Goal: Task Accomplishment & Management: Manage account settings

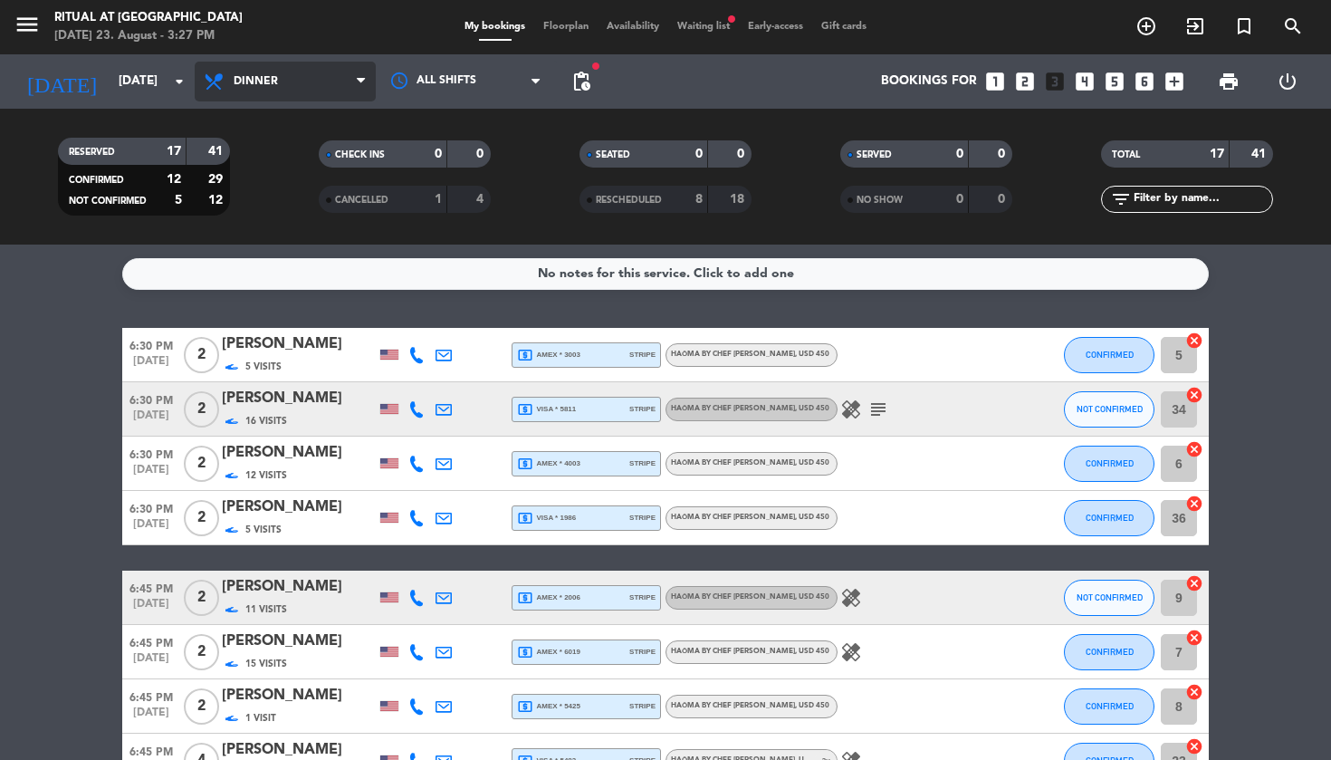
click at [276, 94] on span "Dinner" at bounding box center [285, 82] width 181 height 40
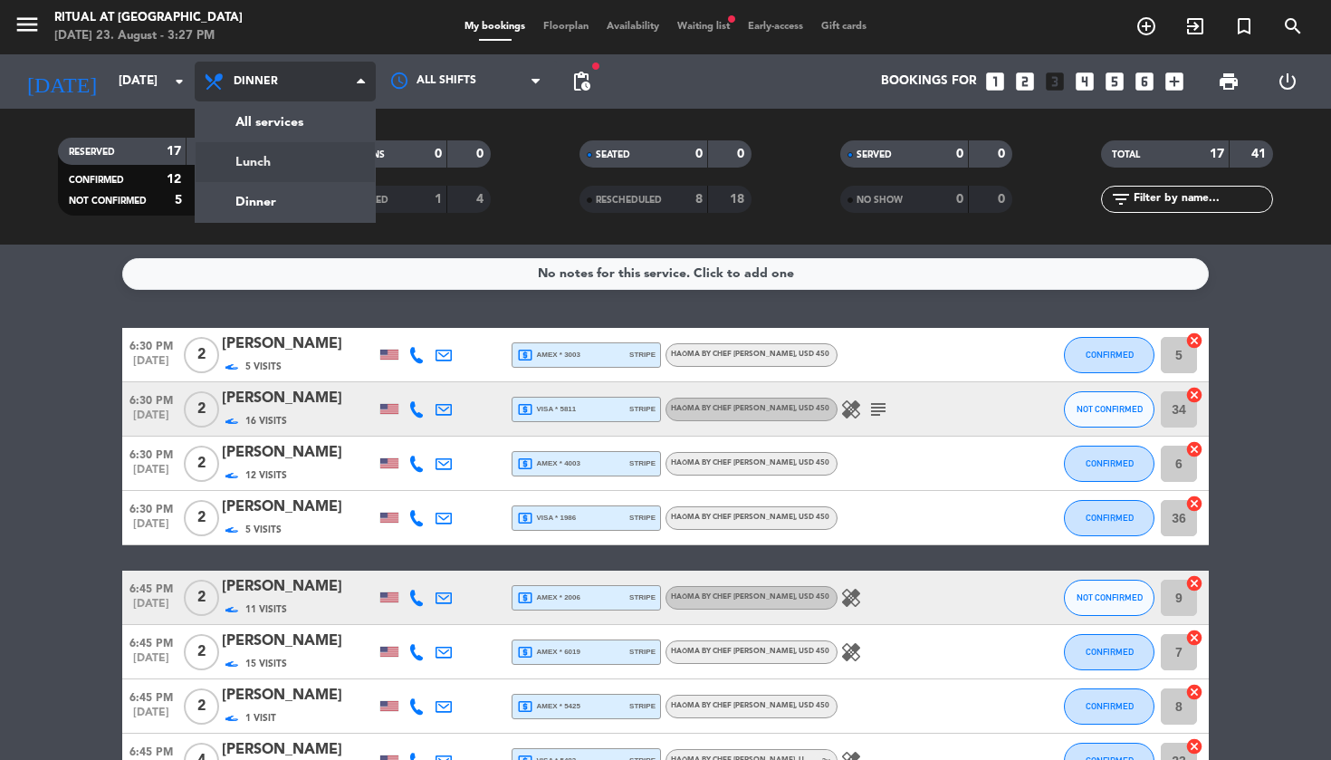
click at [271, 164] on div "menu Ritual at [GEOGRAPHIC_DATA] [DATE] 23. August - 3:27 PM My bookings Floorp…" at bounding box center [665, 122] width 1331 height 245
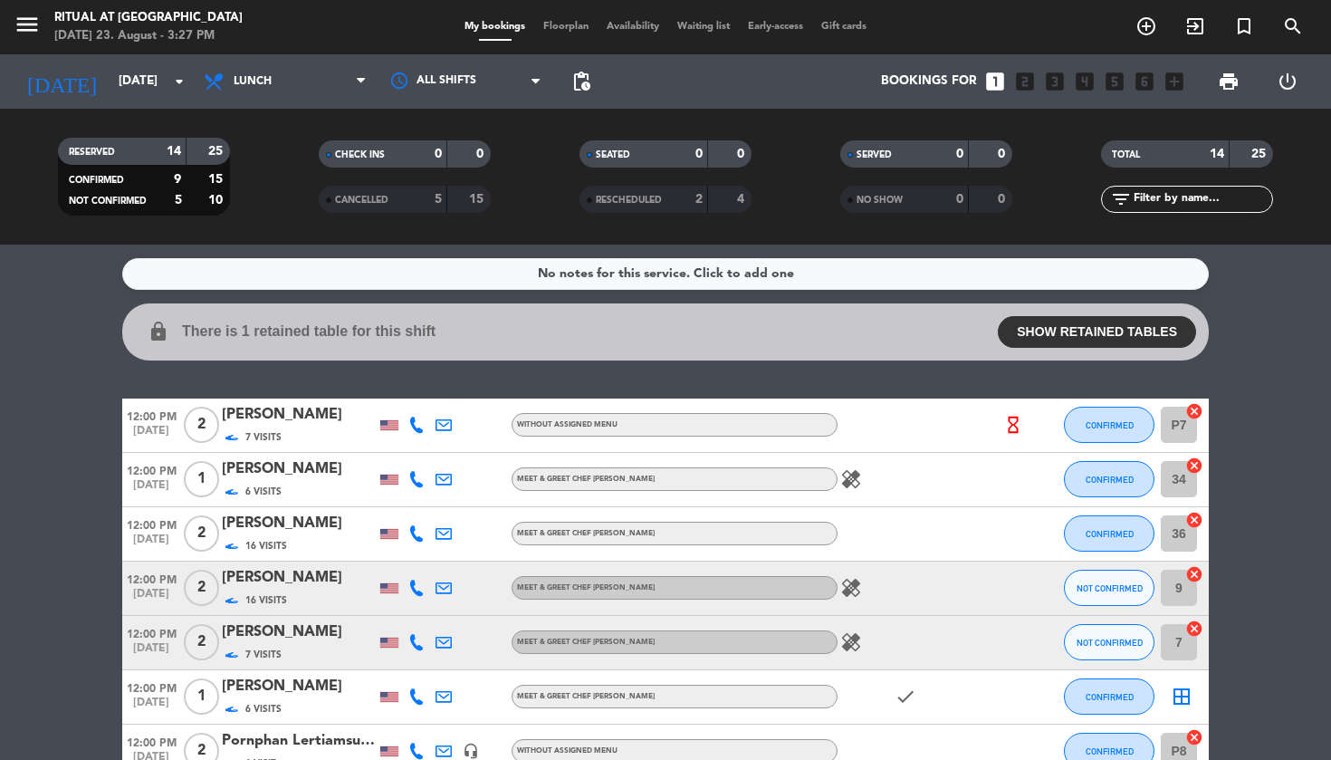
scroll to position [26, 0]
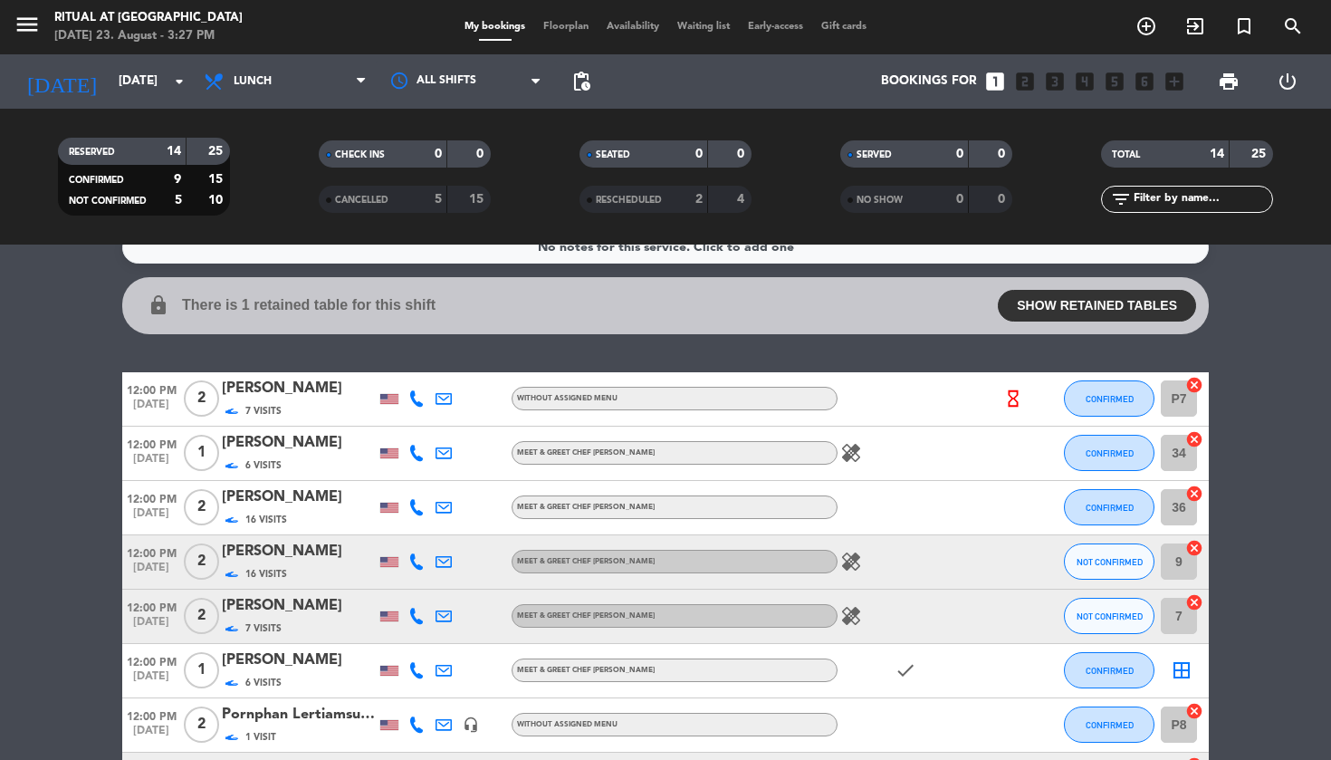
click at [1132, 397] on span "CONFIRMED" at bounding box center [1110, 399] width 48 height 10
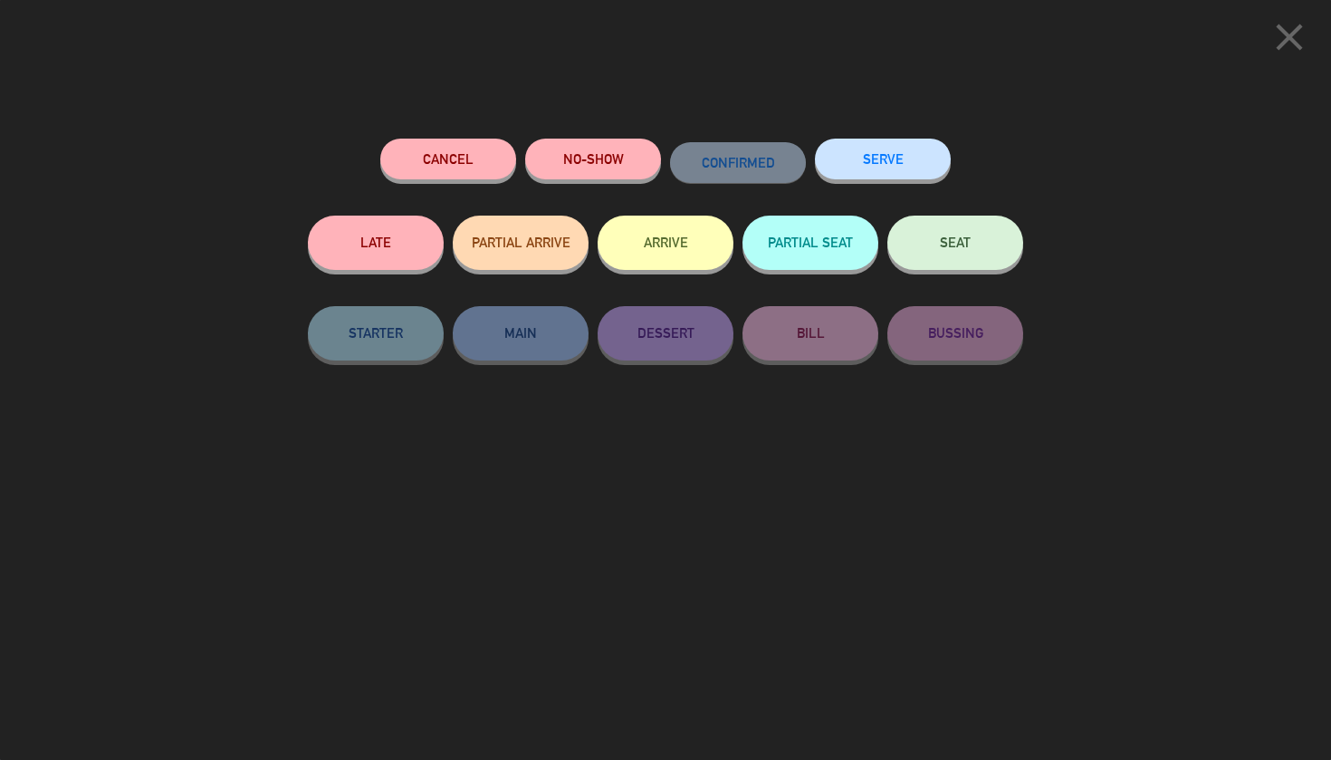
click at [859, 164] on button "SERVE" at bounding box center [883, 159] width 136 height 41
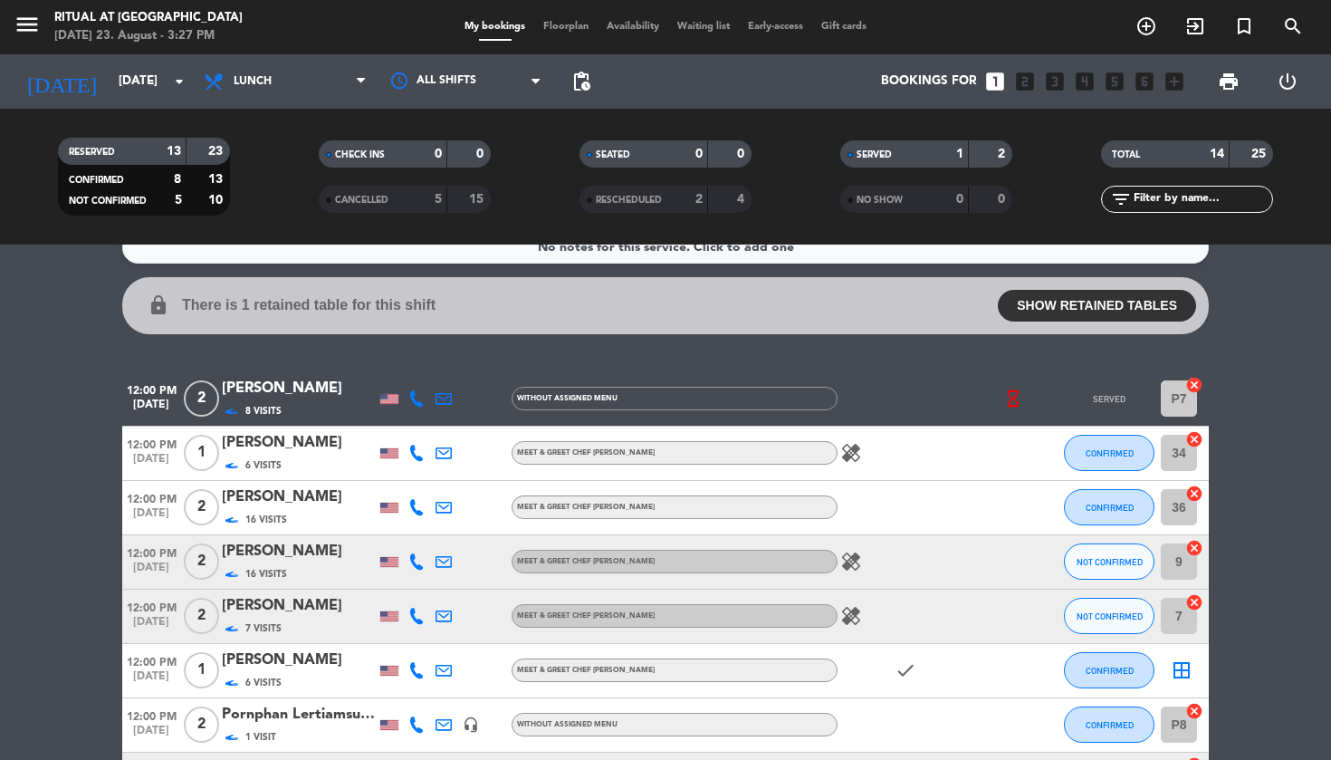
click at [245, 446] on div "[PERSON_NAME]" at bounding box center [299, 443] width 154 height 24
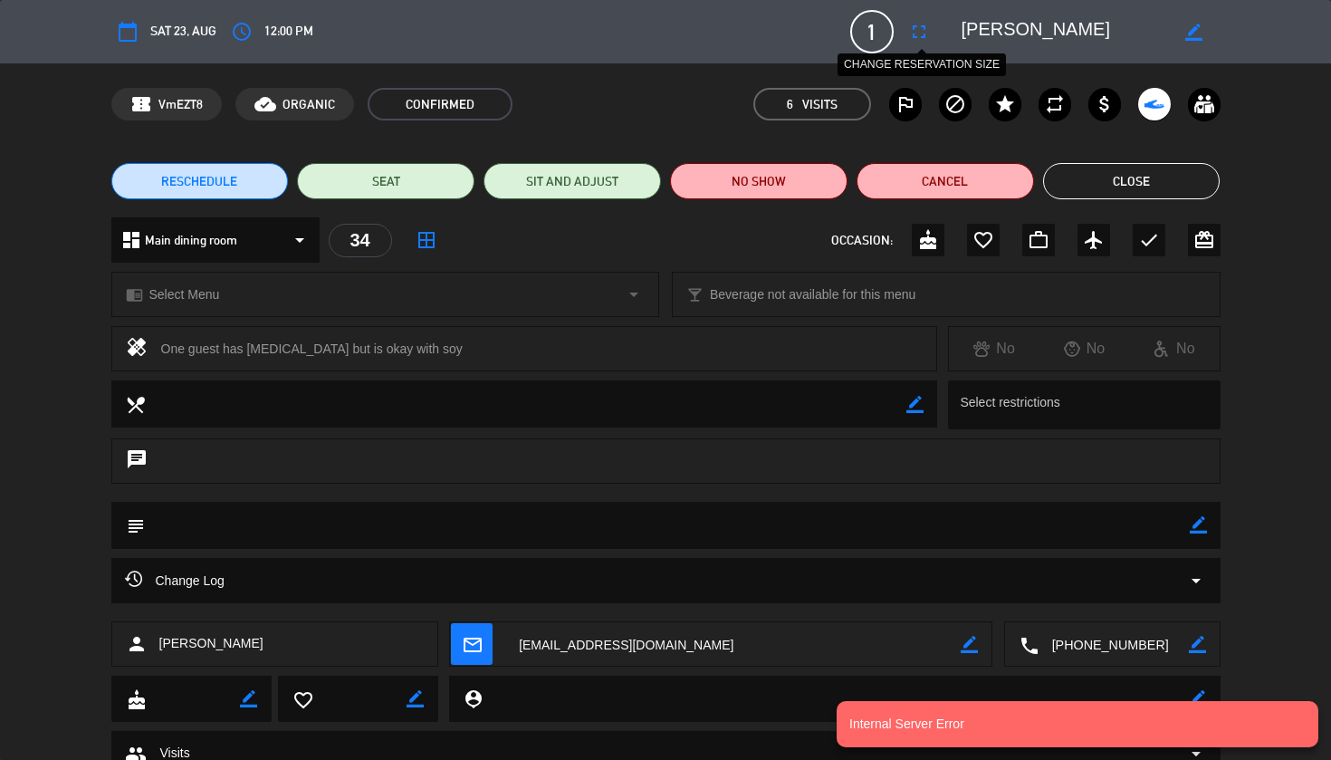
click at [921, 27] on icon "fullscreen" at bounding box center [919, 32] width 22 height 22
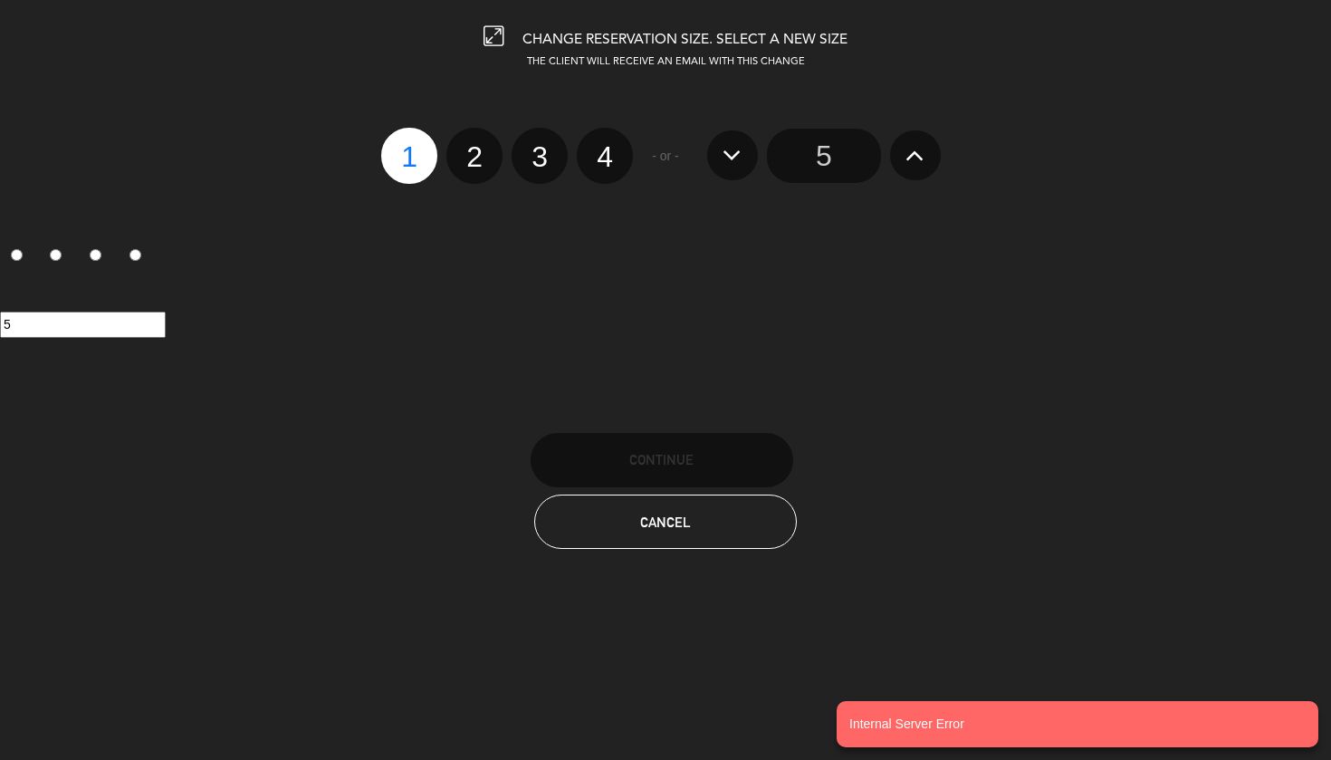
click at [532, 159] on label "3" at bounding box center [540, 156] width 56 height 56
click at [532, 147] on input "3" at bounding box center [538, 141] width 12 height 12
radio input "true"
radio input "false"
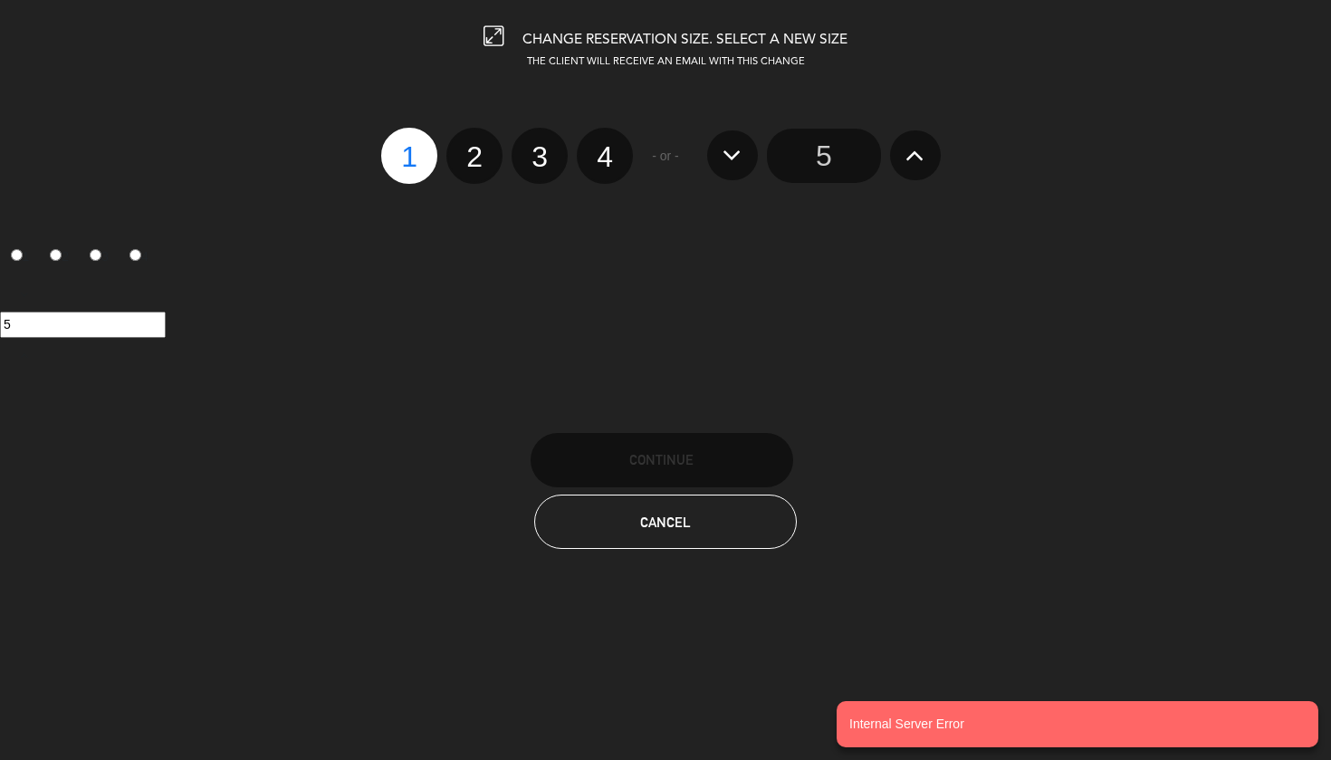
radio input "false"
radio input "true"
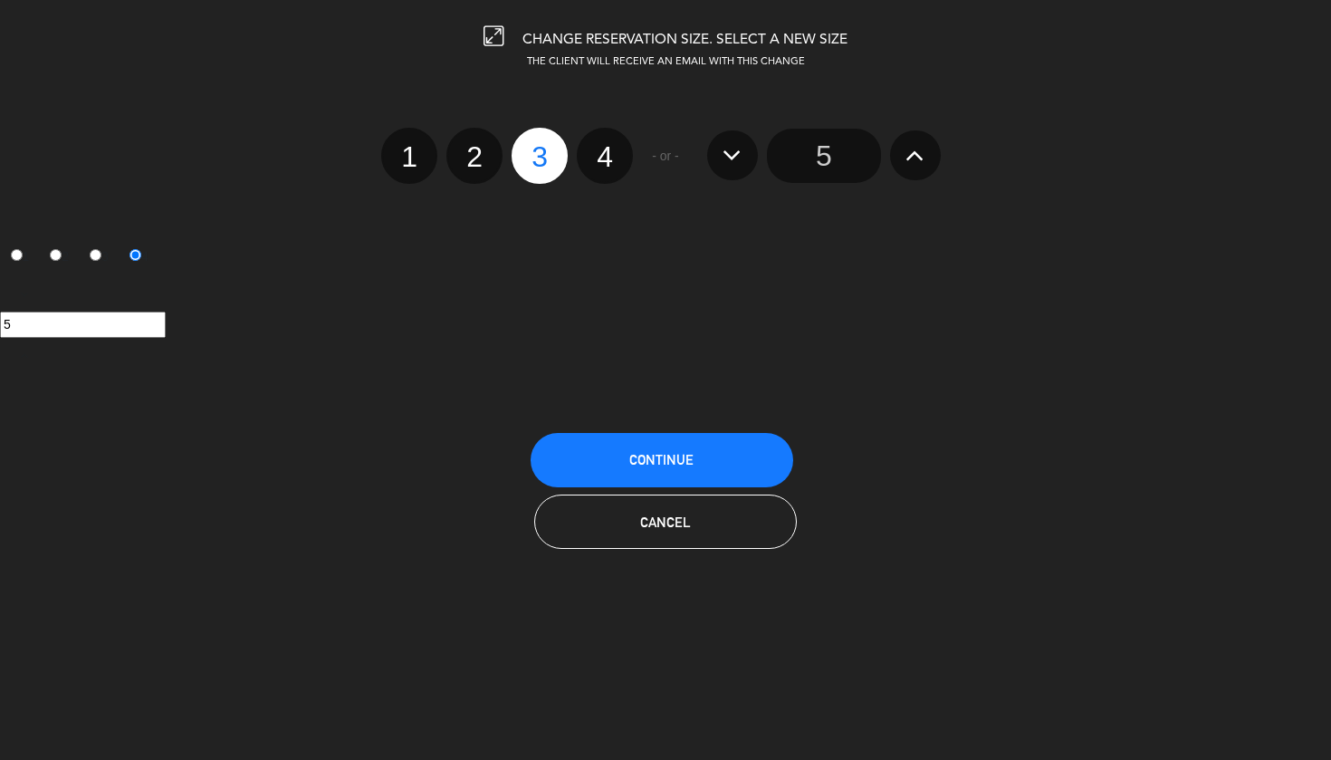
click at [710, 471] on button "Continue" at bounding box center [662, 460] width 263 height 54
click at [667, 459] on span "Continue" at bounding box center [661, 459] width 64 height 15
click at [674, 446] on button "Continue" at bounding box center [662, 460] width 263 height 54
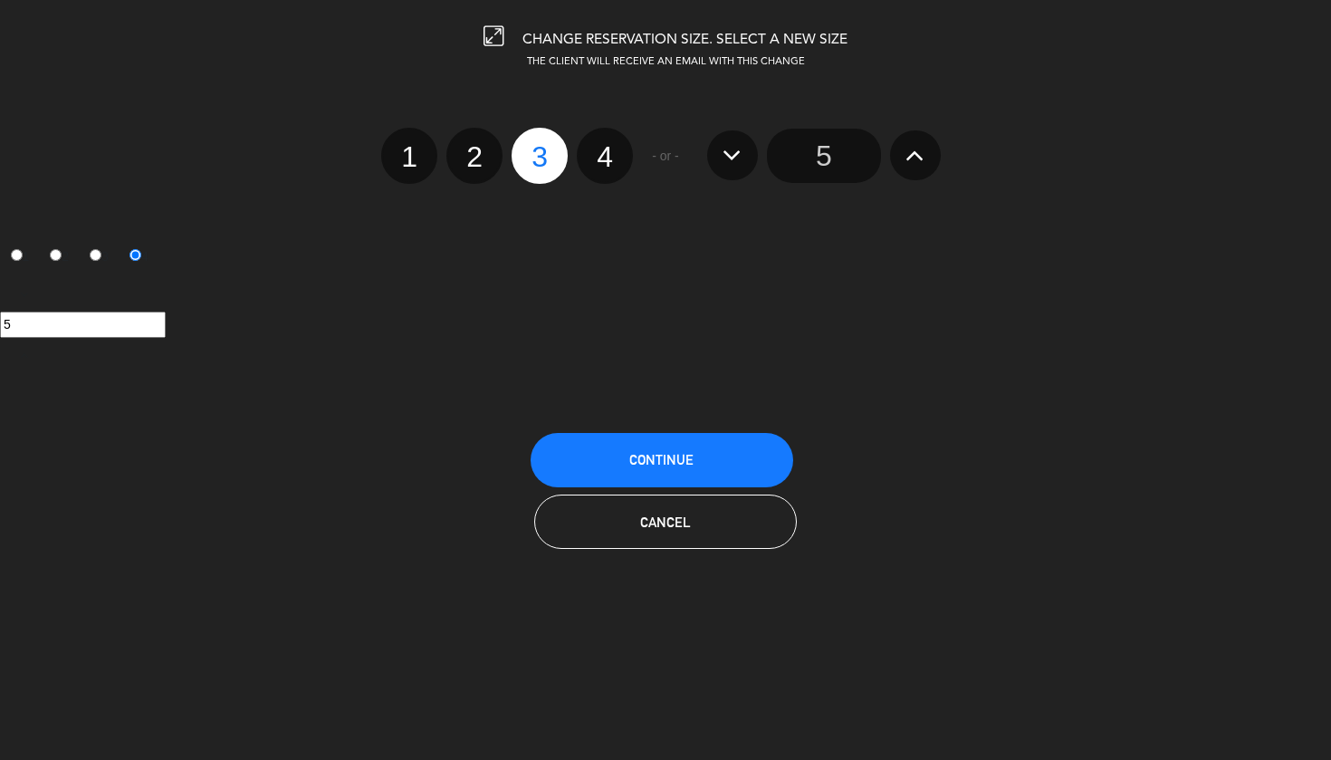
click at [674, 446] on button "Continue" at bounding box center [662, 460] width 263 height 54
click at [688, 452] on span "Continue" at bounding box center [661, 459] width 64 height 15
click at [687, 453] on span "Continue" at bounding box center [661, 459] width 64 height 15
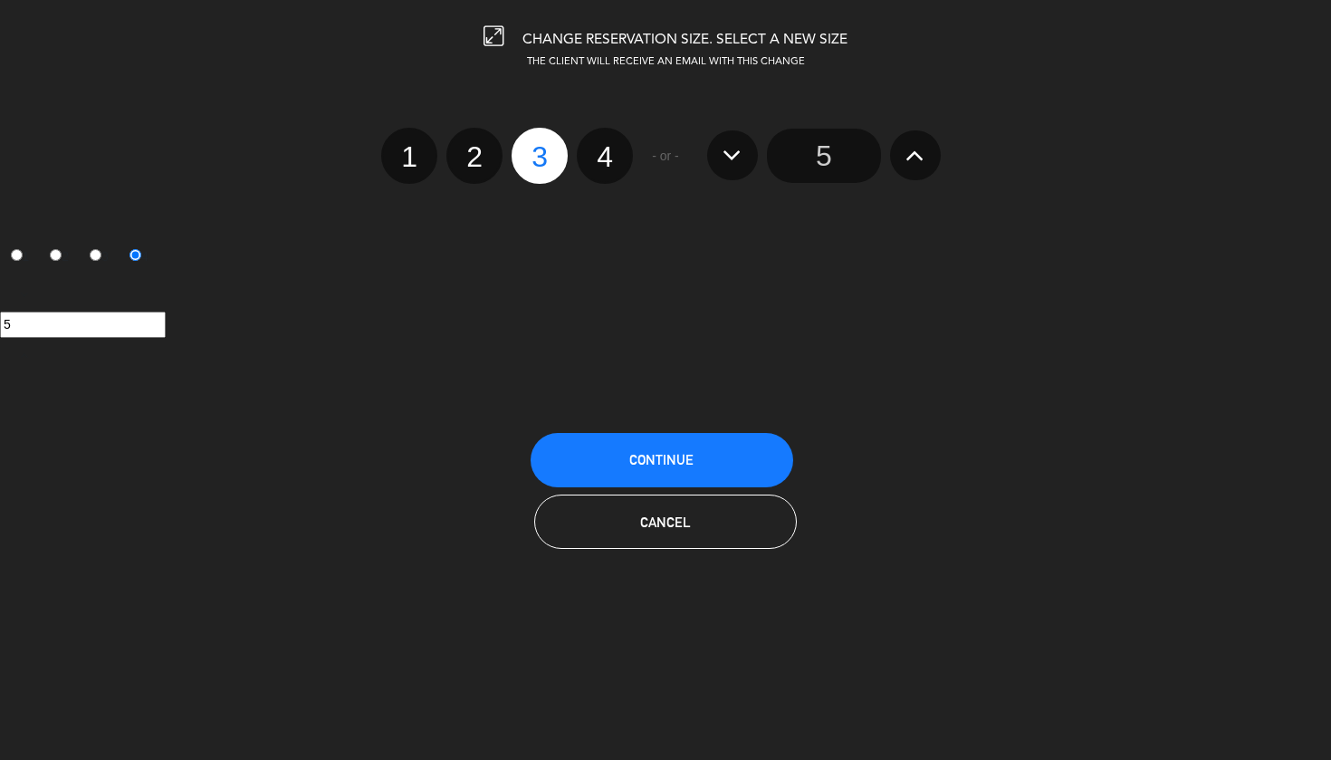
click at [668, 535] on button "Cancel" at bounding box center [665, 521] width 263 height 54
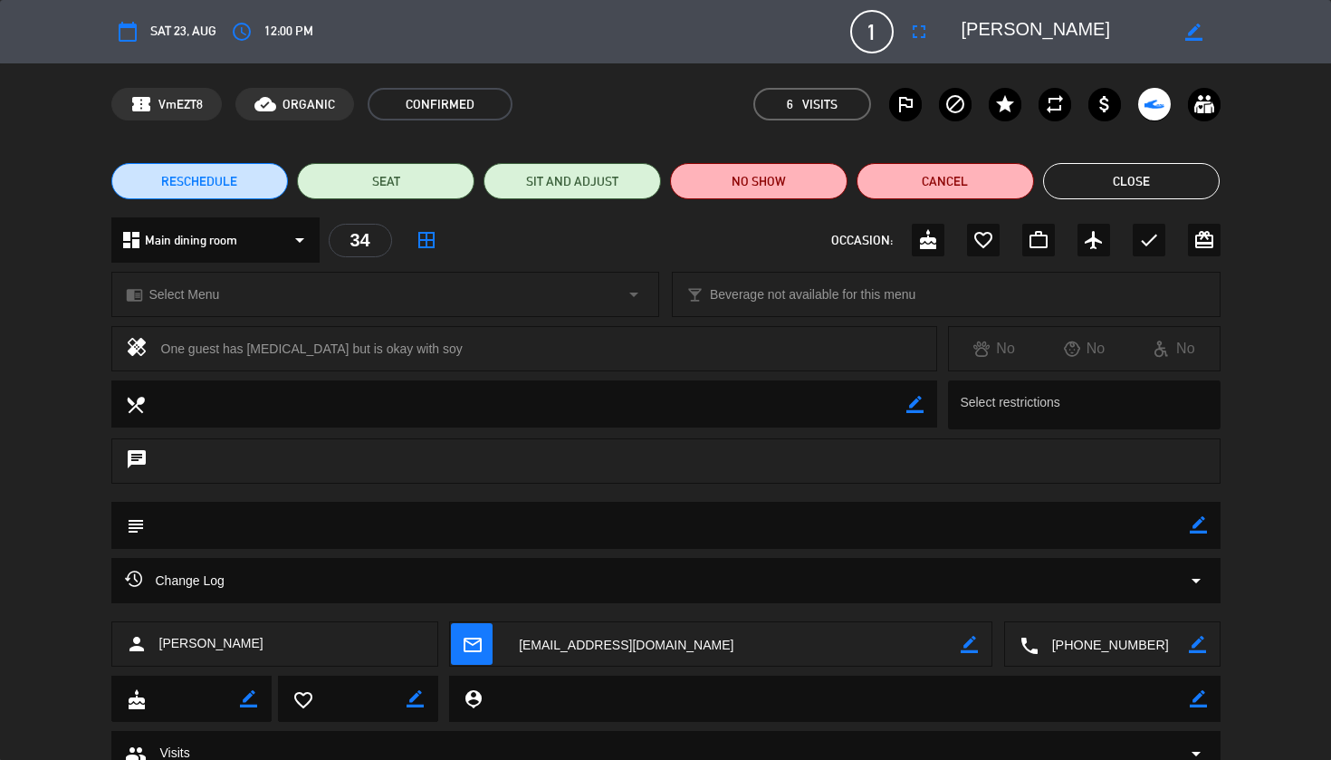
drag, startPoint x: 1185, startPoint y: 180, endPoint x: 1173, endPoint y: 179, distance: 12.7
click at [1173, 179] on button "Close" at bounding box center [1132, 181] width 178 height 36
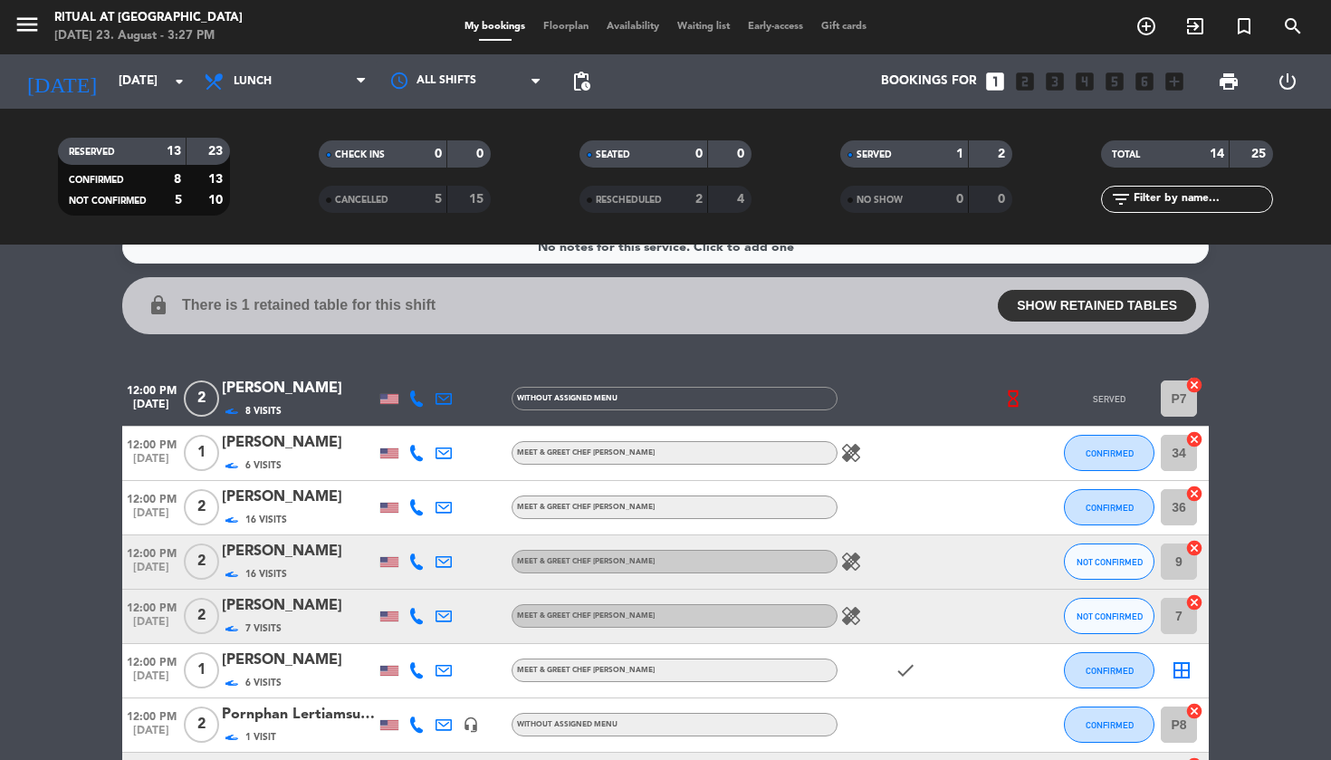
click at [1106, 451] on span "CONFIRMED" at bounding box center [1110, 453] width 48 height 10
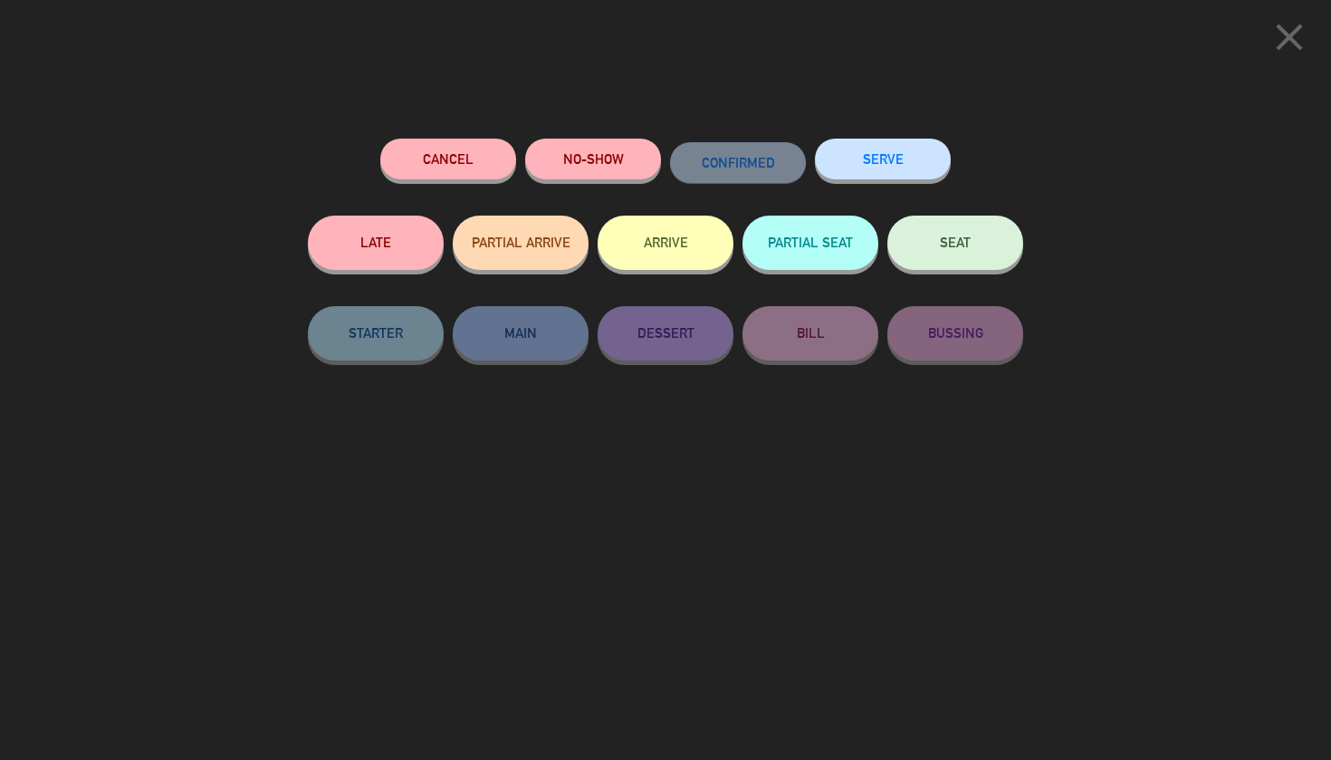
click at [861, 162] on button "SERVE" at bounding box center [883, 159] width 136 height 41
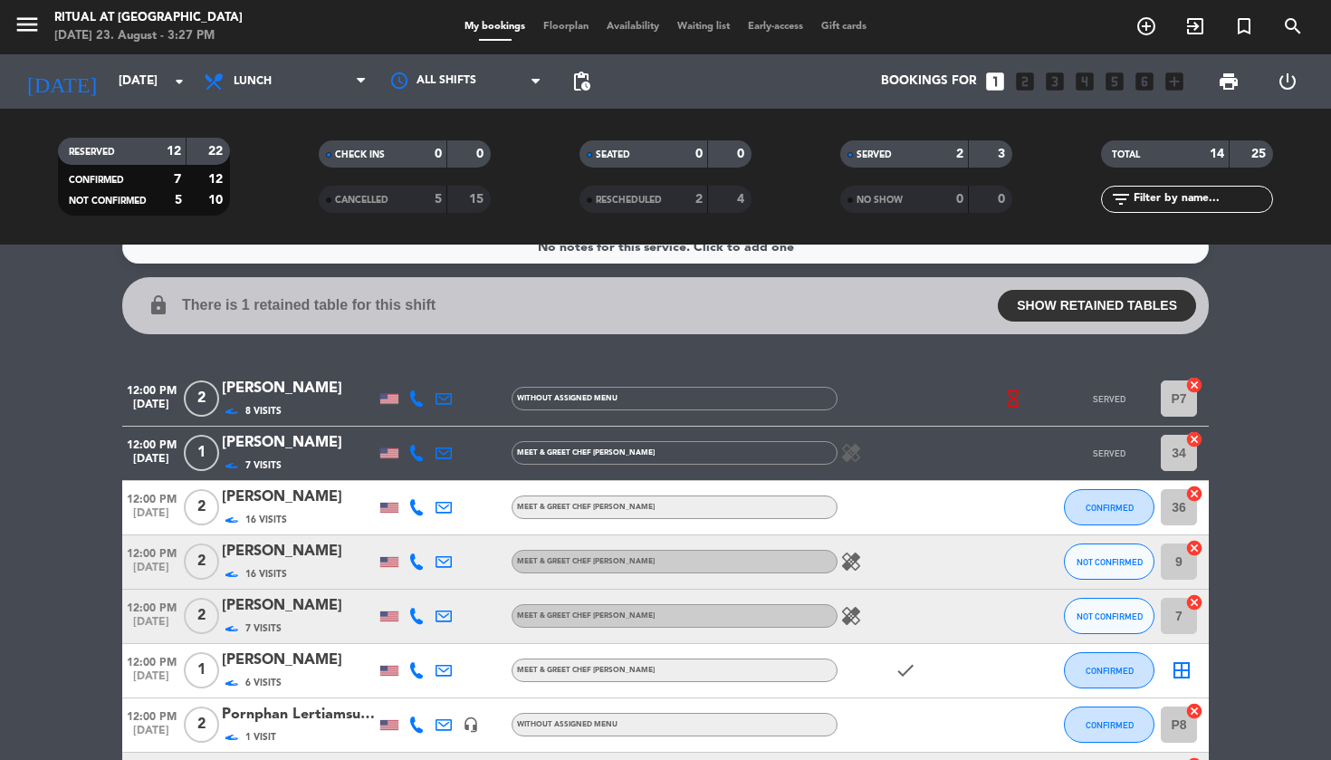
click at [1108, 513] on button "CONFIRMED" at bounding box center [1109, 507] width 91 height 36
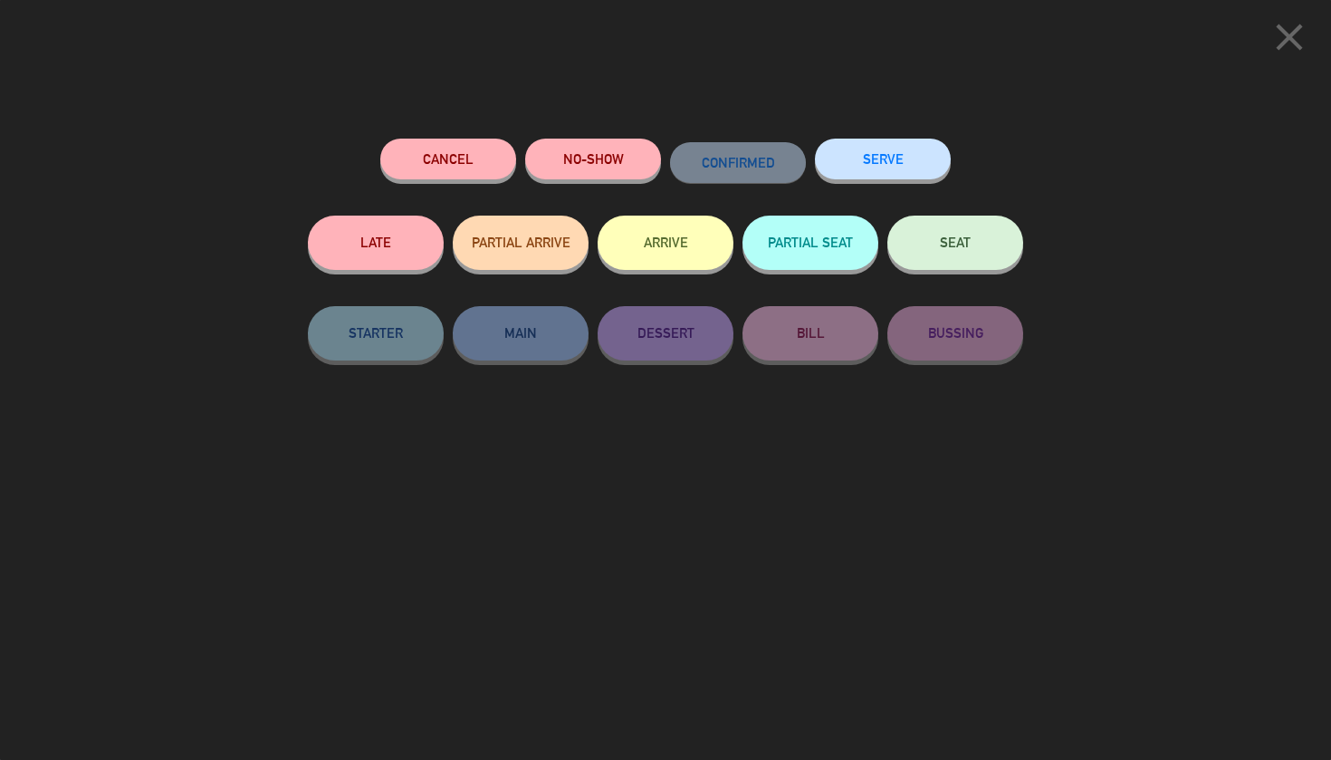
click at [900, 168] on button "SERVE" at bounding box center [883, 159] width 136 height 41
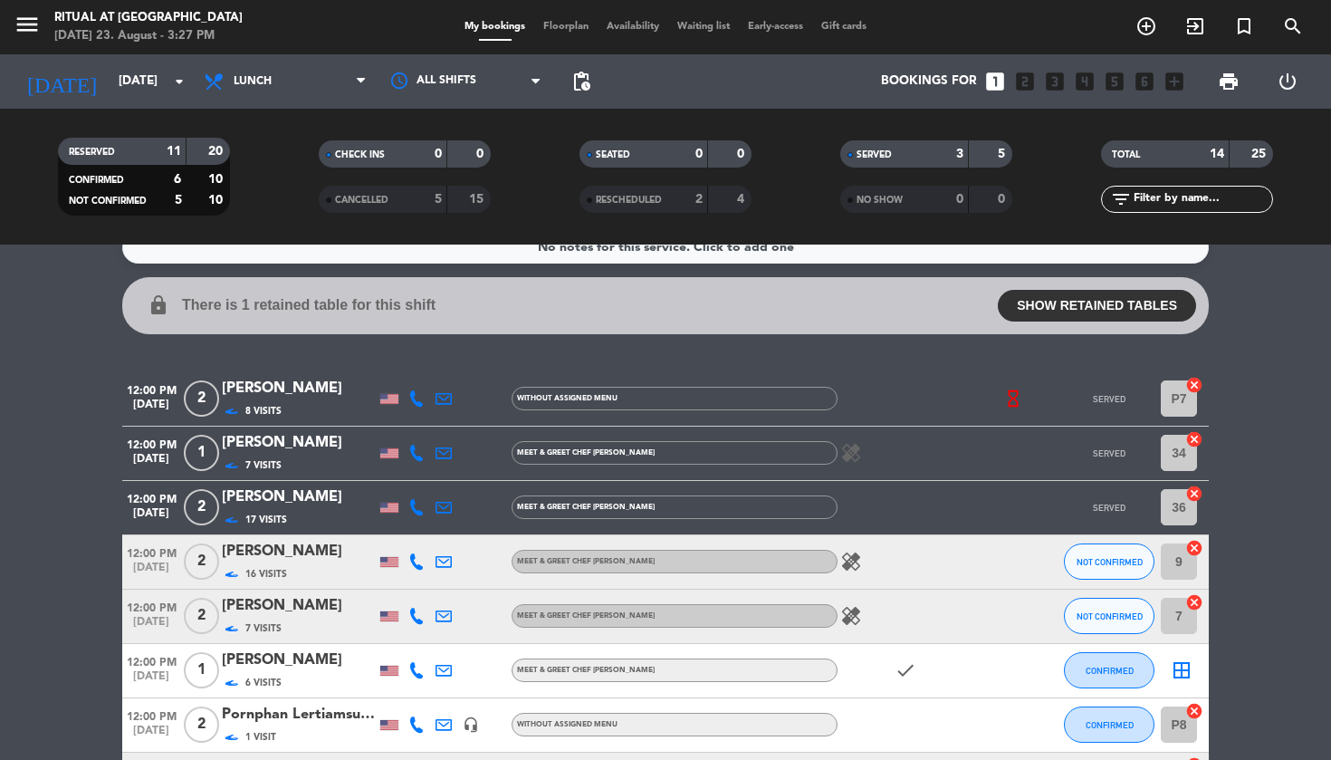
click at [905, 151] on div "SERVED" at bounding box center [886, 154] width 83 height 21
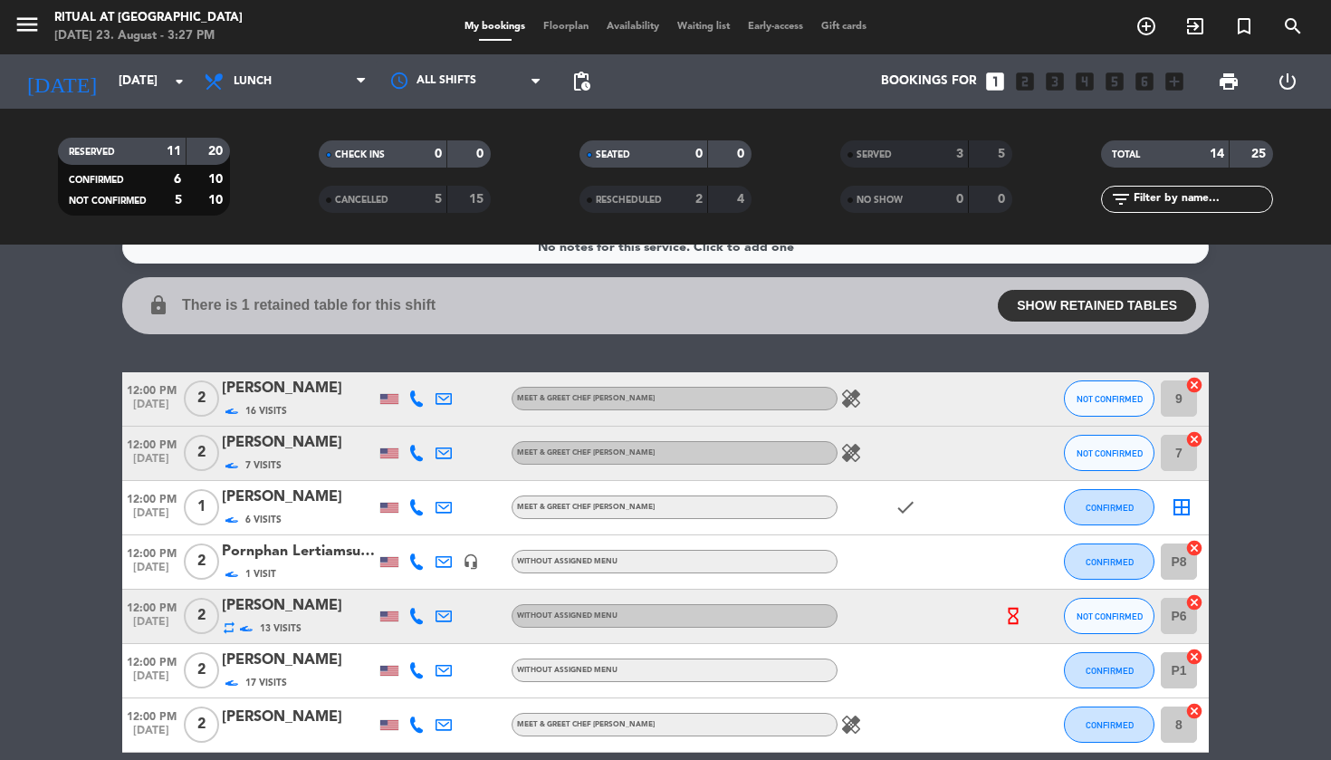
click at [1112, 400] on span "NOT CONFIRMED" at bounding box center [1110, 399] width 66 height 10
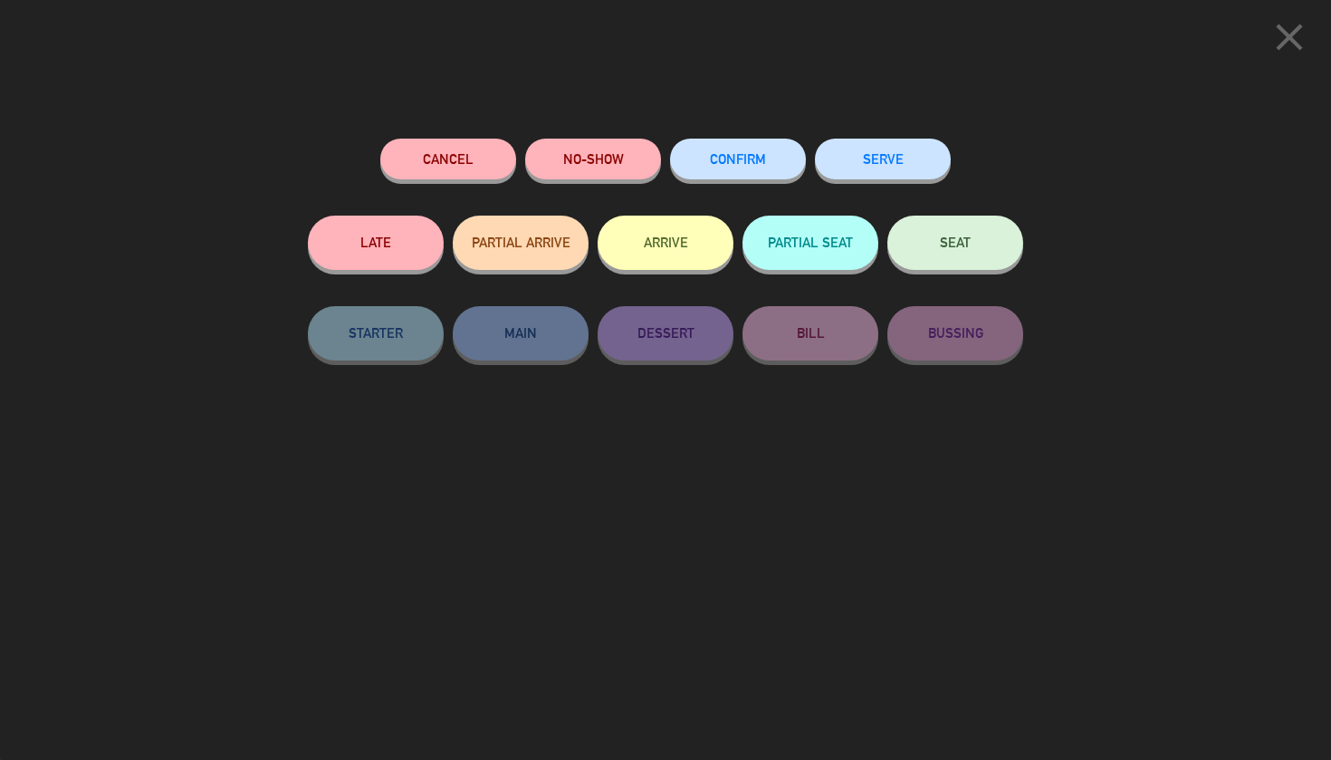
click at [869, 168] on button "SERVE" at bounding box center [883, 159] width 136 height 41
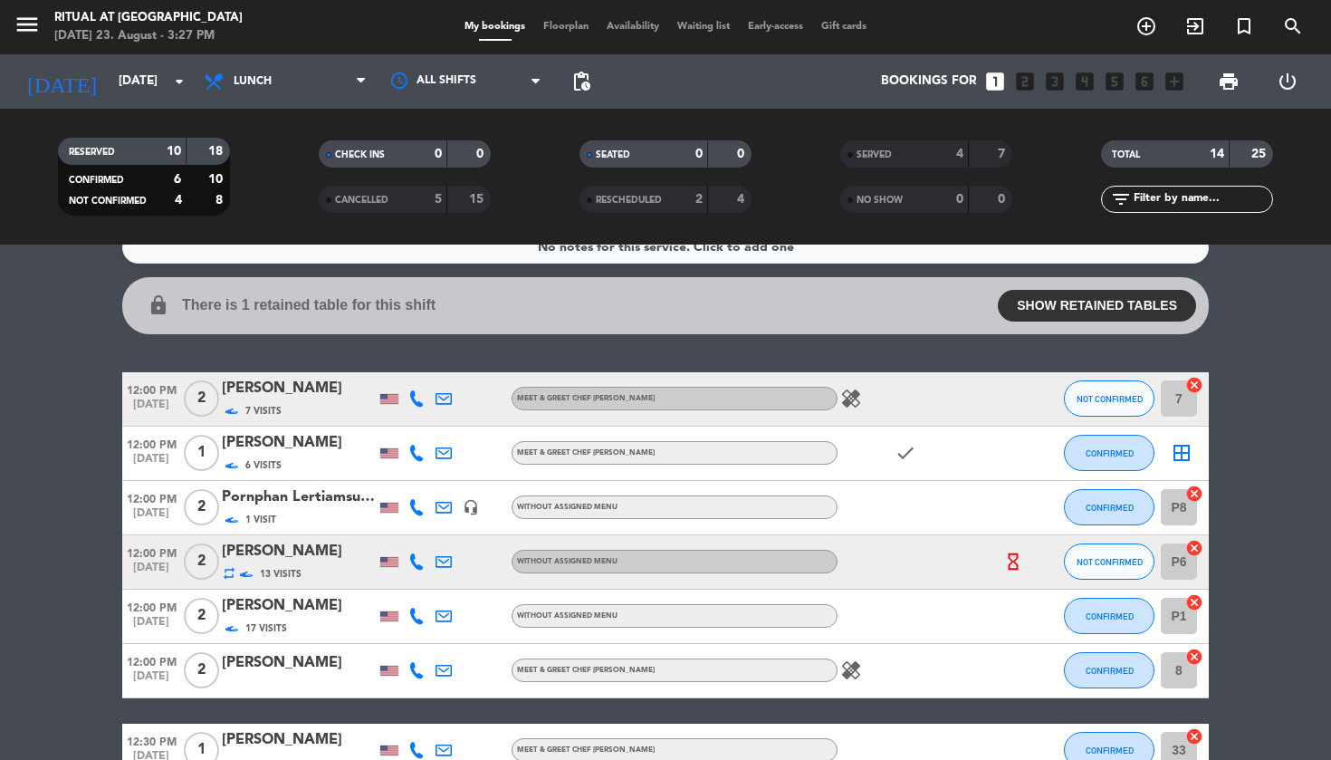
click at [1117, 404] on button "NOT CONFIRMED" at bounding box center [1109, 398] width 91 height 36
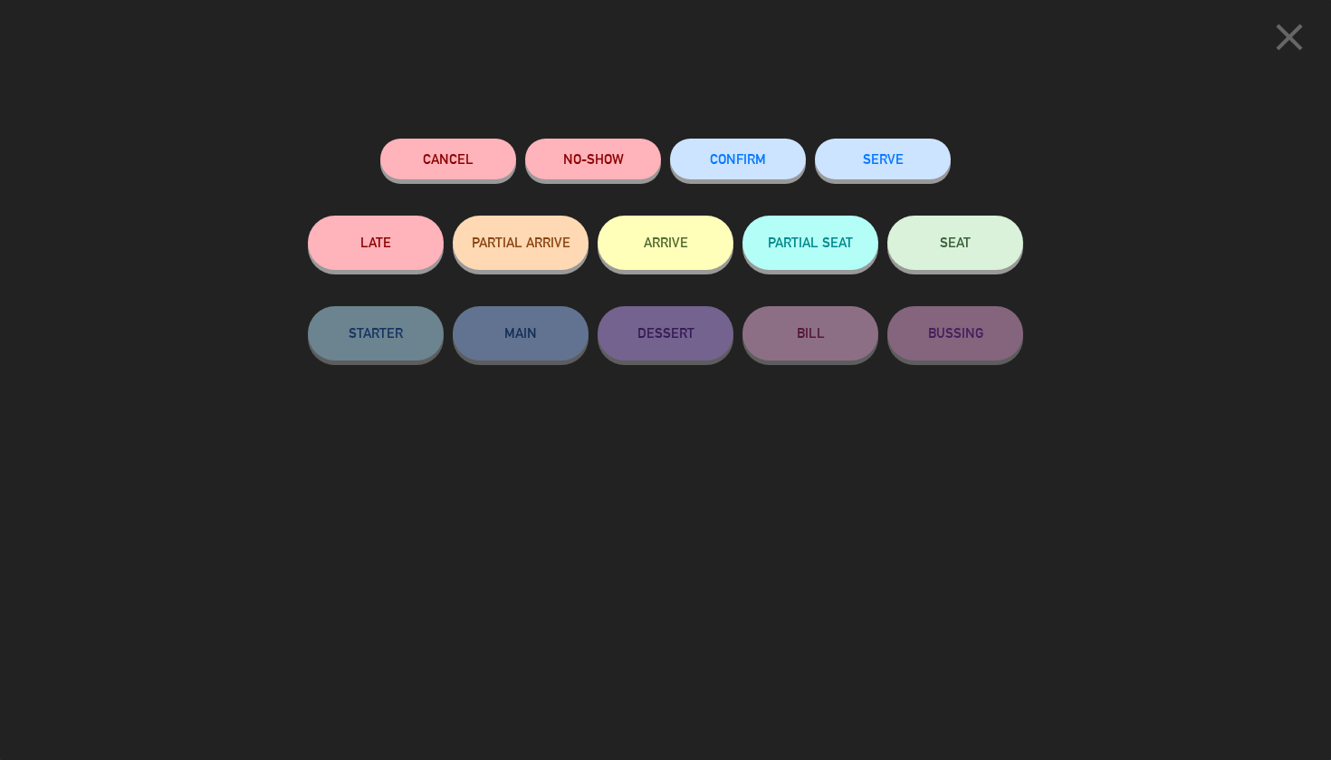
click at [918, 164] on button "SERVE" at bounding box center [883, 159] width 136 height 41
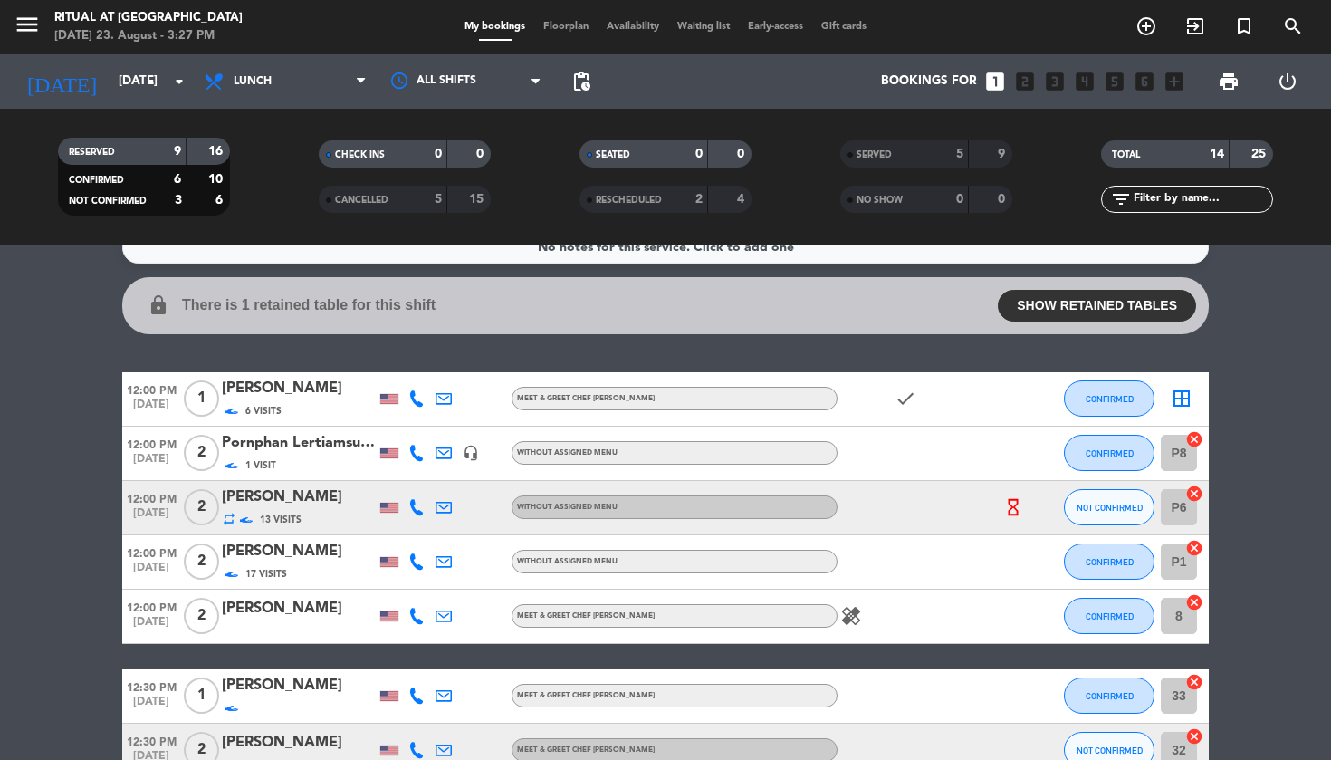
click at [1123, 400] on span "CONFIRMED" at bounding box center [1110, 399] width 48 height 10
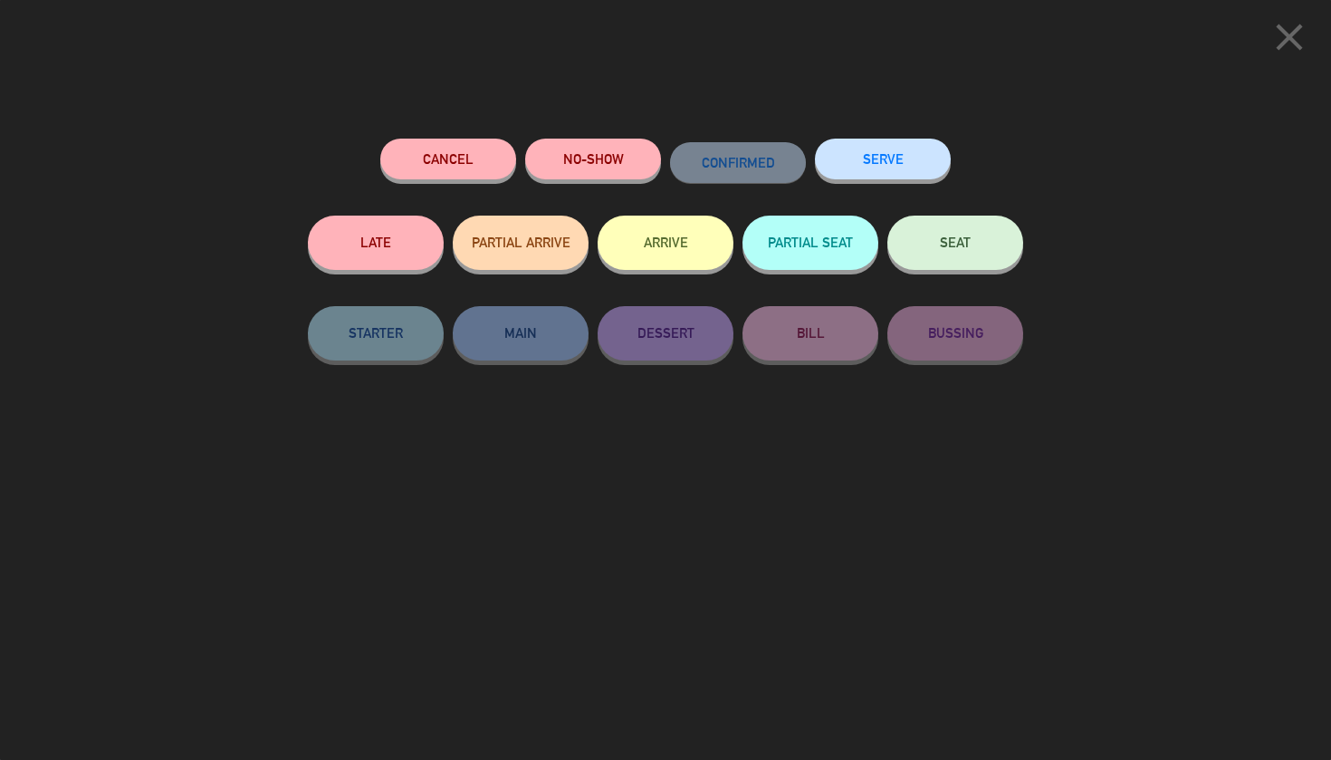
click at [602, 178] on button "NO-SHOW" at bounding box center [593, 159] width 136 height 41
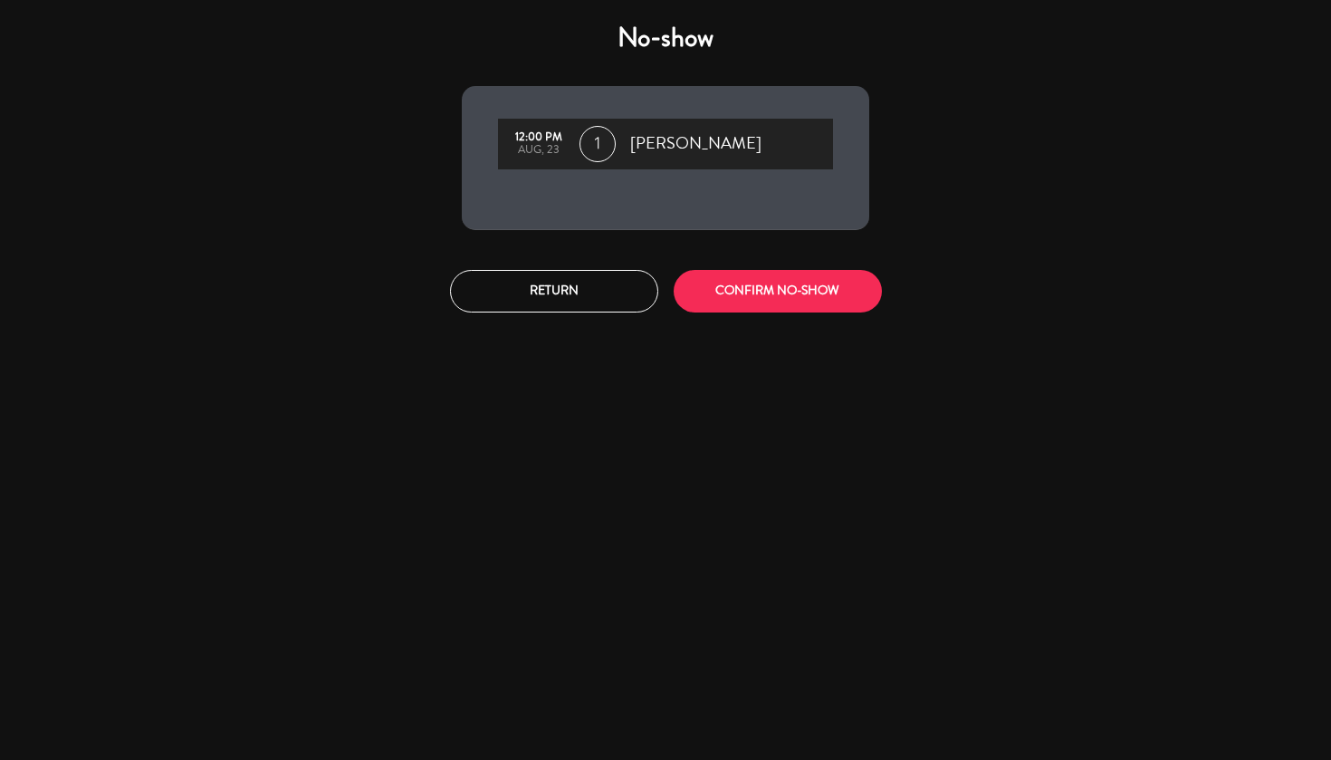
click at [840, 280] on button "CONFIRM NO-SHOW" at bounding box center [778, 291] width 208 height 43
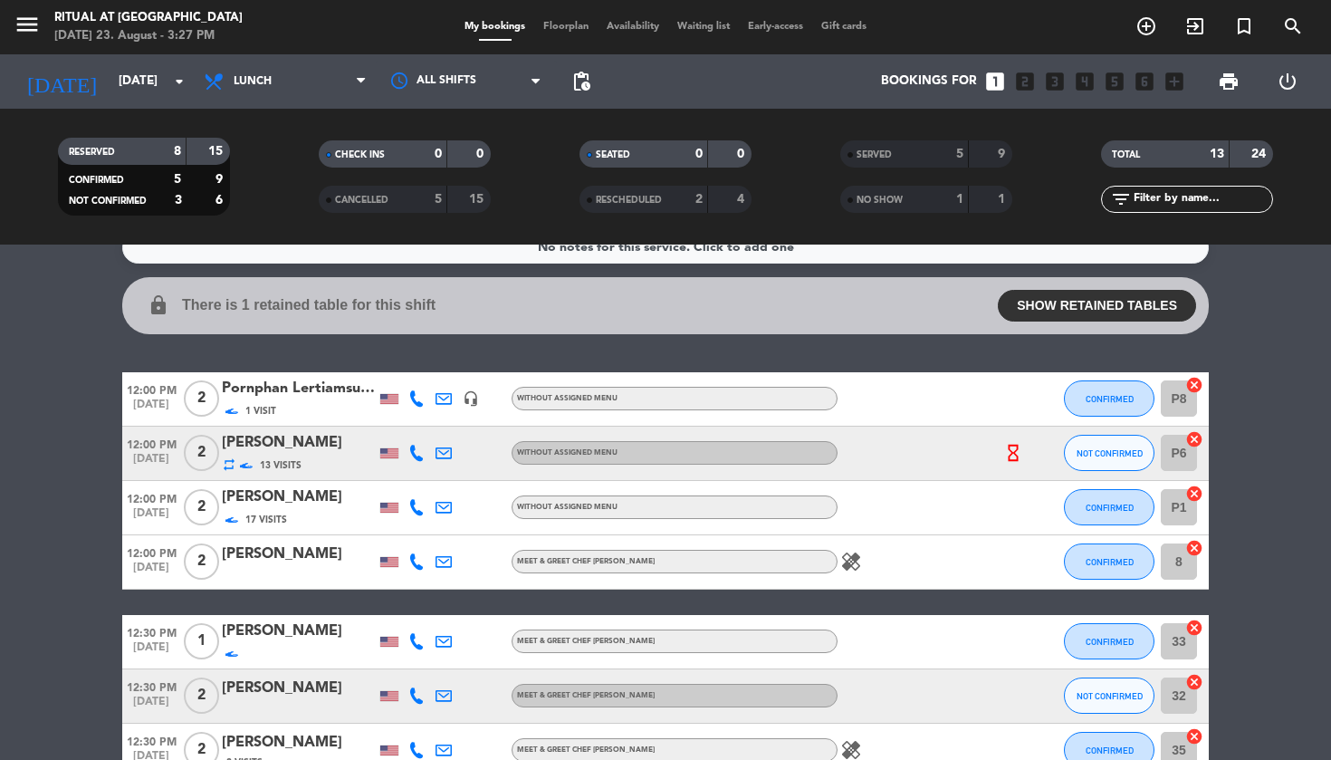
click at [1105, 396] on span "CONFIRMED" at bounding box center [1110, 399] width 48 height 10
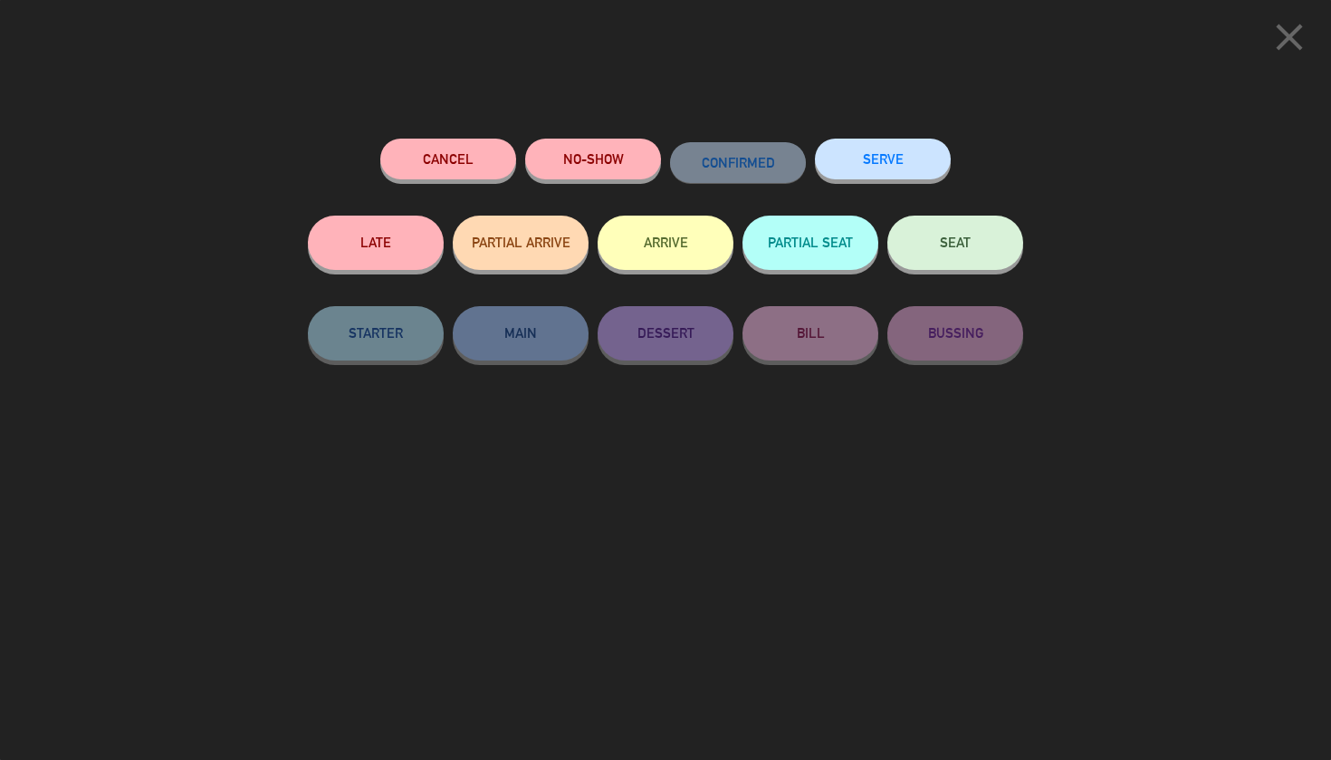
click at [916, 164] on button "SERVE" at bounding box center [883, 159] width 136 height 41
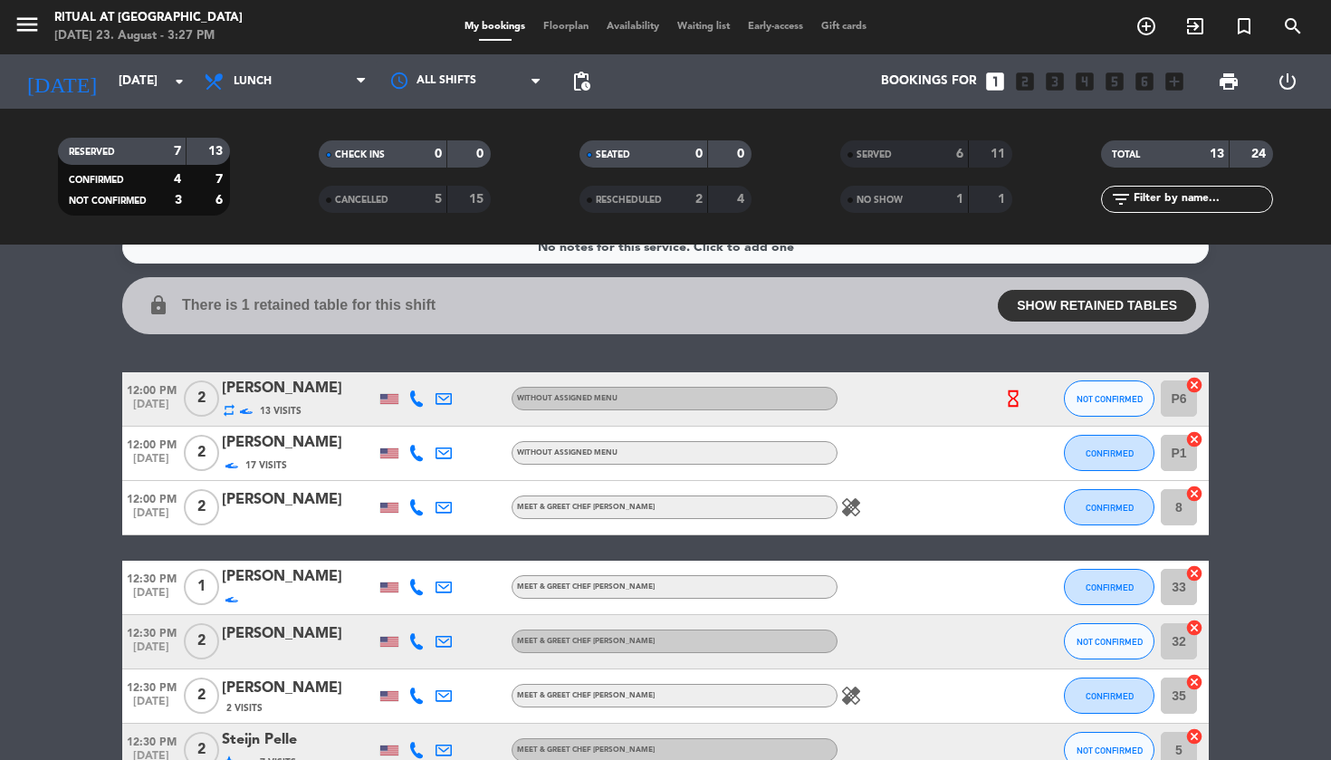
click at [1124, 403] on button "NOT CONFIRMED" at bounding box center [1109, 398] width 91 height 36
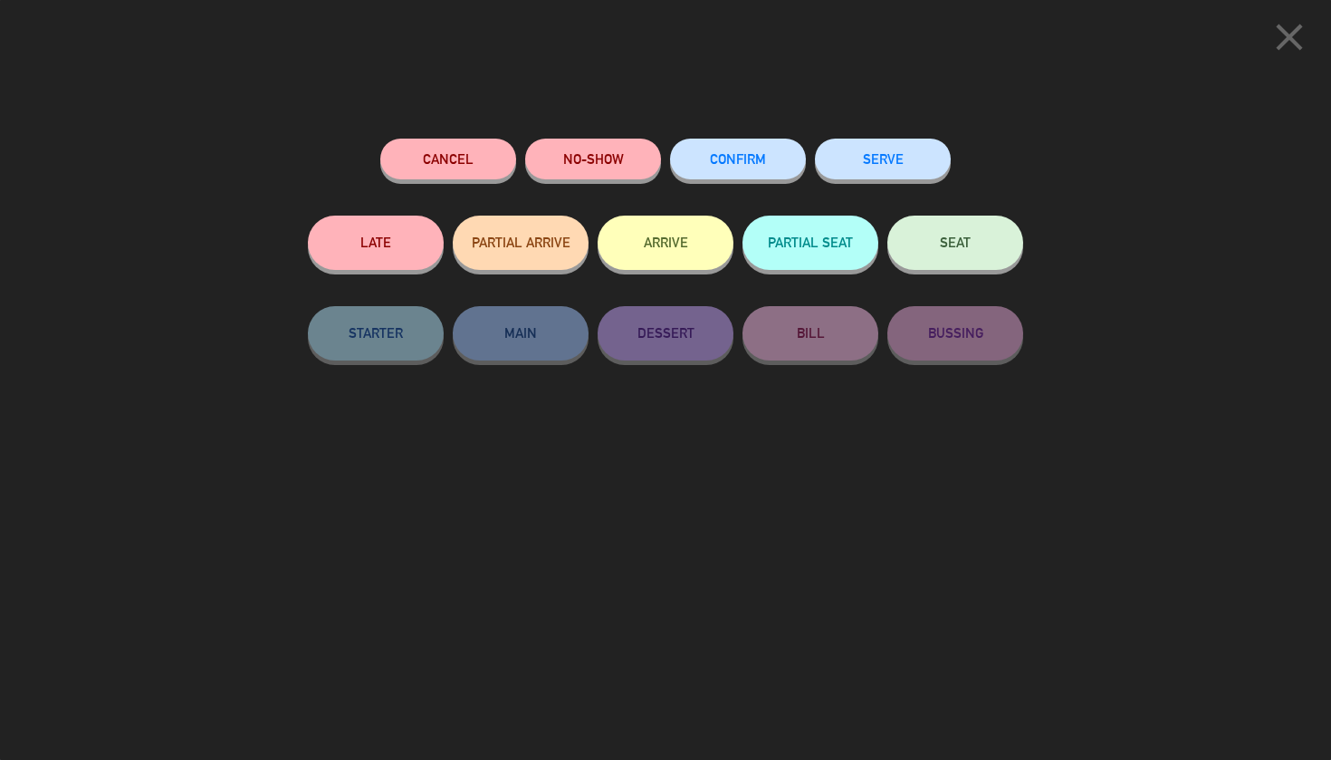
click at [865, 167] on button "SERVE" at bounding box center [883, 159] width 136 height 41
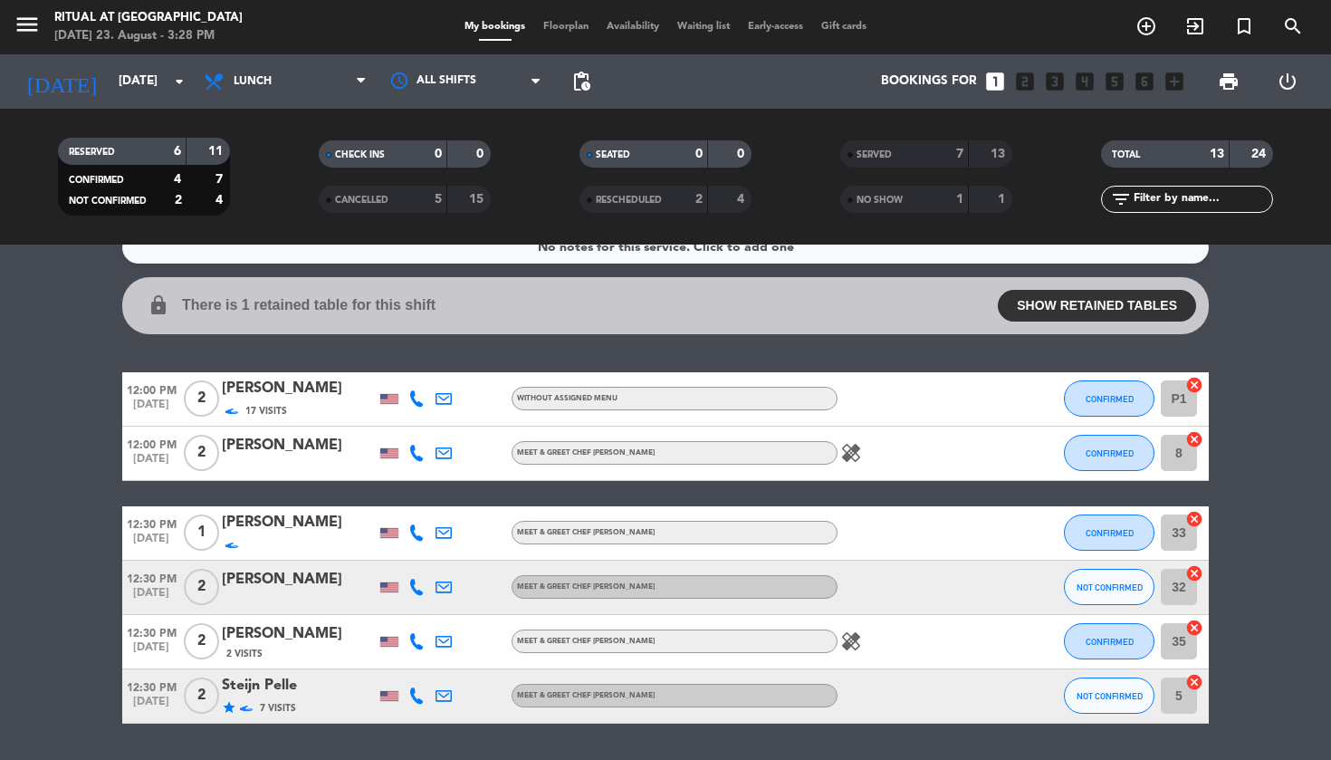
click at [1114, 414] on button "CONFIRMED" at bounding box center [1109, 398] width 91 height 36
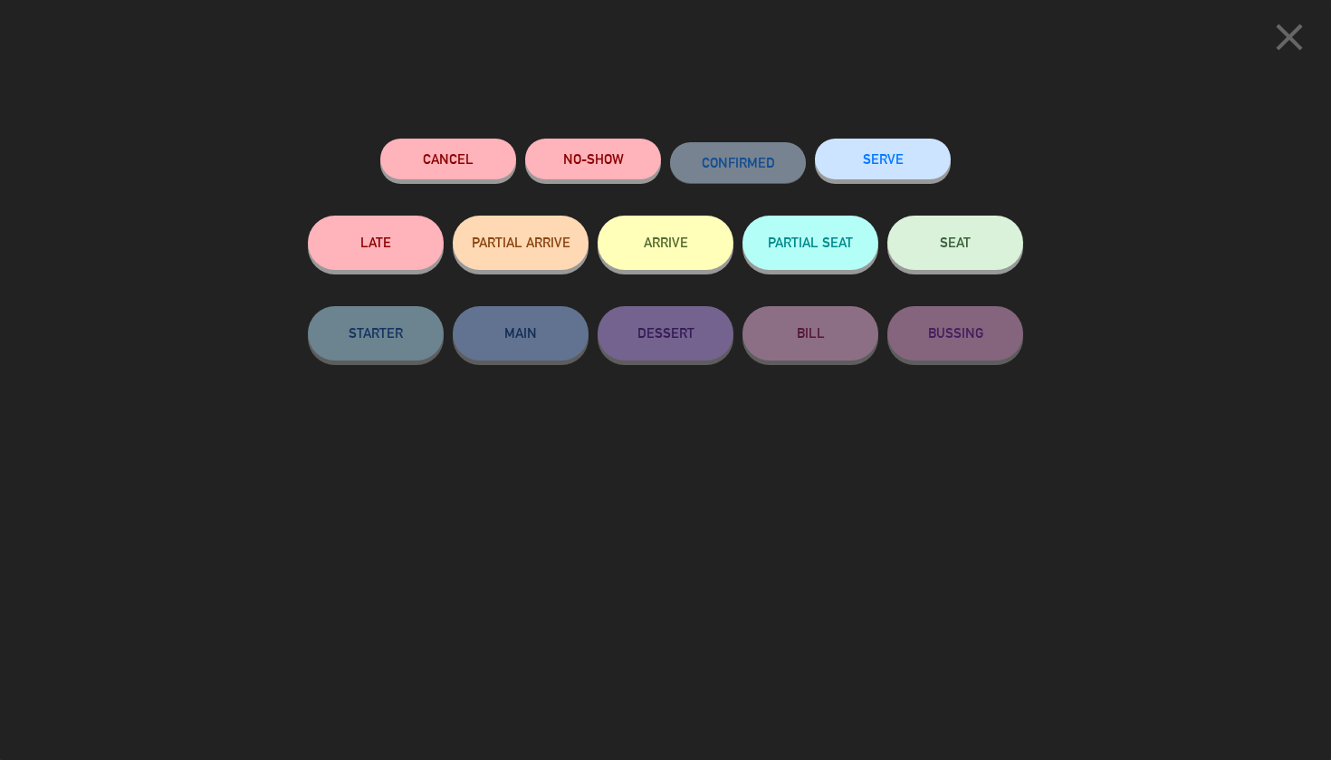
click at [574, 159] on button "NO-SHOW" at bounding box center [593, 159] width 136 height 41
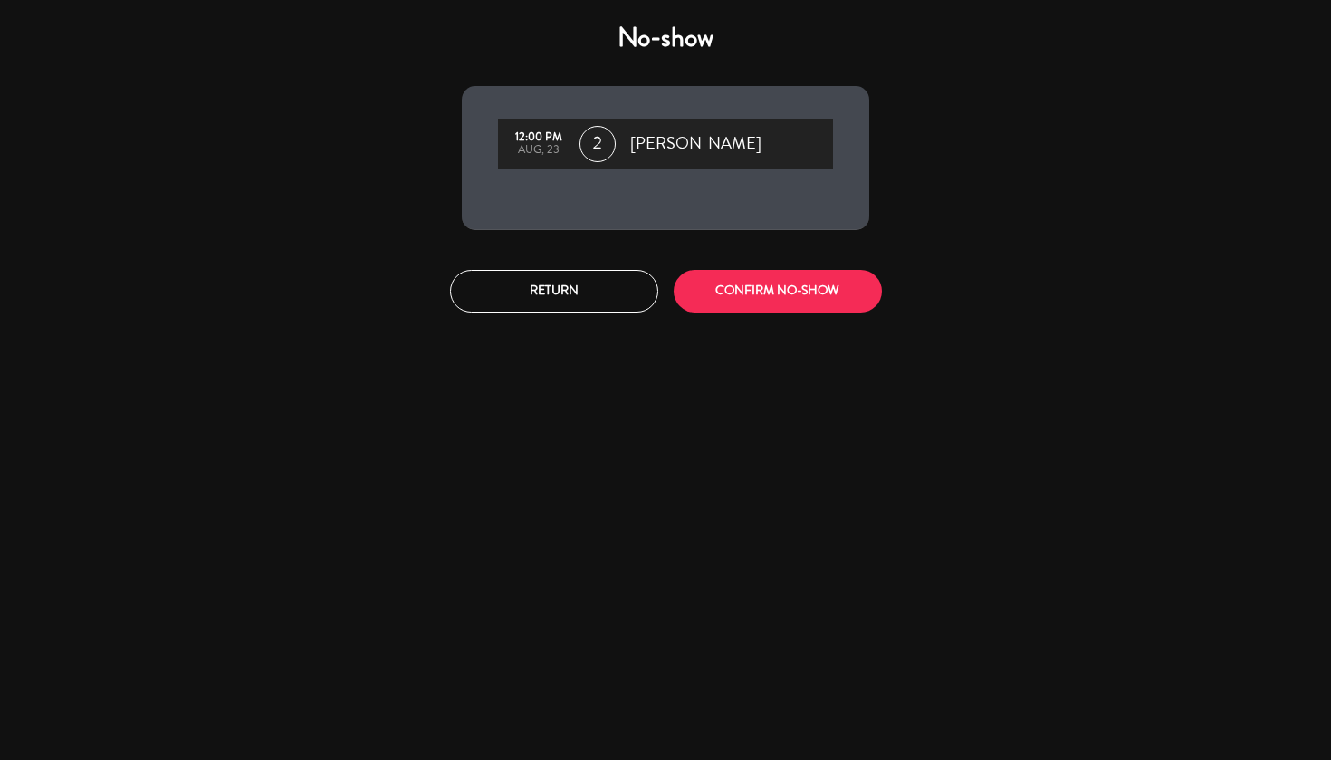
click at [797, 284] on button "CONFIRM NO-SHOW" at bounding box center [778, 291] width 208 height 43
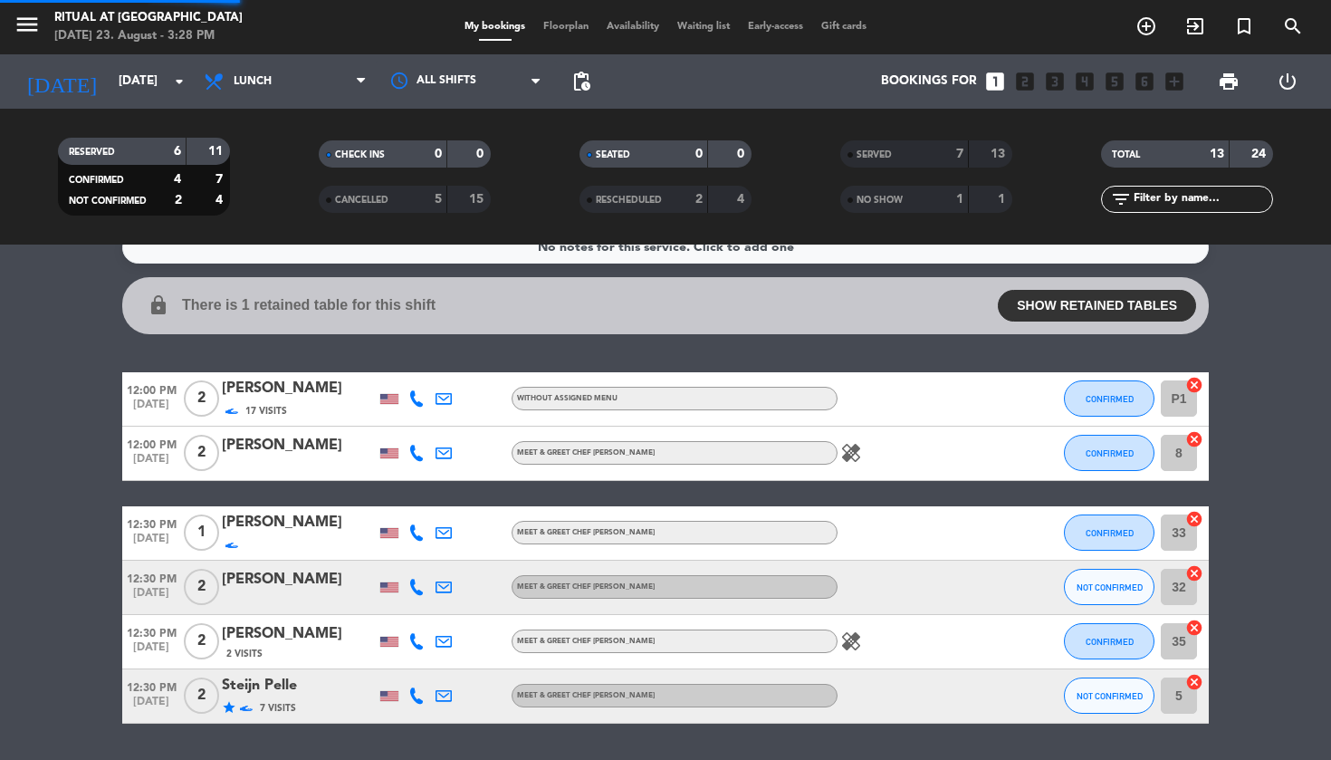
scroll to position [25, 0]
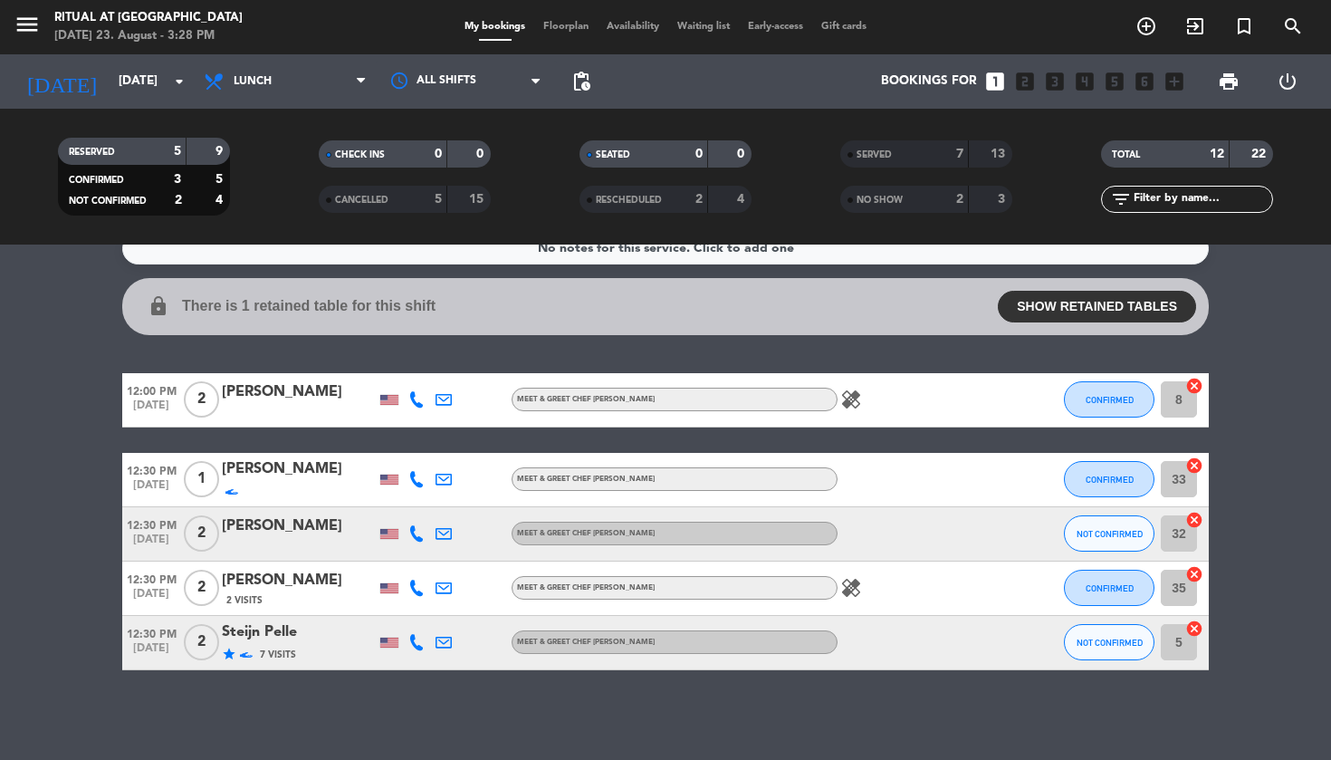
click at [1086, 400] on span "CONFIRMED" at bounding box center [1110, 400] width 48 height 10
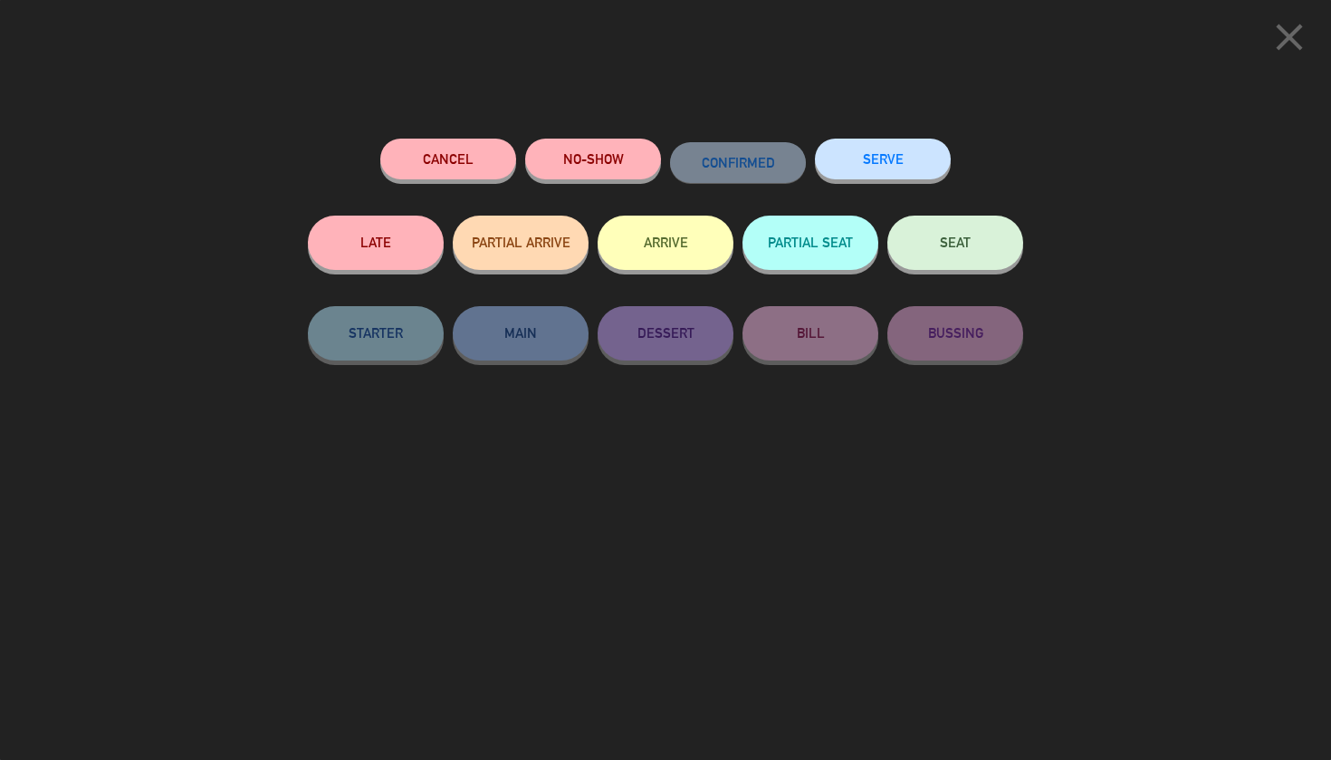
click at [631, 165] on button "NO-SHOW" at bounding box center [593, 159] width 136 height 41
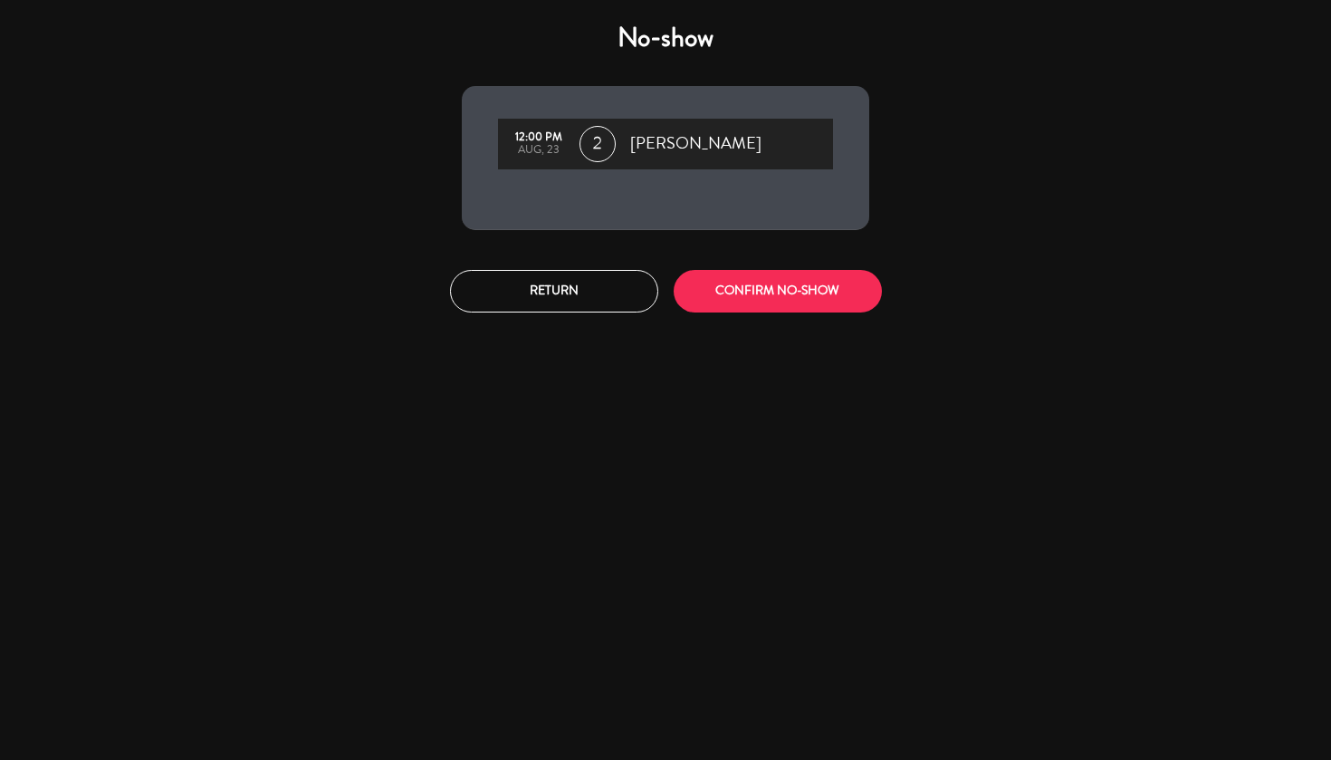
click at [831, 293] on button "CONFIRM NO-SHOW" at bounding box center [778, 291] width 208 height 43
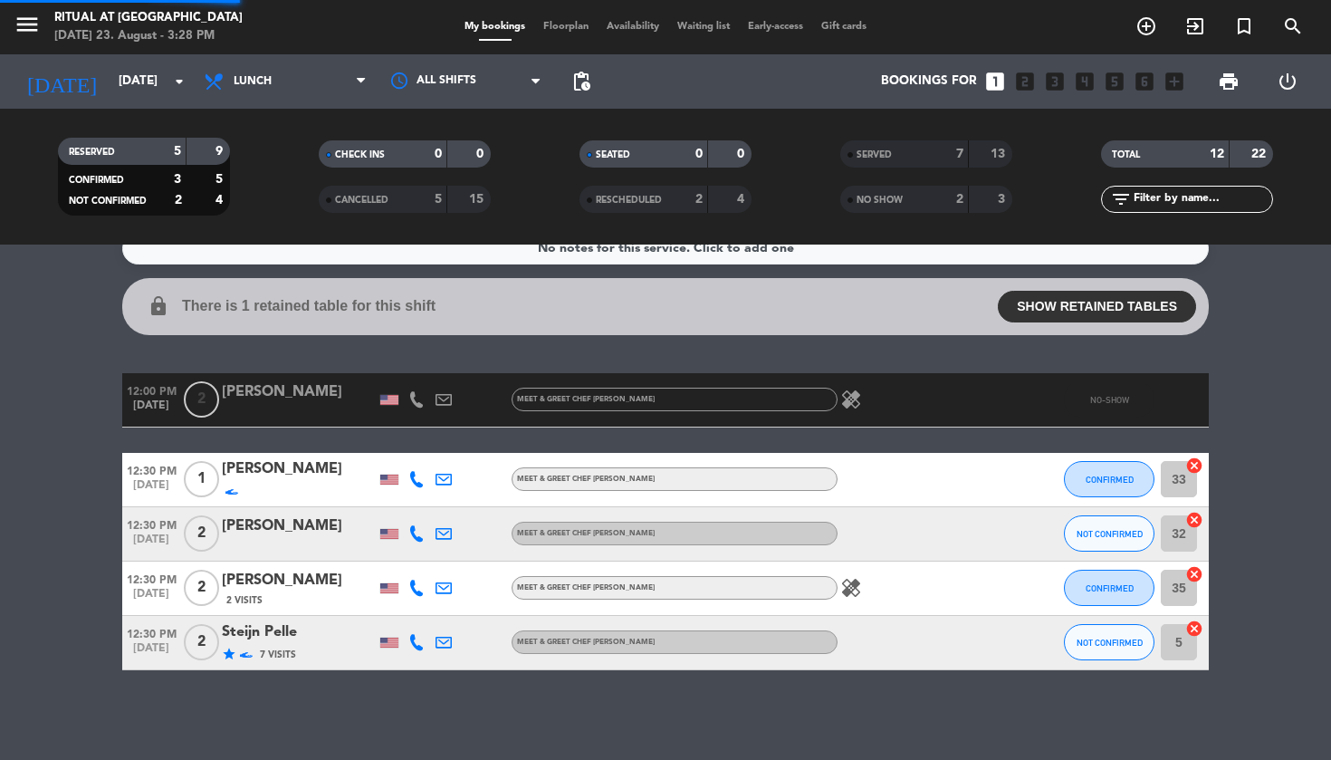
scroll to position [0, 0]
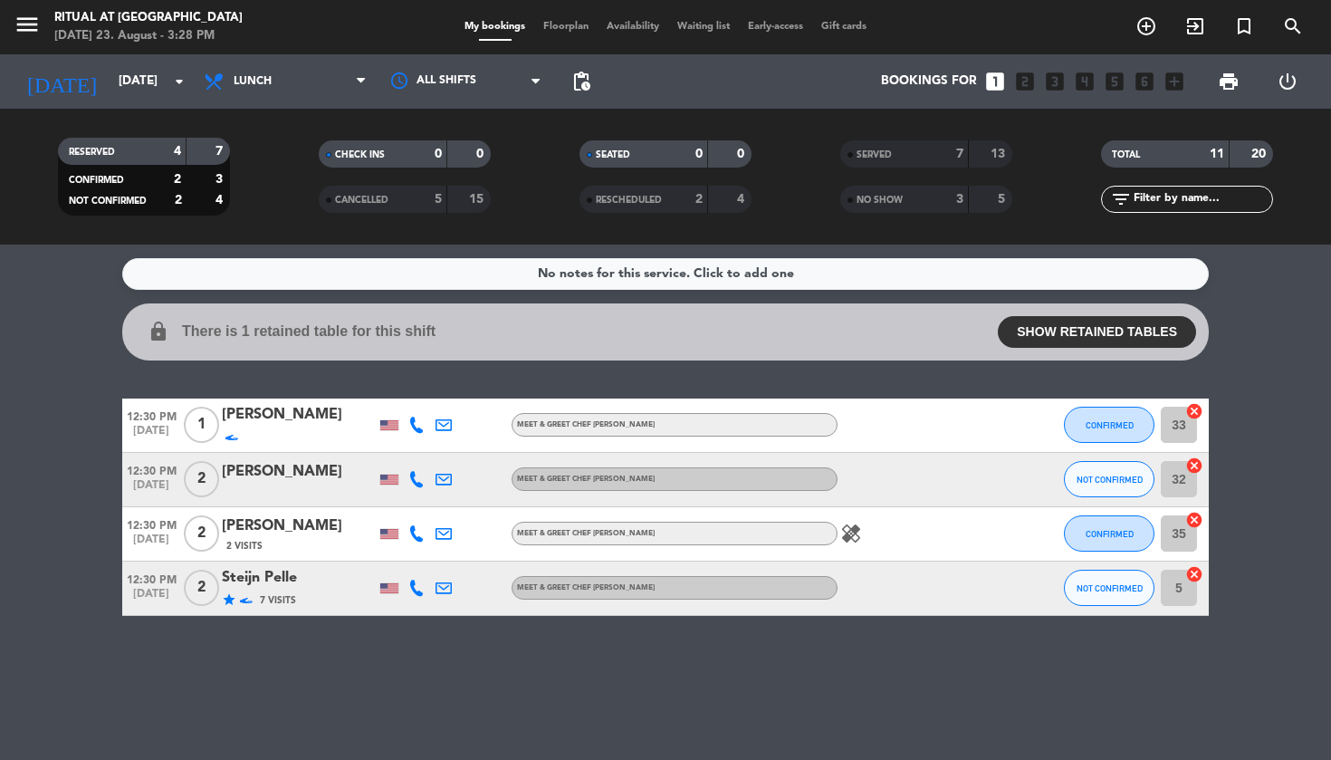
click at [1079, 413] on button "CONFIRMED" at bounding box center [1109, 425] width 91 height 36
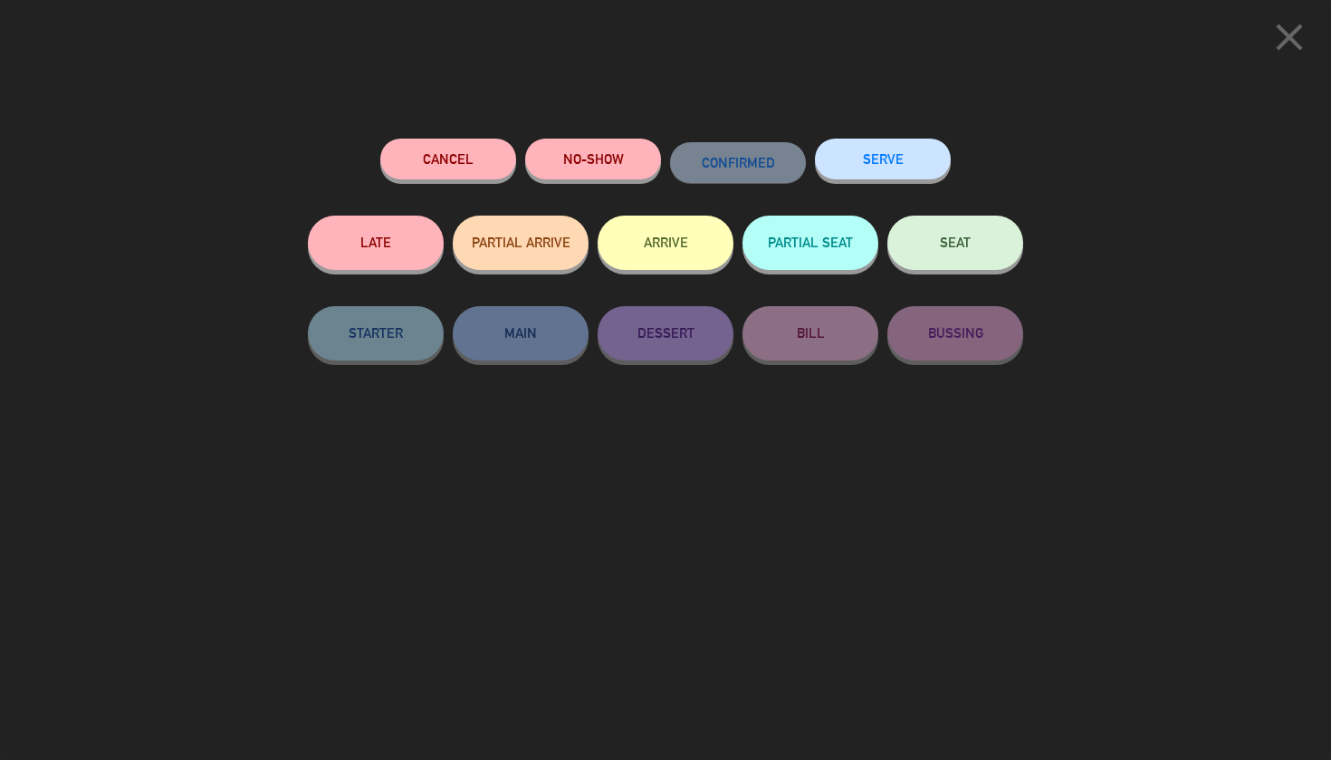
click at [853, 157] on button "SERVE" at bounding box center [883, 159] width 136 height 41
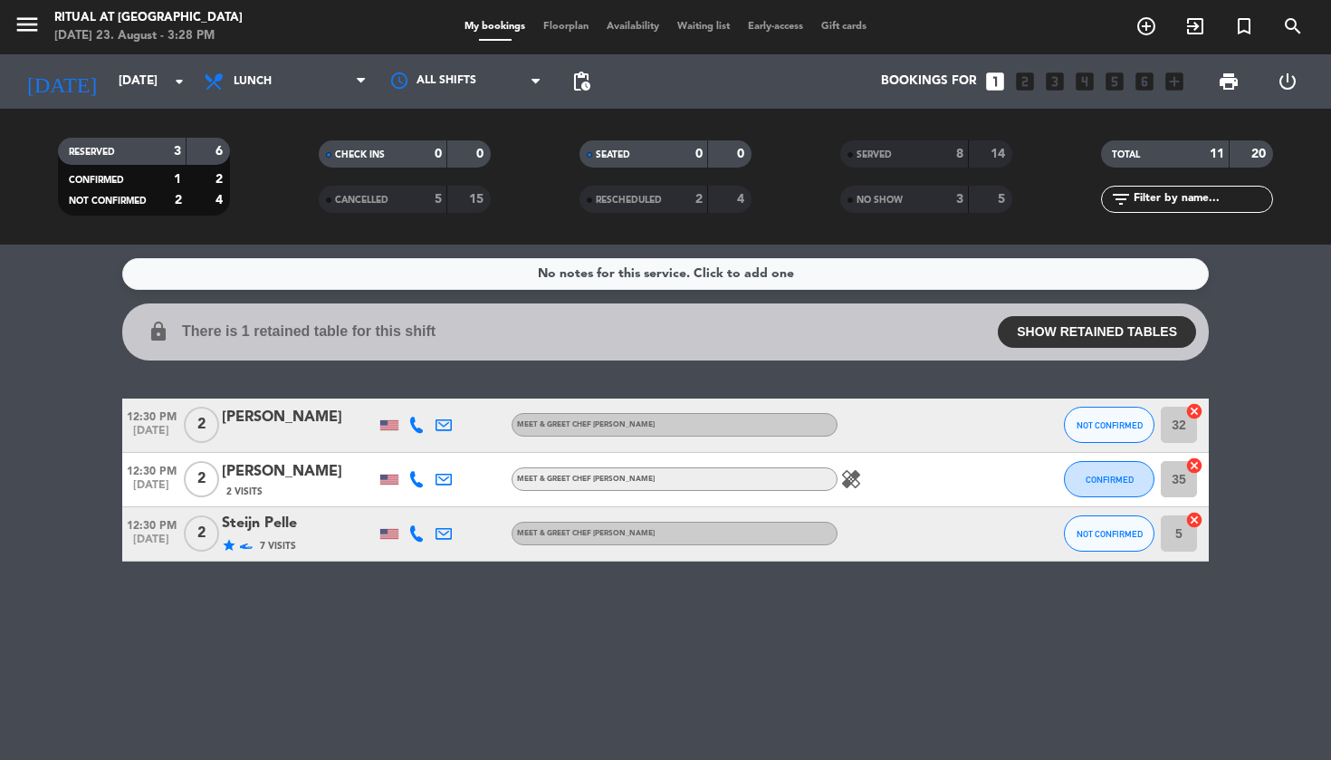
click at [1095, 422] on span "NOT CONFIRMED" at bounding box center [1110, 425] width 66 height 10
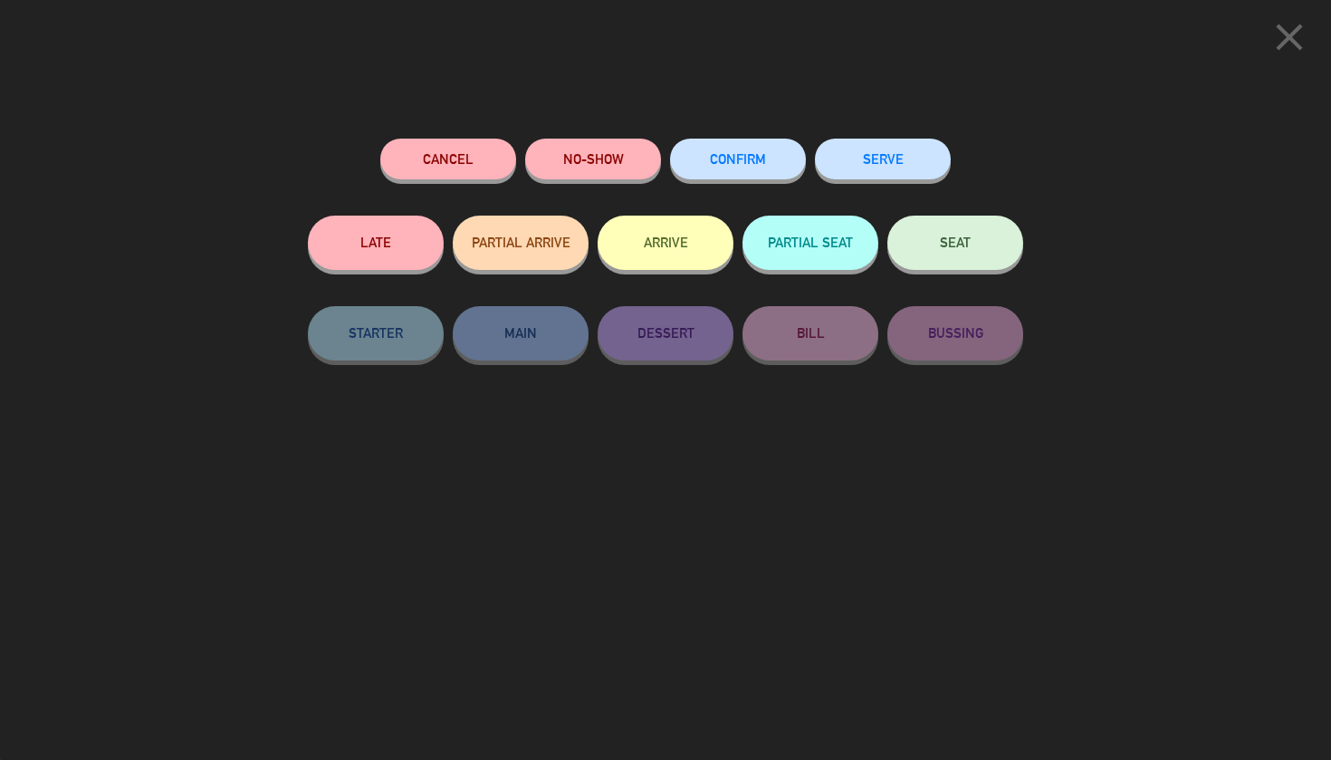
click at [625, 173] on button "NO-SHOW" at bounding box center [593, 159] width 136 height 41
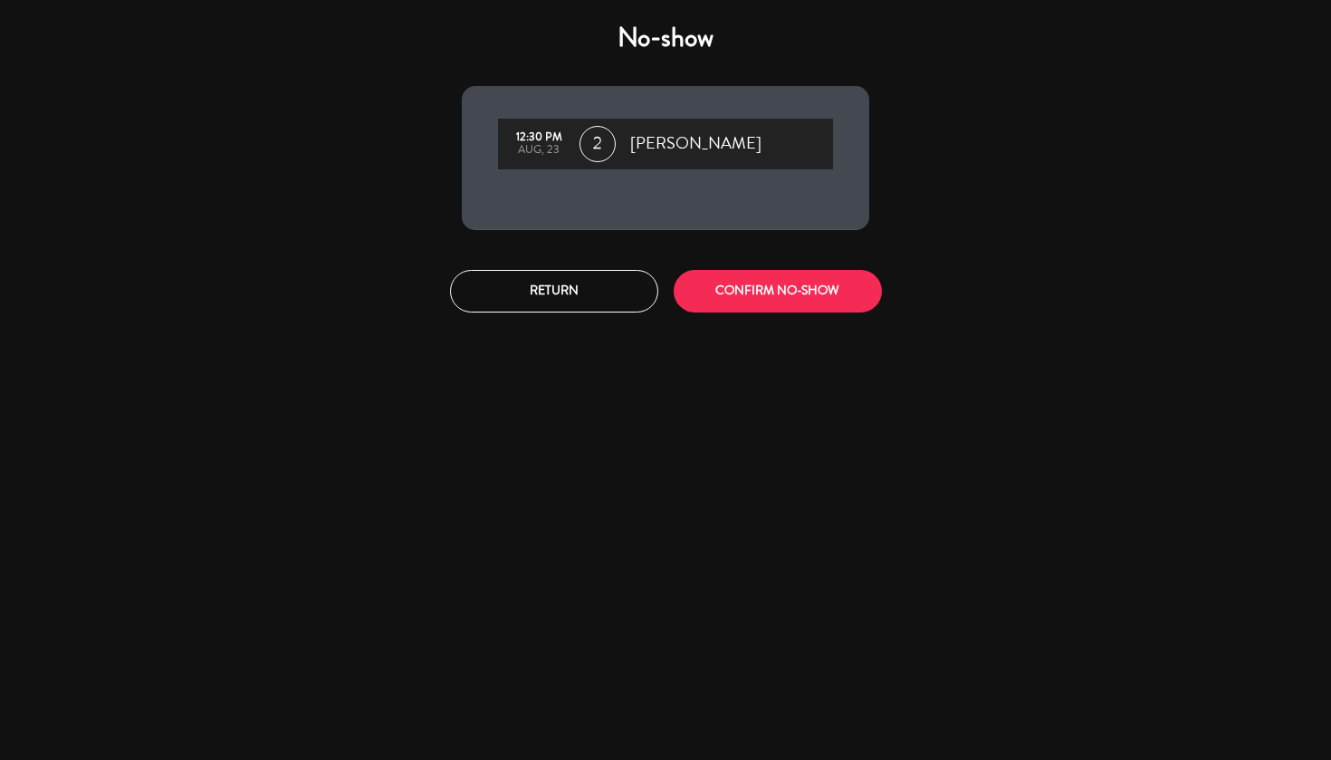
click at [780, 293] on button "CONFIRM NO-SHOW" at bounding box center [778, 291] width 208 height 43
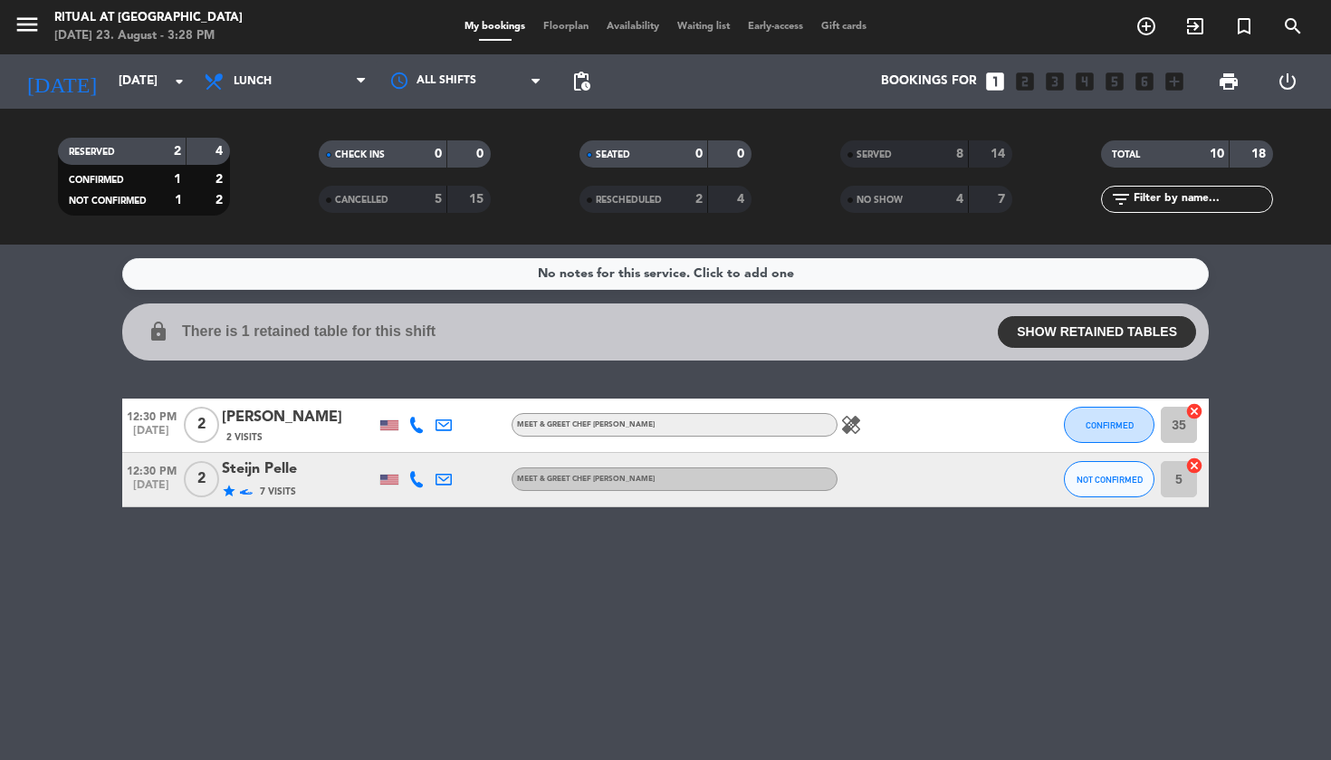
click at [1133, 437] on button "CONFIRMED" at bounding box center [1109, 425] width 91 height 36
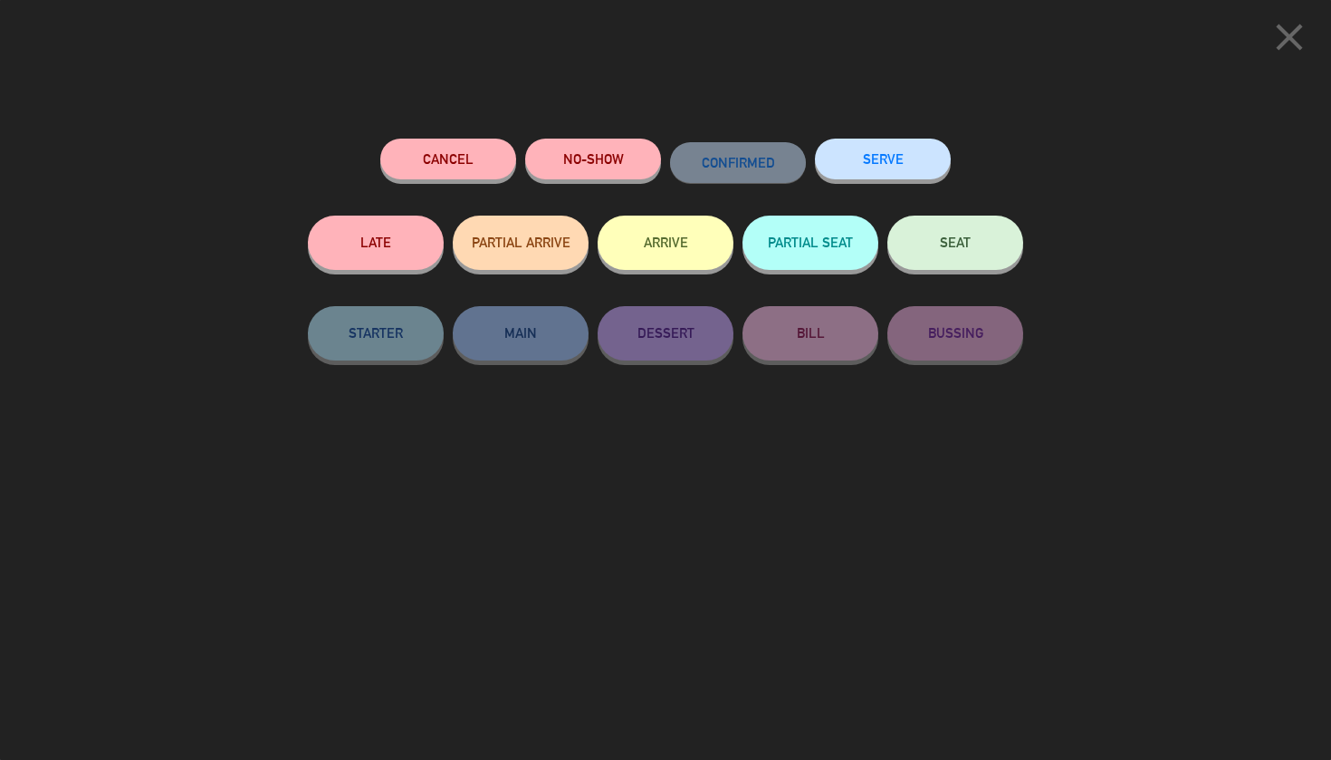
click at [564, 175] on button "NO-SHOW" at bounding box center [593, 159] width 136 height 41
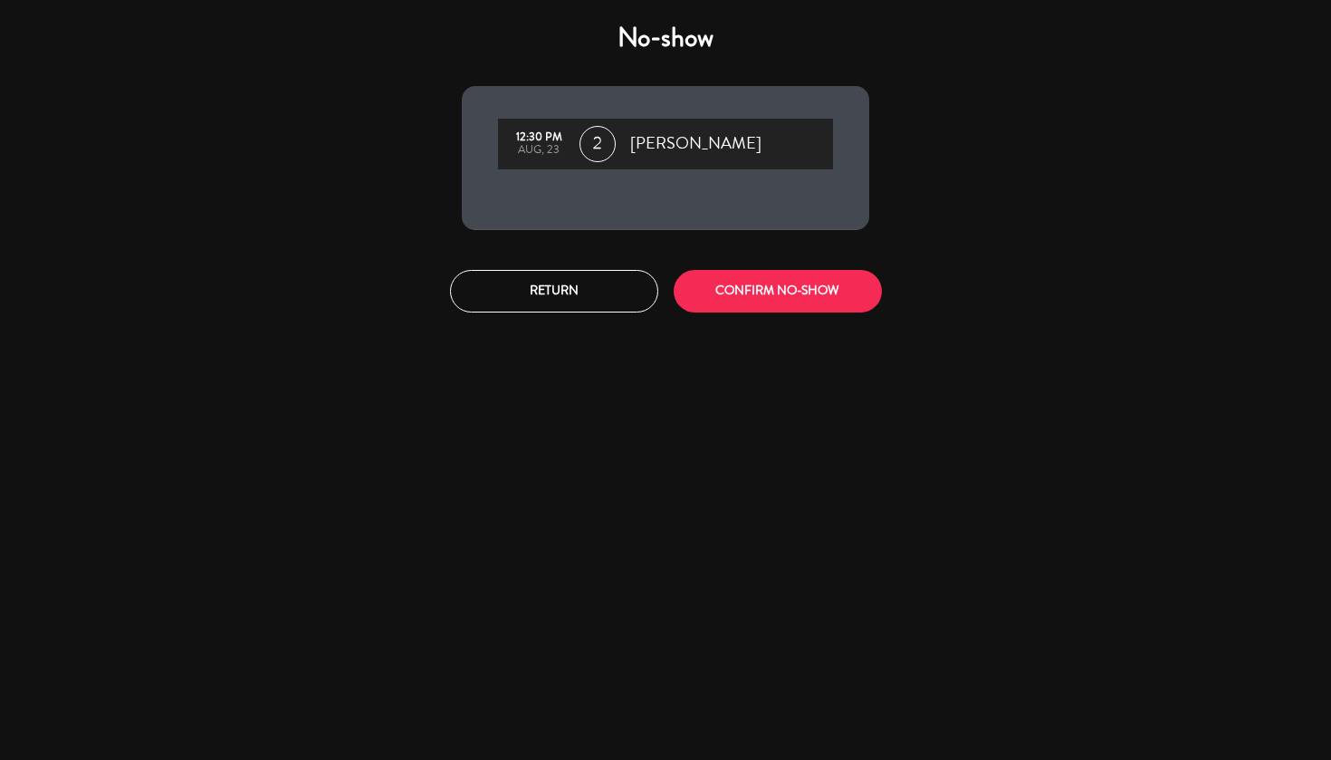
click at [787, 286] on button "CONFIRM NO-SHOW" at bounding box center [778, 291] width 208 height 43
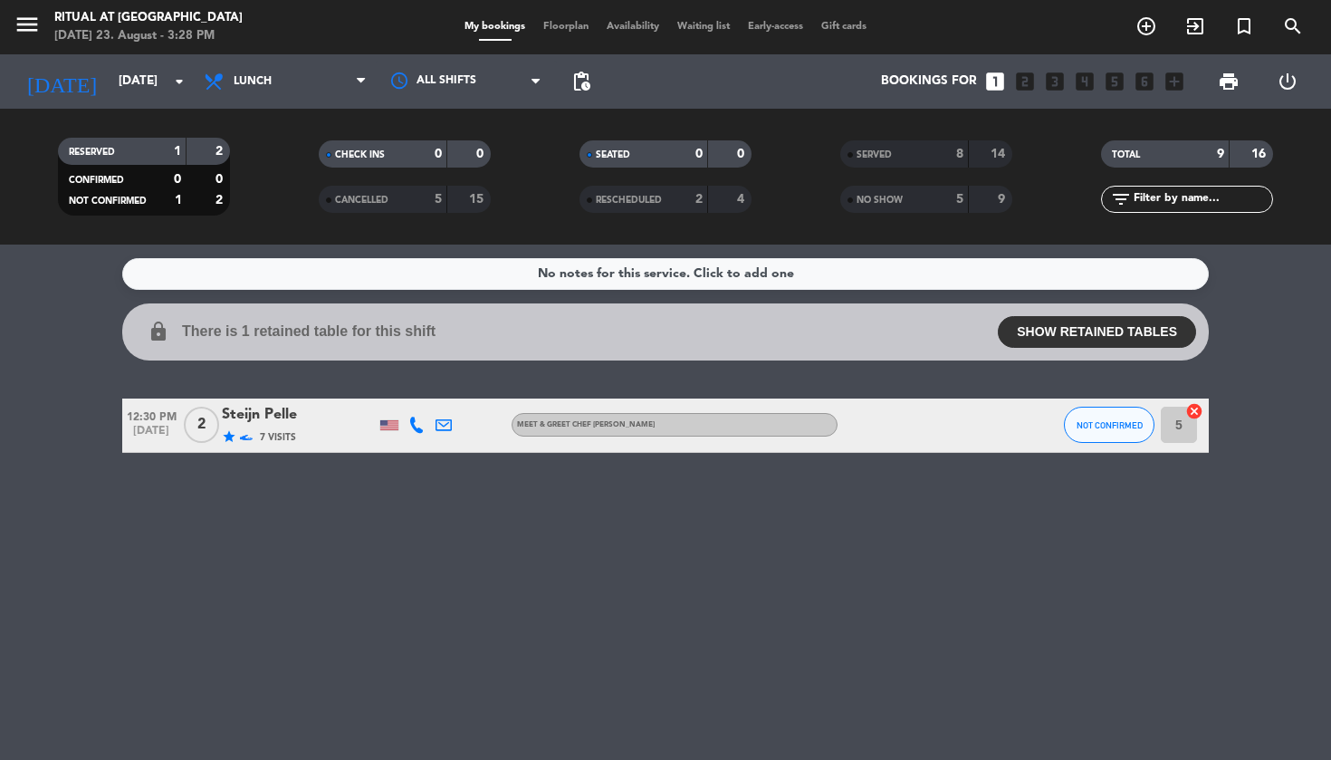
click at [1112, 434] on button "NOT CONFIRMED" at bounding box center [1109, 425] width 91 height 36
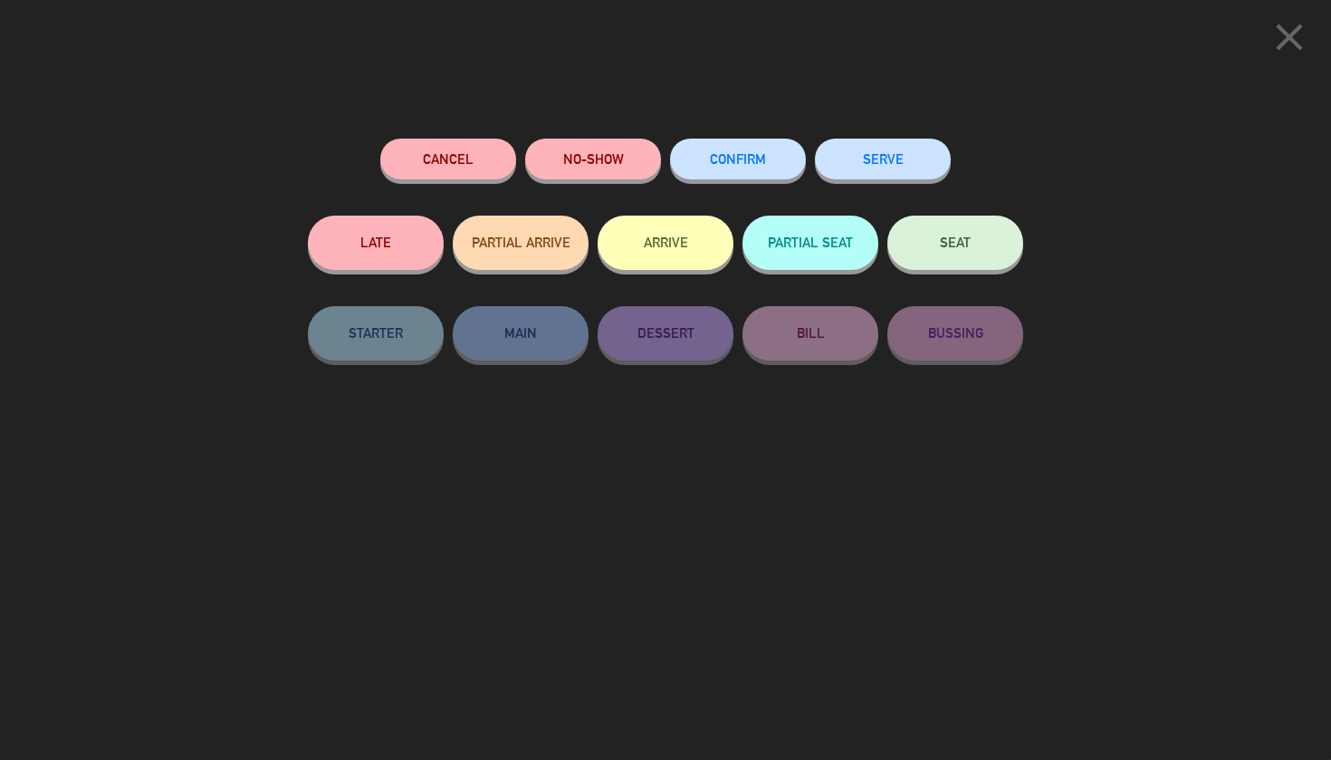
click at [869, 155] on button "SERVE" at bounding box center [883, 159] width 136 height 41
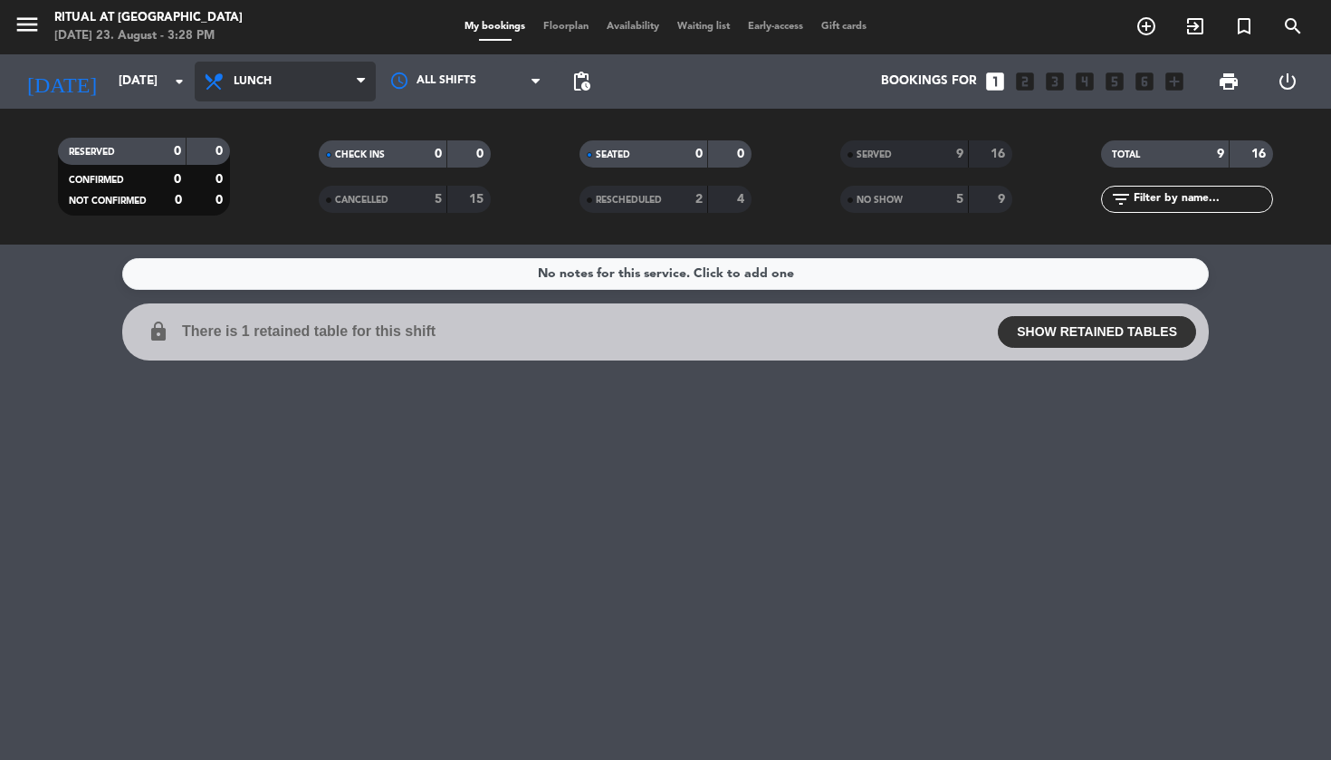
click at [342, 84] on span "Lunch" at bounding box center [285, 82] width 181 height 40
click at [276, 209] on div "menu Ritual at [GEOGRAPHIC_DATA] [DATE] 23. August - 3:28 PM My bookings Floorp…" at bounding box center [665, 122] width 1331 height 245
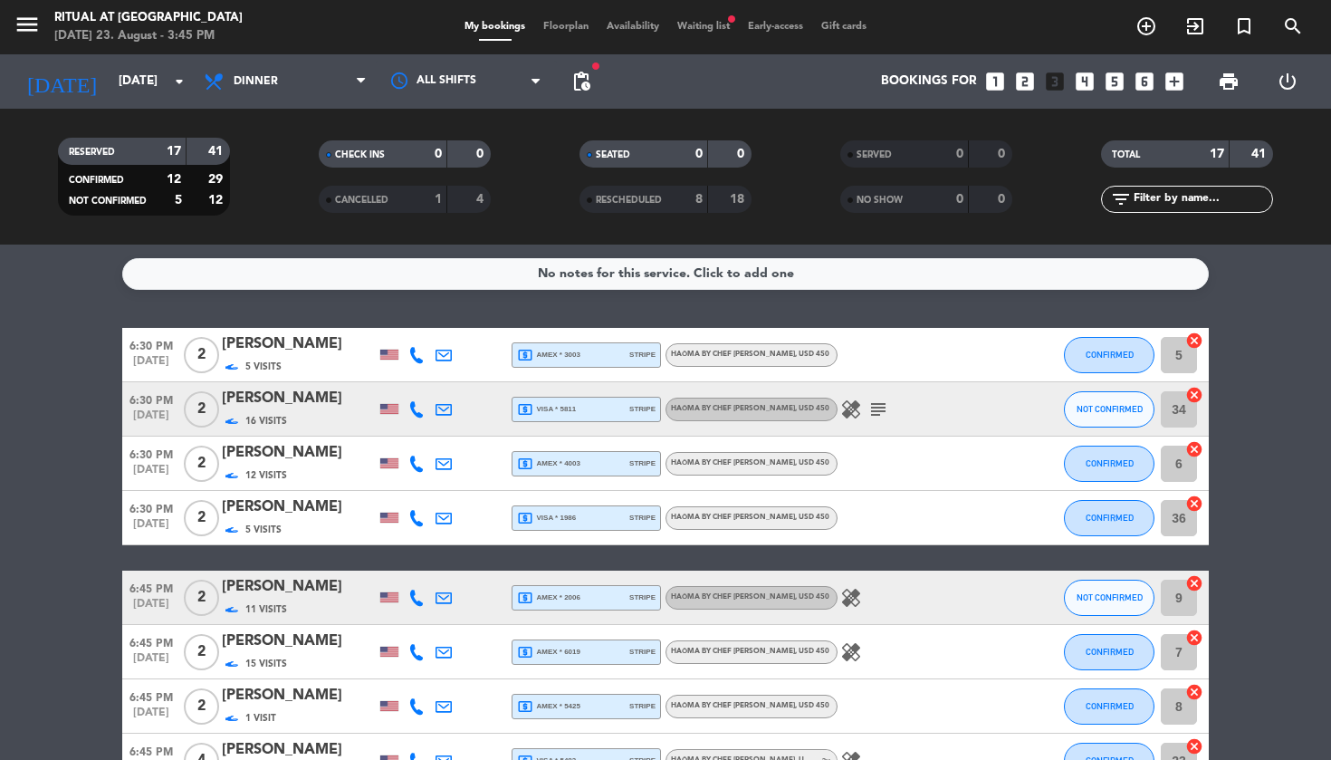
click at [283, 346] on div "[PERSON_NAME]" at bounding box center [299, 344] width 154 height 24
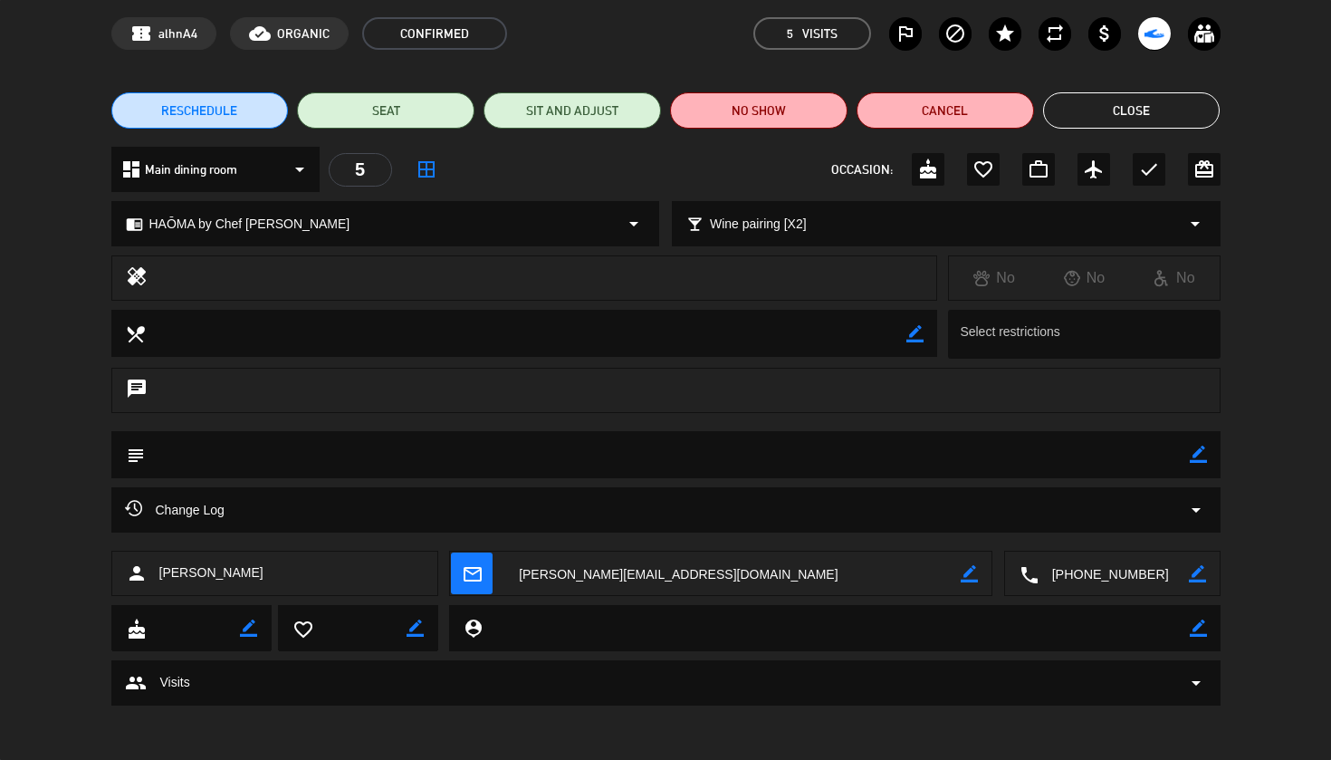
scroll to position [70, 0]
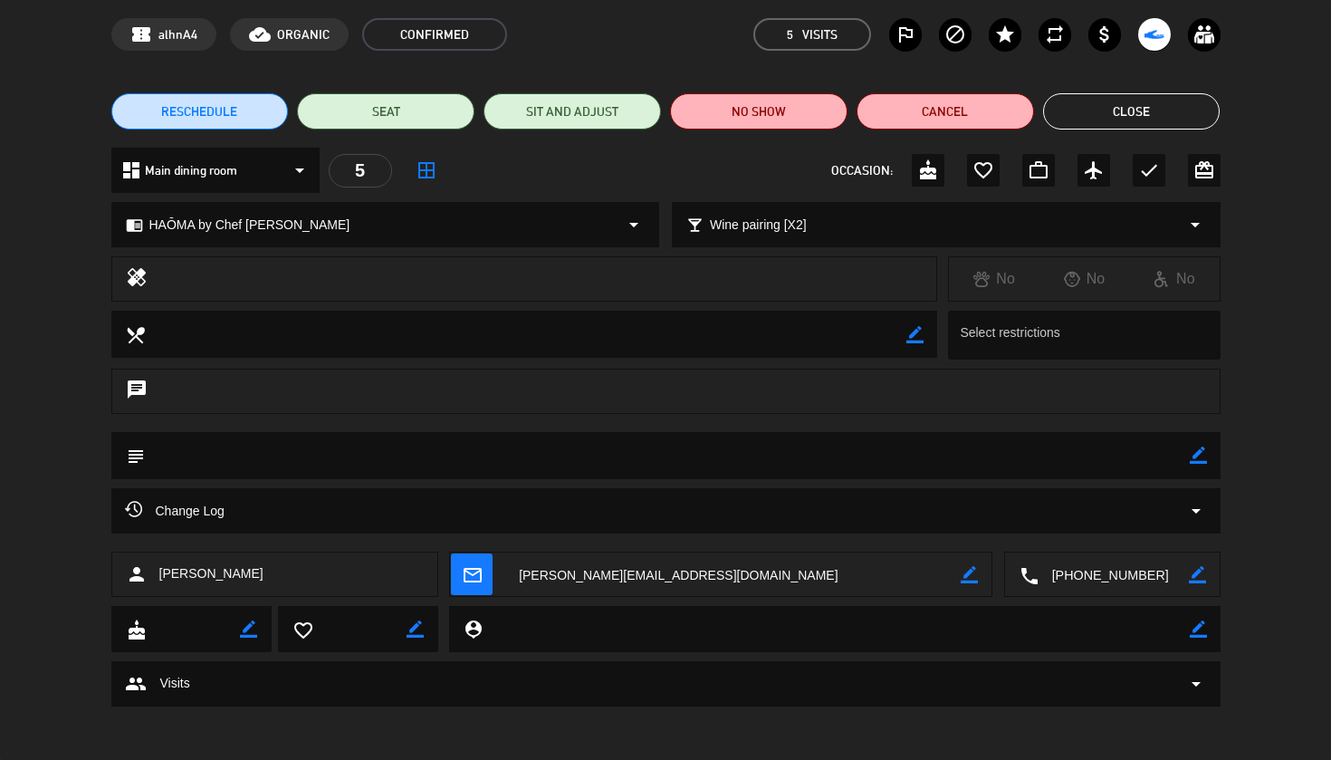
click at [593, 575] on textarea at bounding box center [733, 574] width 456 height 45
click at [1196, 633] on icon "border_color" at bounding box center [1198, 628] width 17 height 17
click at [691, 638] on textarea at bounding box center [836, 629] width 706 height 46
paste textarea "[PERSON_NAME]"
type textarea "[PERSON_NAME]"
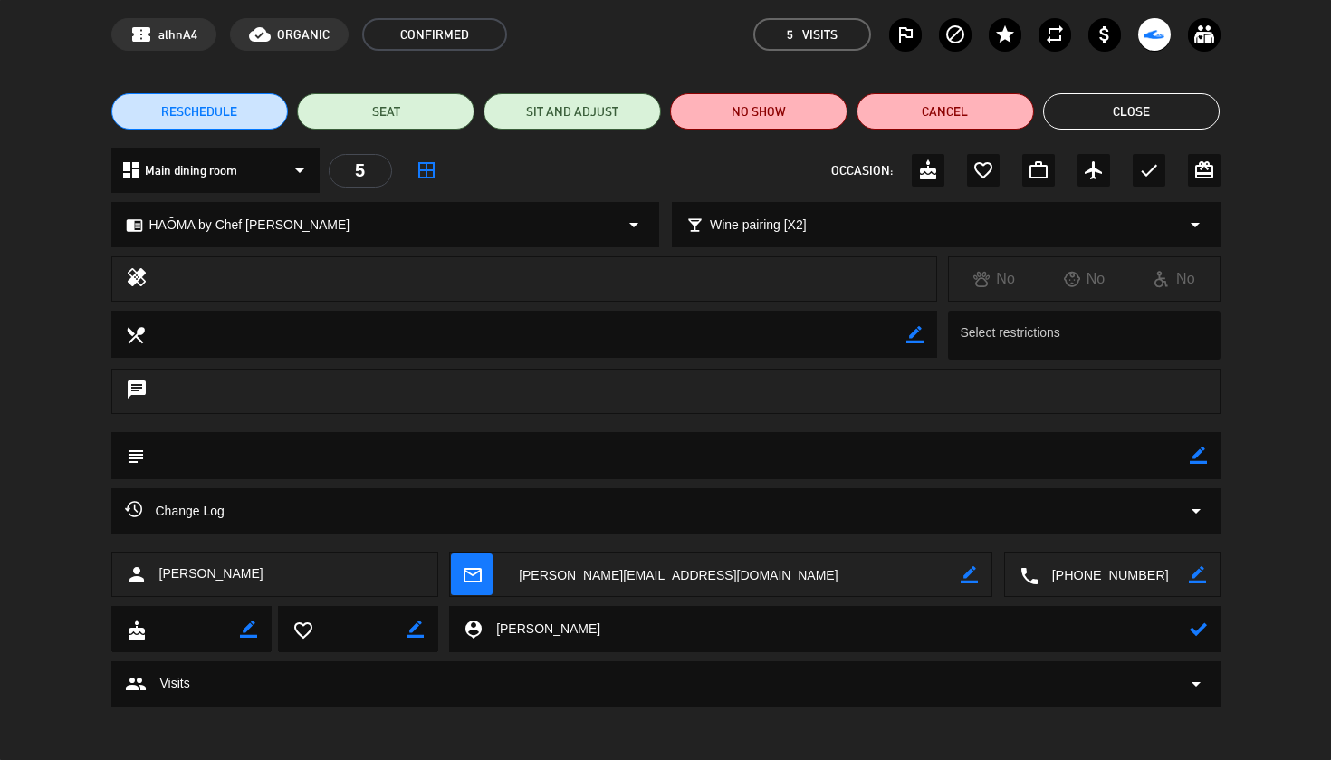
click at [1202, 631] on icon at bounding box center [1198, 628] width 17 height 17
click at [1157, 120] on button "Close" at bounding box center [1132, 111] width 178 height 36
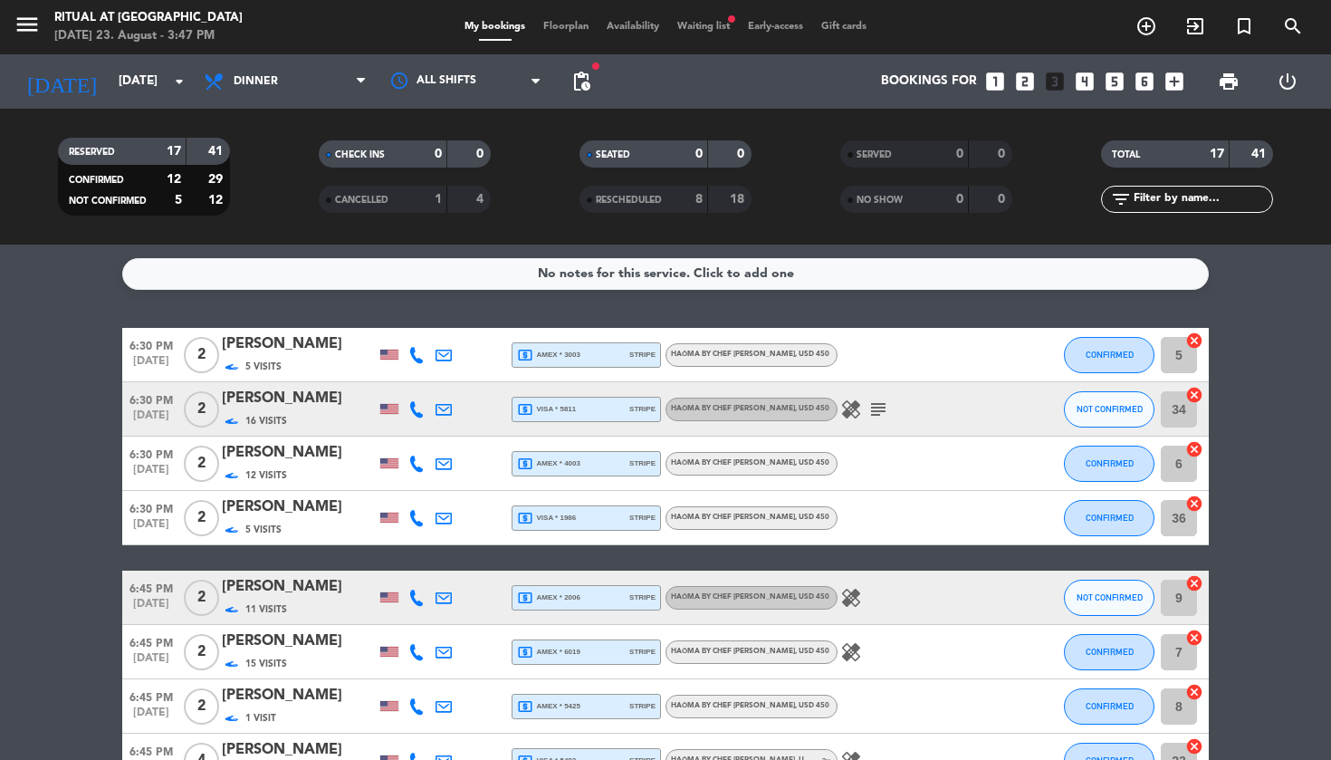
click at [306, 395] on div "[PERSON_NAME]" at bounding box center [299, 399] width 154 height 24
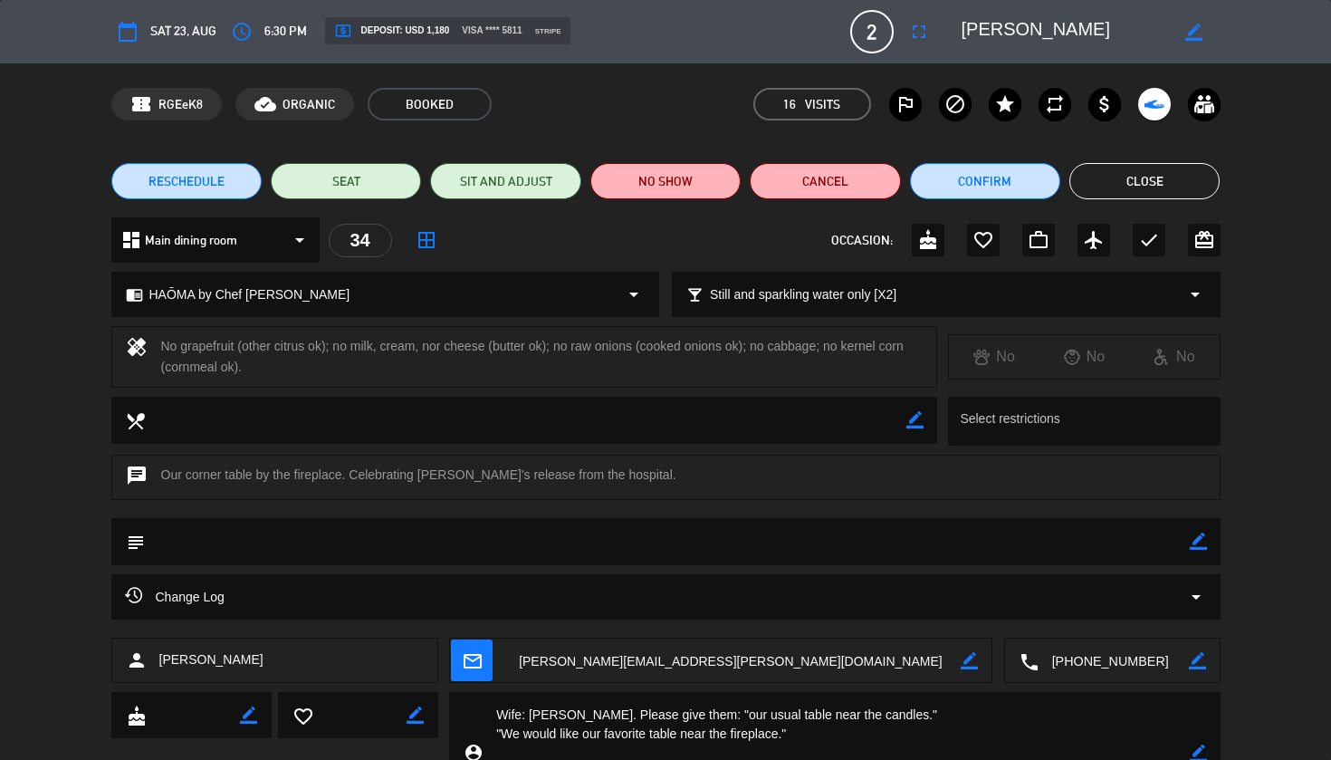
click at [552, 715] on textarea at bounding box center [836, 753] width 706 height 122
click at [1180, 186] on button "Close" at bounding box center [1145, 181] width 150 height 36
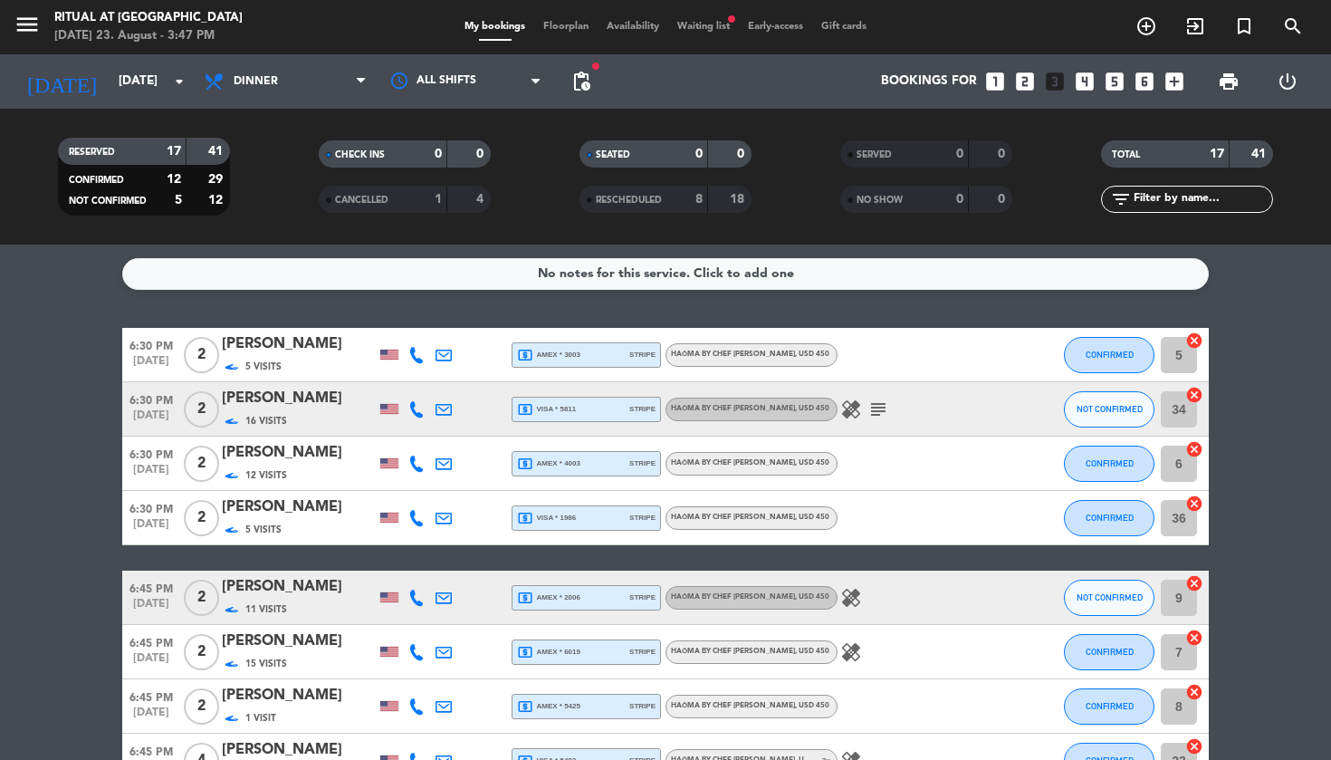
click at [287, 454] on div "[PERSON_NAME]" at bounding box center [299, 453] width 154 height 24
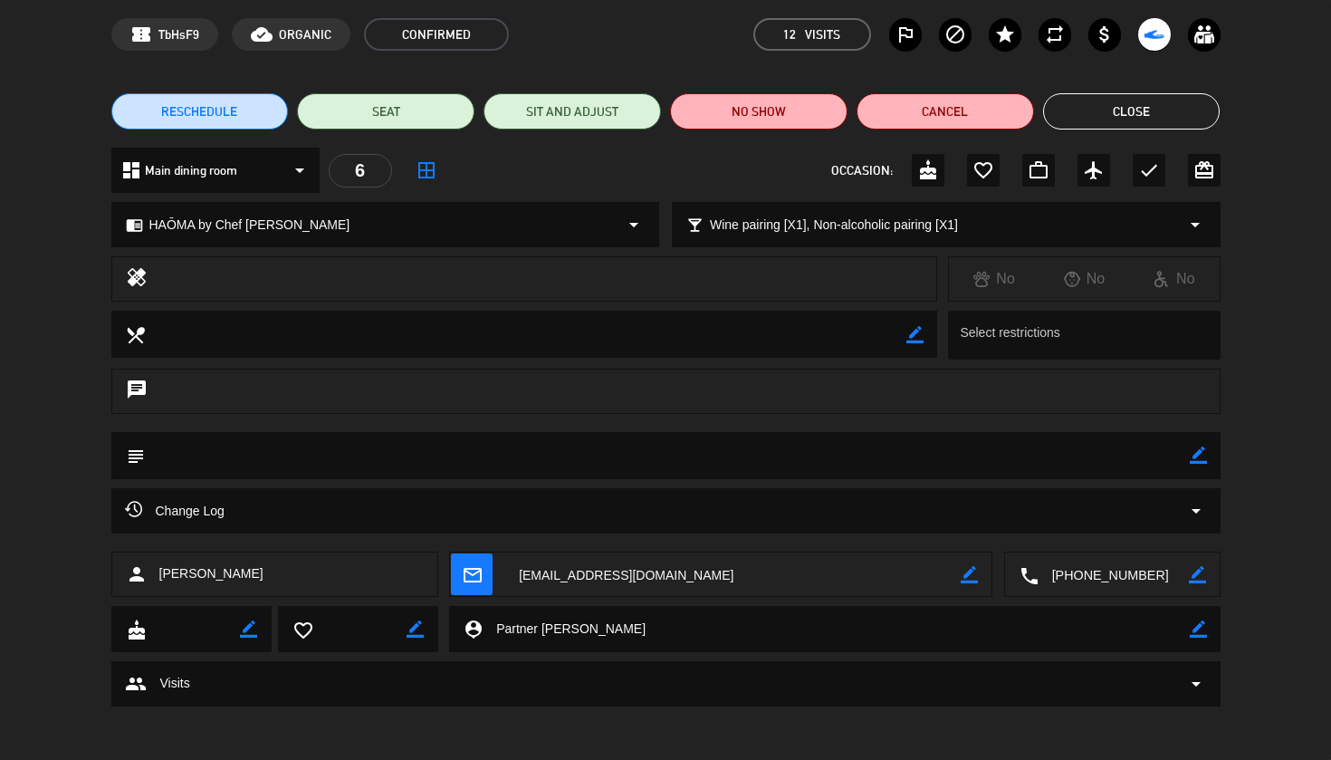
click at [578, 631] on textarea at bounding box center [836, 629] width 706 height 46
click at [1166, 119] on button "Close" at bounding box center [1132, 111] width 178 height 36
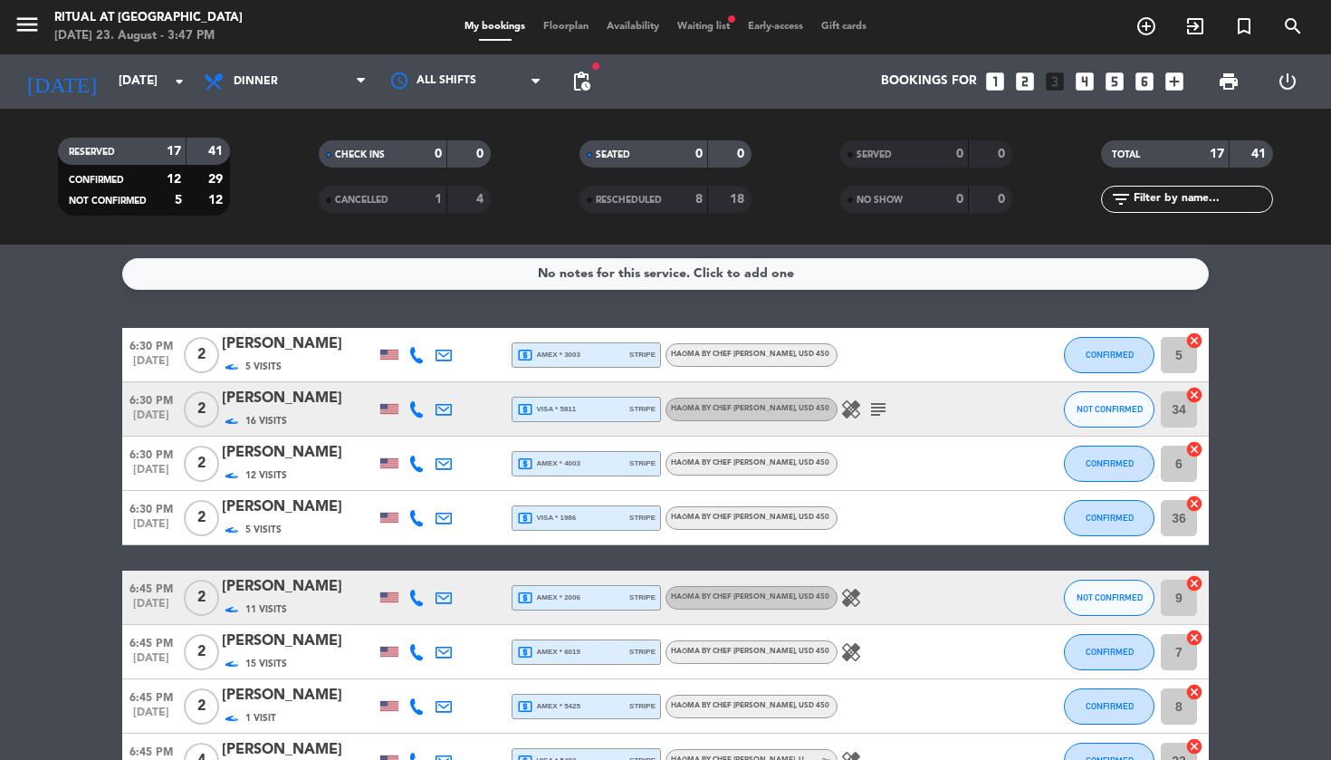
click at [256, 509] on div "[PERSON_NAME]" at bounding box center [299, 507] width 154 height 24
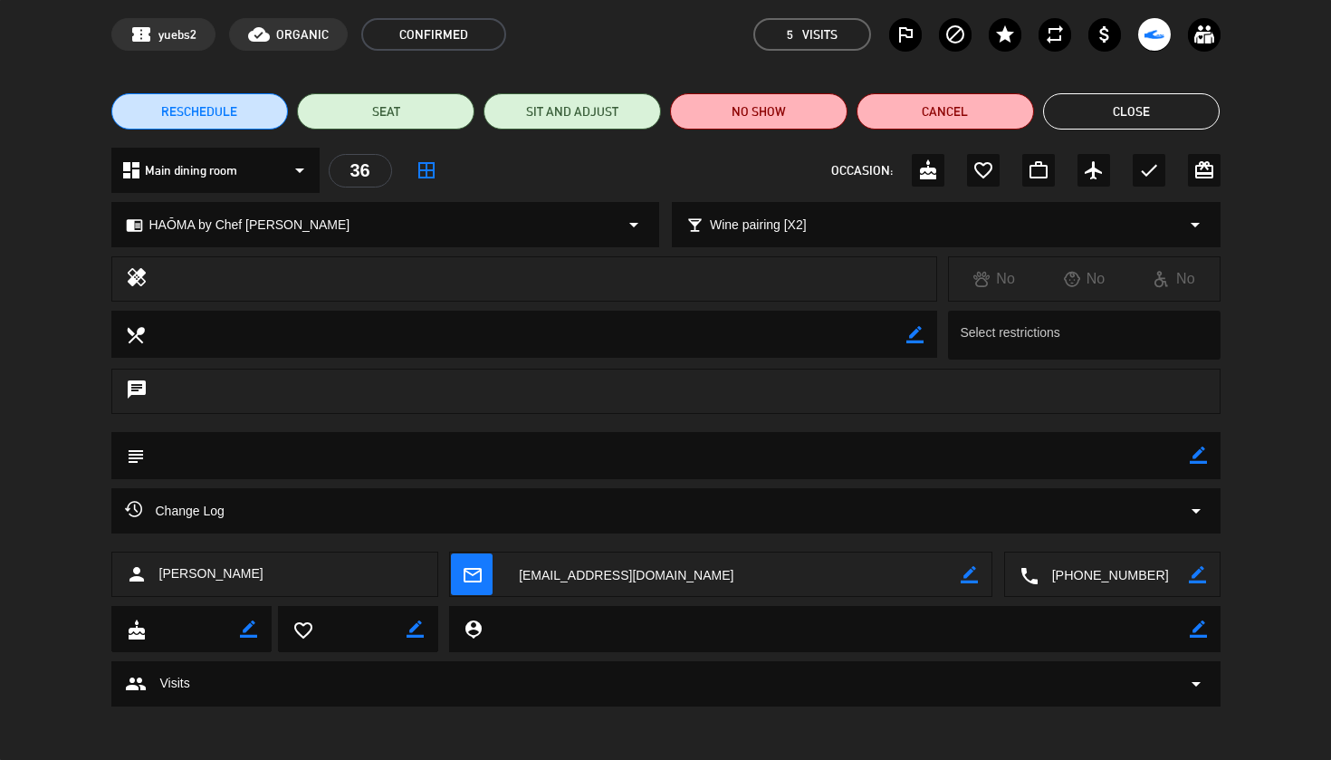
click at [604, 581] on textarea at bounding box center [733, 574] width 456 height 45
drag, startPoint x: 1204, startPoint y: 623, endPoint x: 958, endPoint y: 642, distance: 247.1
click at [1204, 624] on icon "border_color" at bounding box center [1198, 628] width 17 height 17
click at [838, 642] on textarea at bounding box center [836, 629] width 706 height 46
paste textarea "[PERSON_NAME]"
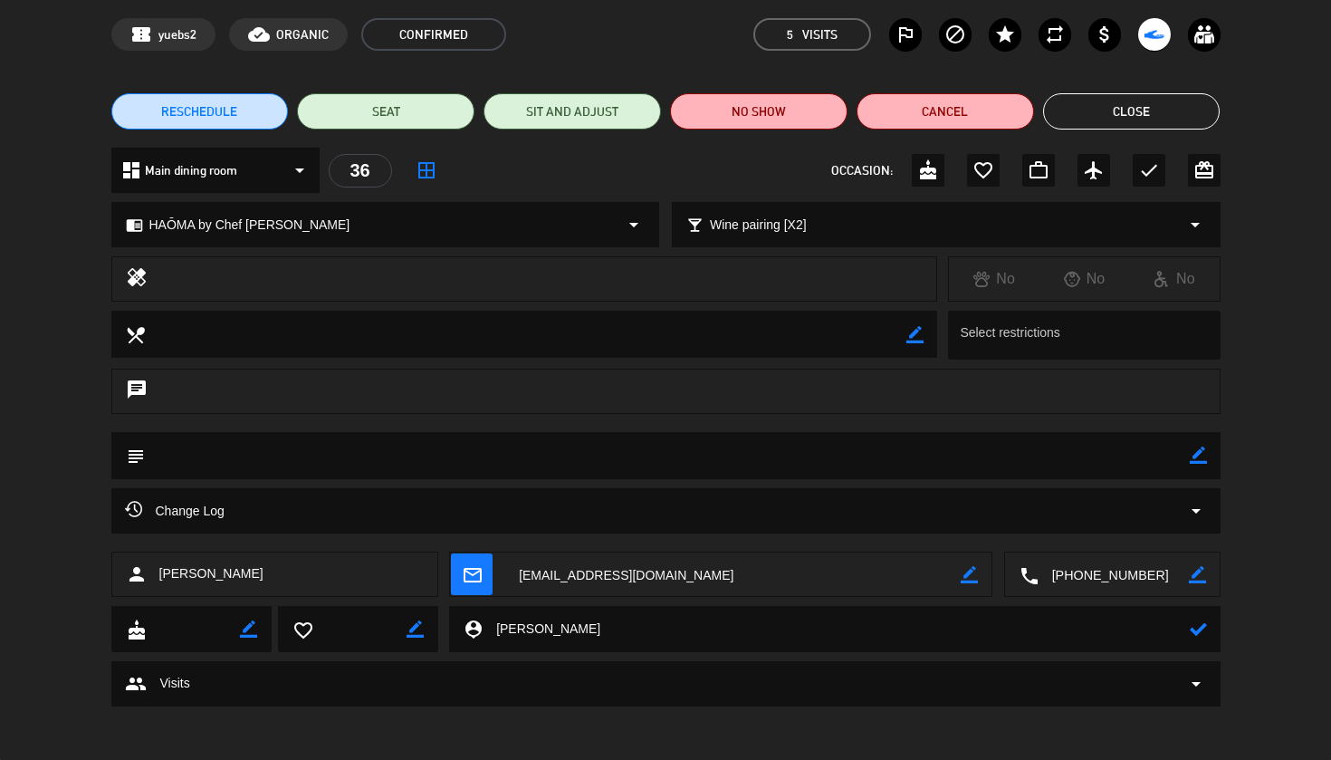
type textarea "[PERSON_NAME]"
click at [1196, 630] on icon at bounding box center [1198, 628] width 17 height 17
click at [1116, 112] on button "Close" at bounding box center [1132, 111] width 178 height 36
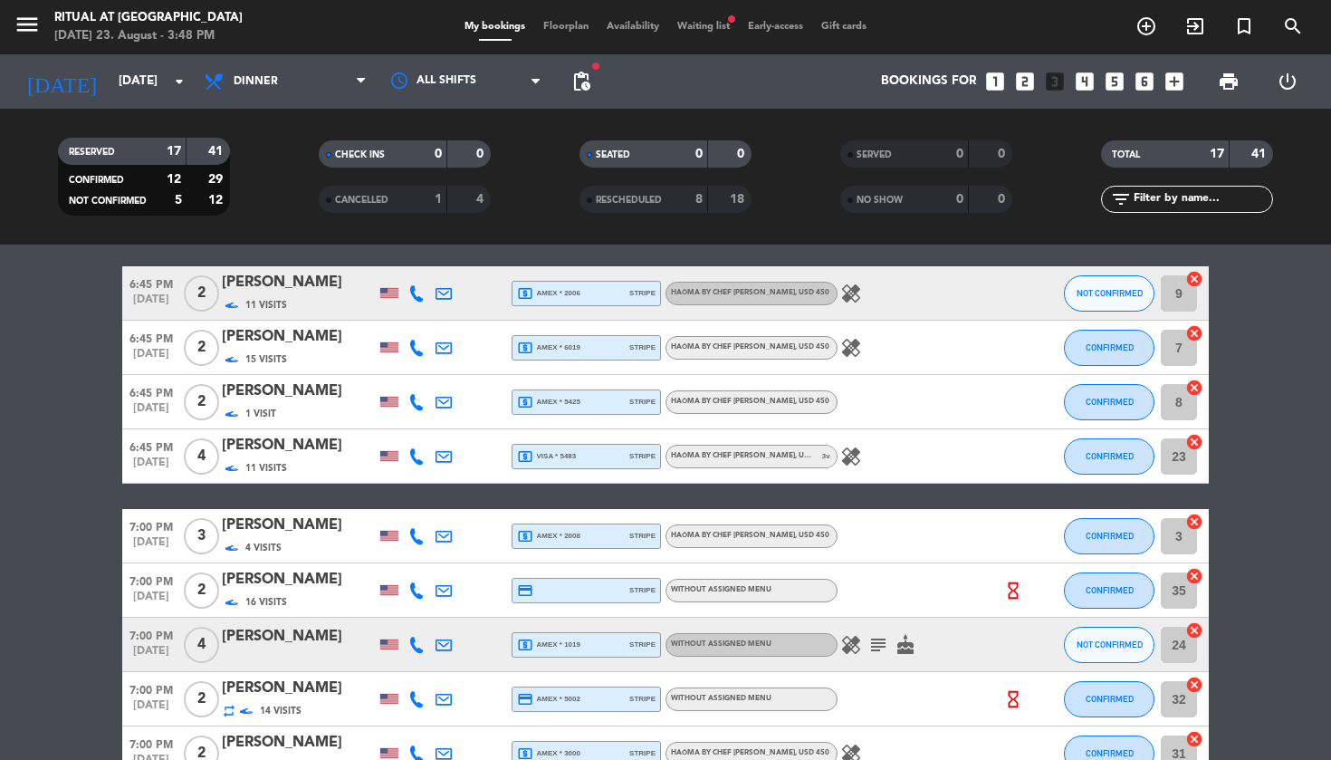
scroll to position [302, 0]
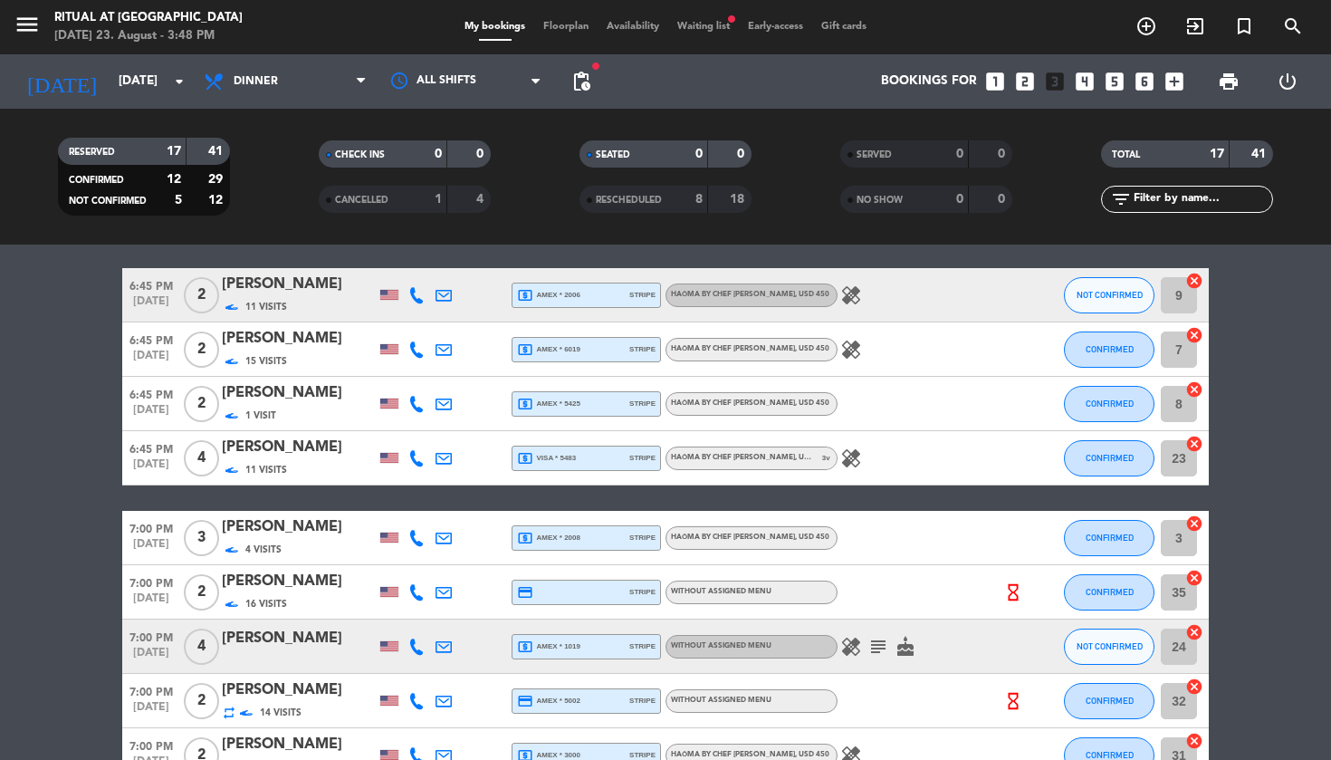
click at [308, 295] on div "[PERSON_NAME]" at bounding box center [299, 285] width 154 height 24
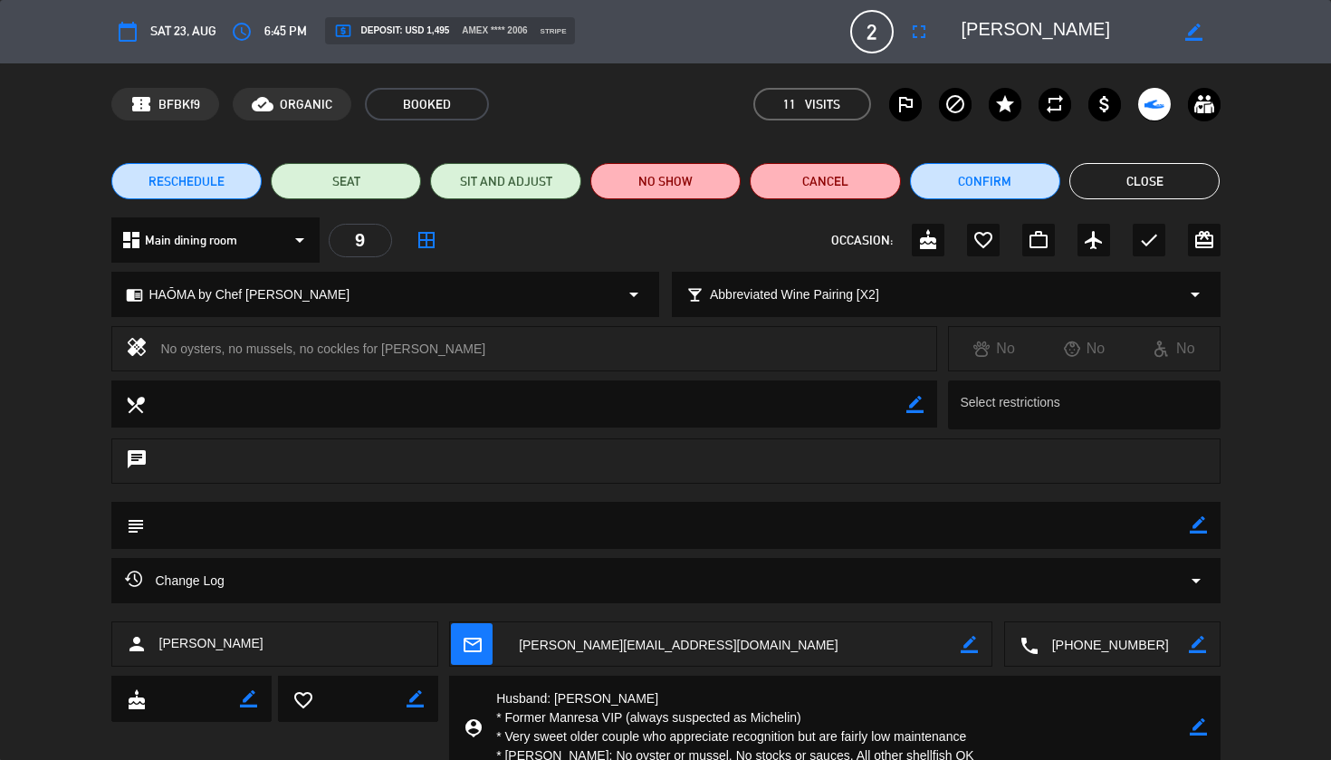
click at [585, 703] on textarea at bounding box center [836, 727] width 706 height 103
click at [1200, 170] on button "Close" at bounding box center [1145, 181] width 150 height 36
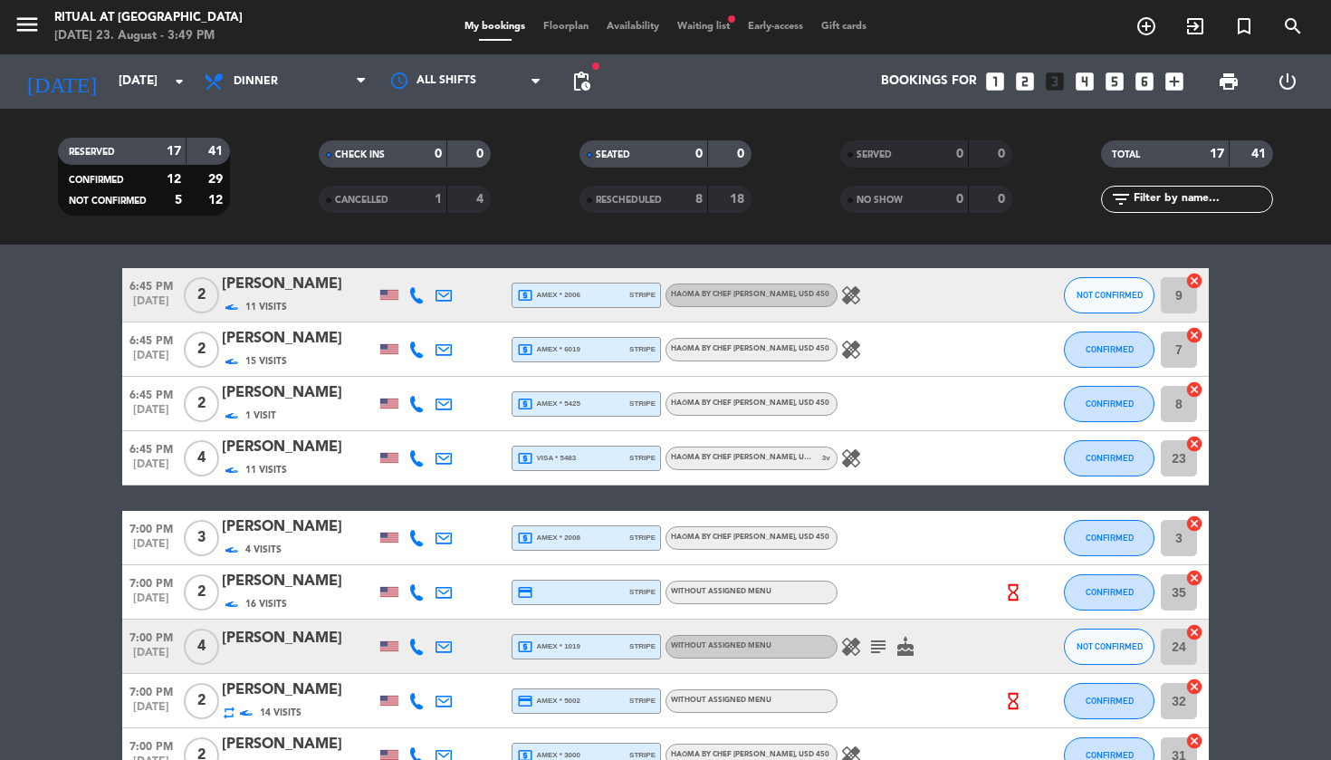
click at [278, 392] on div "[PERSON_NAME]" at bounding box center [299, 393] width 154 height 24
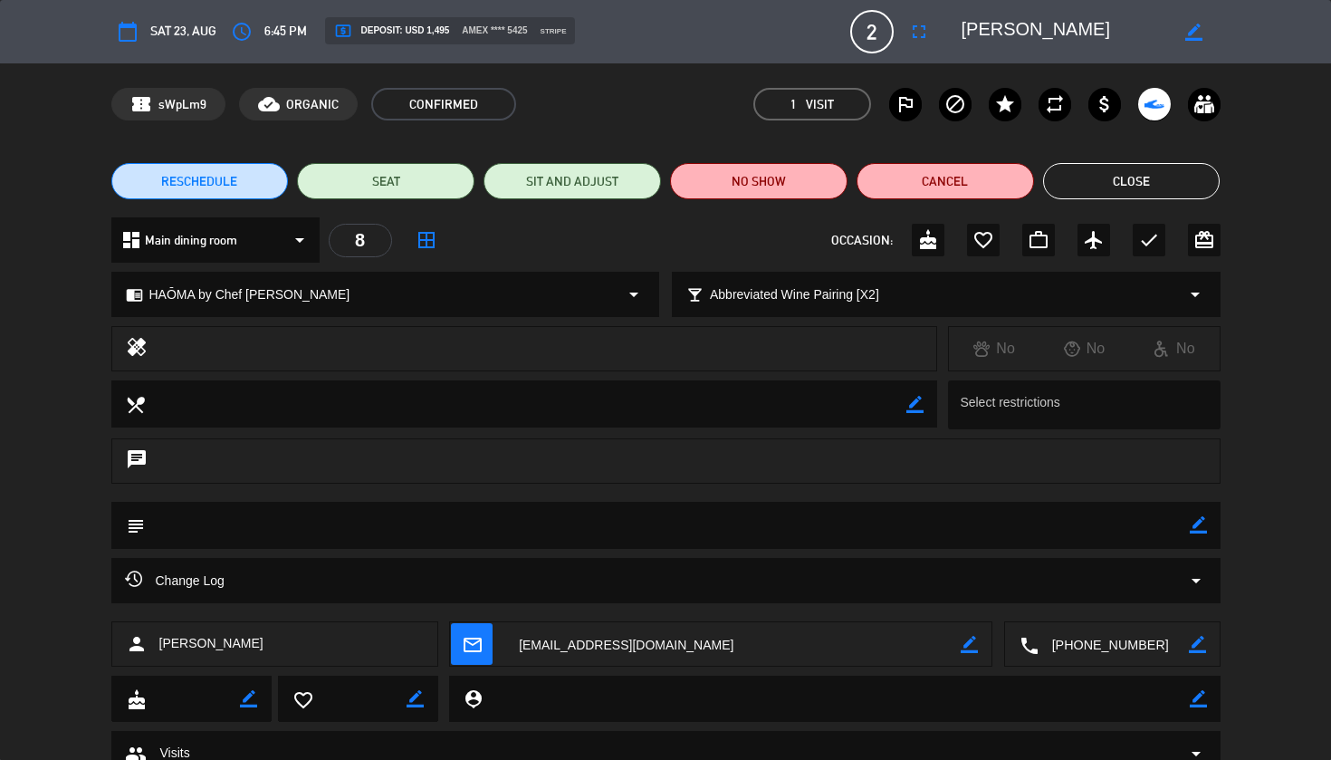
click at [1195, 707] on div "border_color" at bounding box center [1198, 699] width 17 height 46
click at [1200, 698] on icon "border_color" at bounding box center [1198, 698] width 17 height 17
click at [830, 699] on textarea at bounding box center [836, 699] width 706 height 46
paste textarea "[PERSON_NAME]"
type textarea "[PERSON_NAME]"
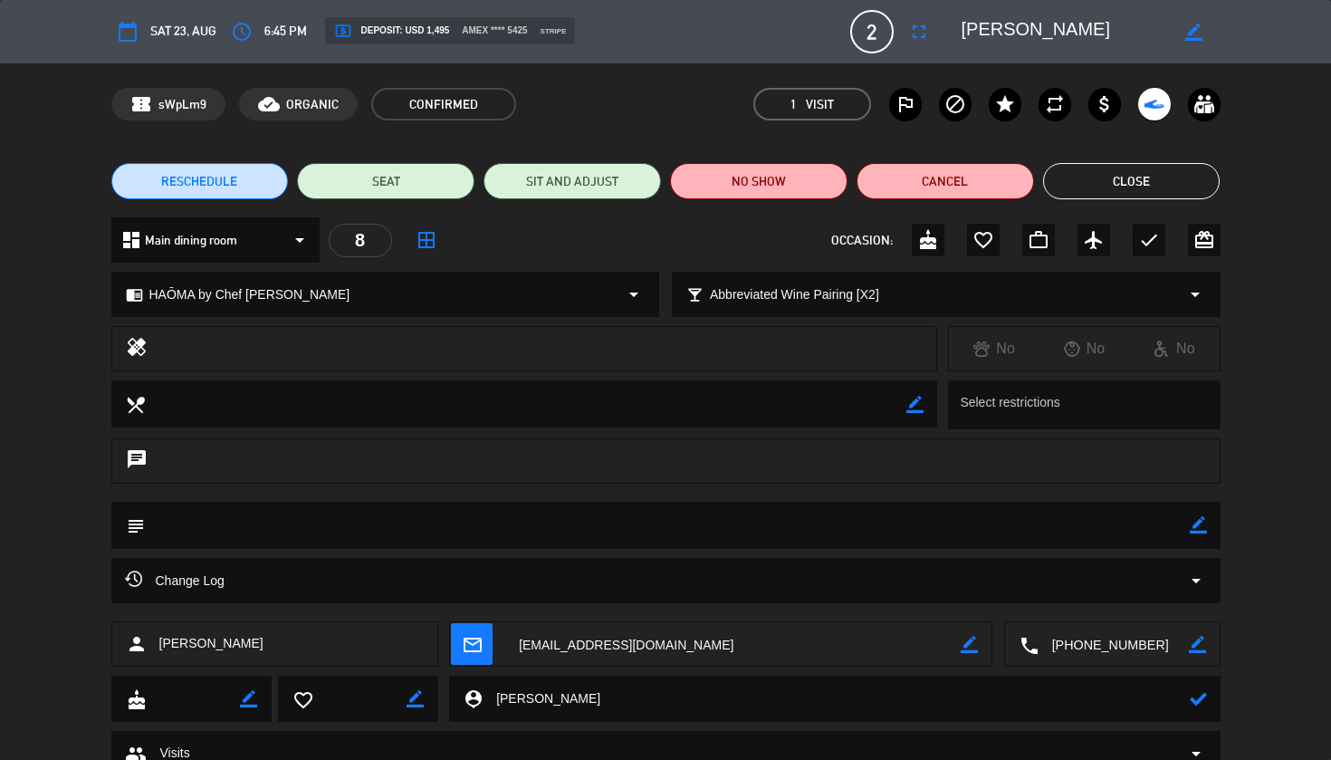
click at [1200, 702] on icon at bounding box center [1198, 698] width 17 height 17
click at [1145, 179] on button "Close" at bounding box center [1132, 181] width 178 height 36
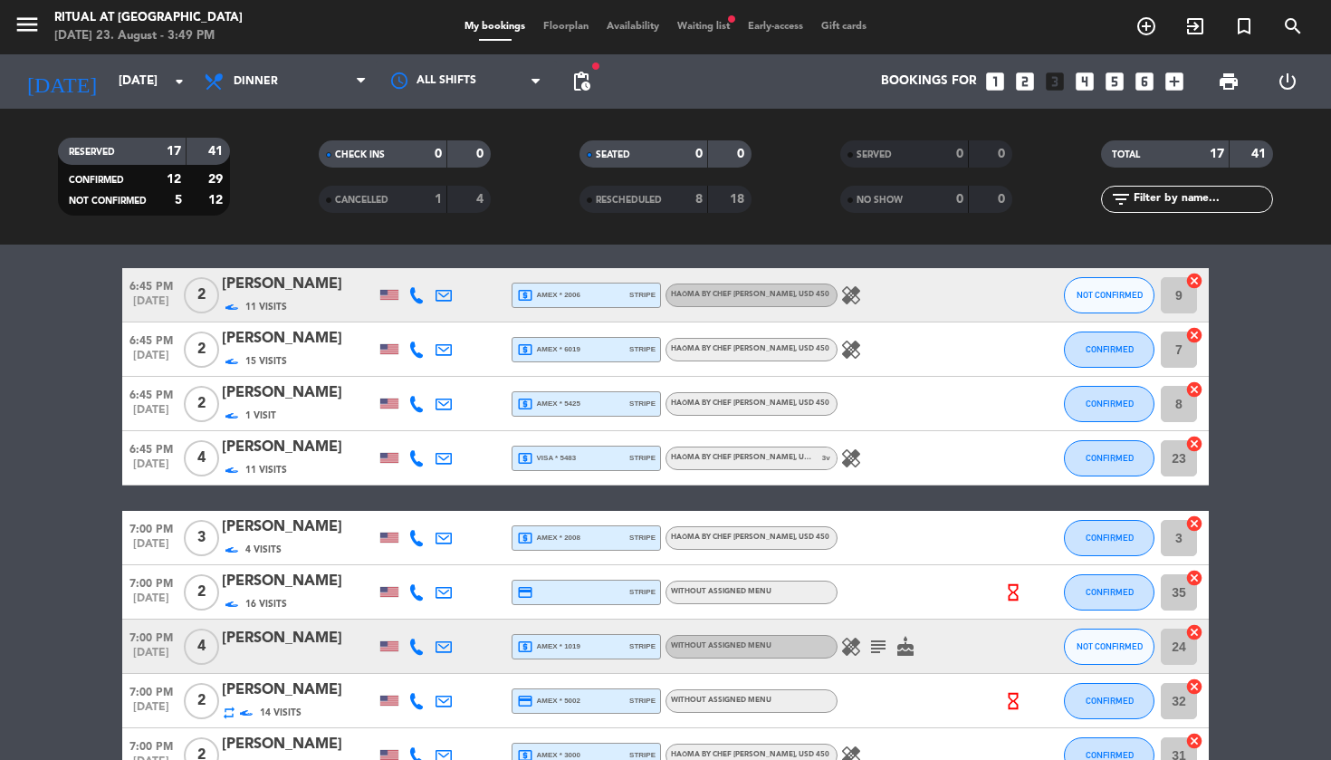
click at [312, 465] on div "11 Visits" at bounding box center [299, 469] width 154 height 21
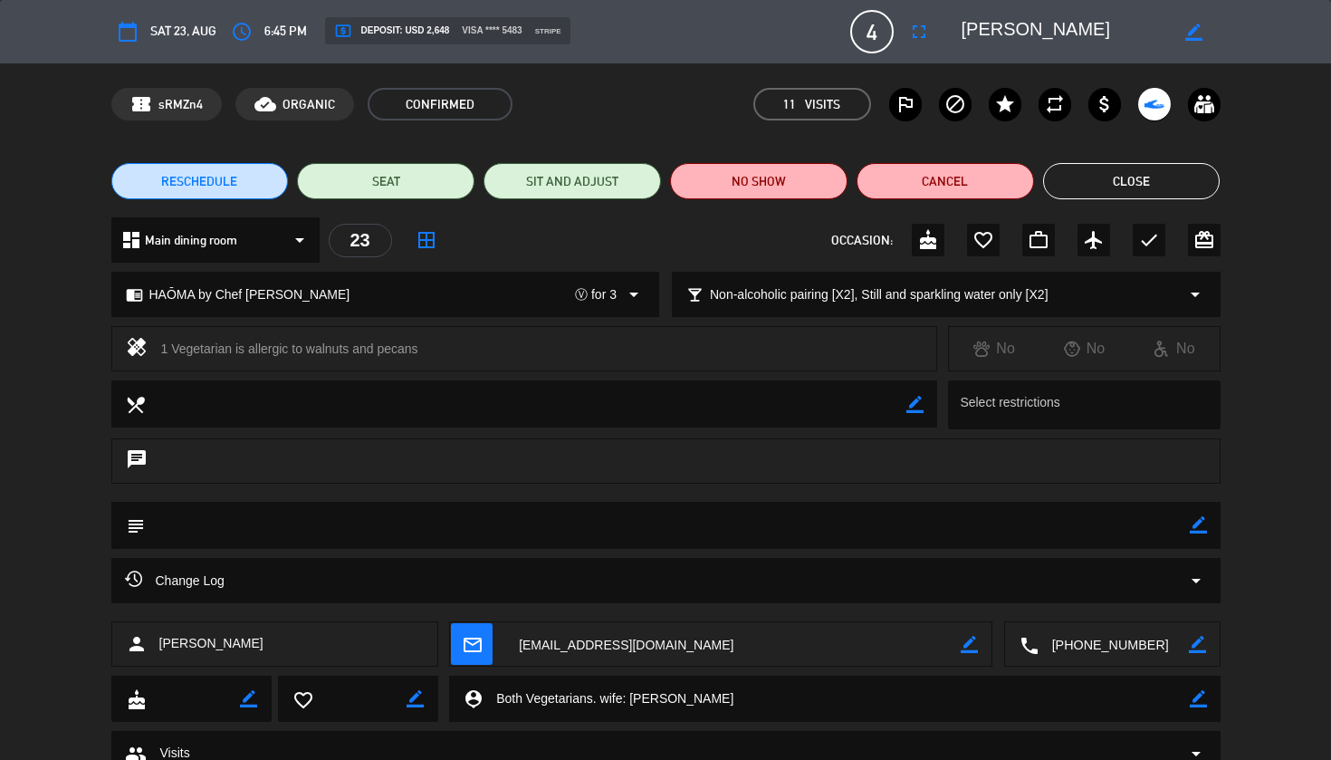
click at [646, 699] on textarea at bounding box center [836, 699] width 706 height 46
click at [1187, 176] on button "Close" at bounding box center [1132, 181] width 178 height 36
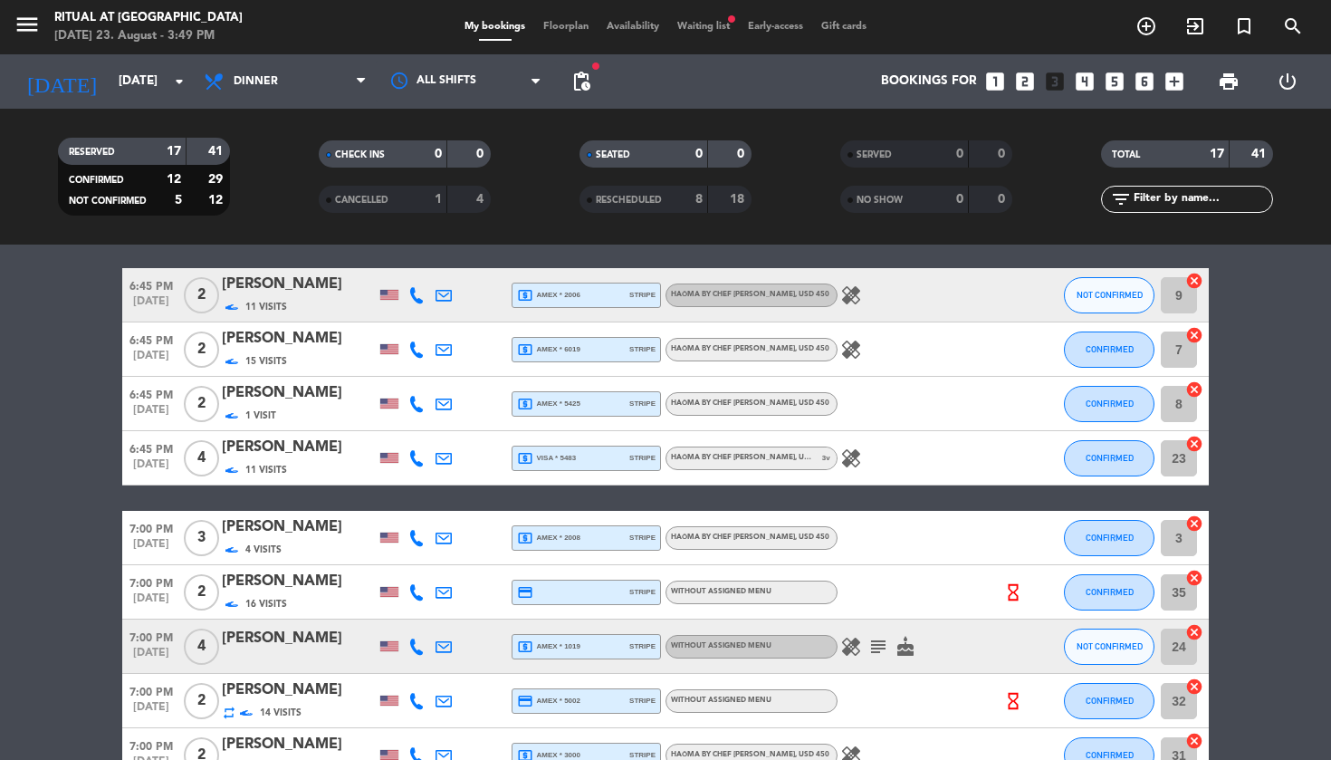
click at [300, 525] on div "[PERSON_NAME]" at bounding box center [299, 527] width 154 height 24
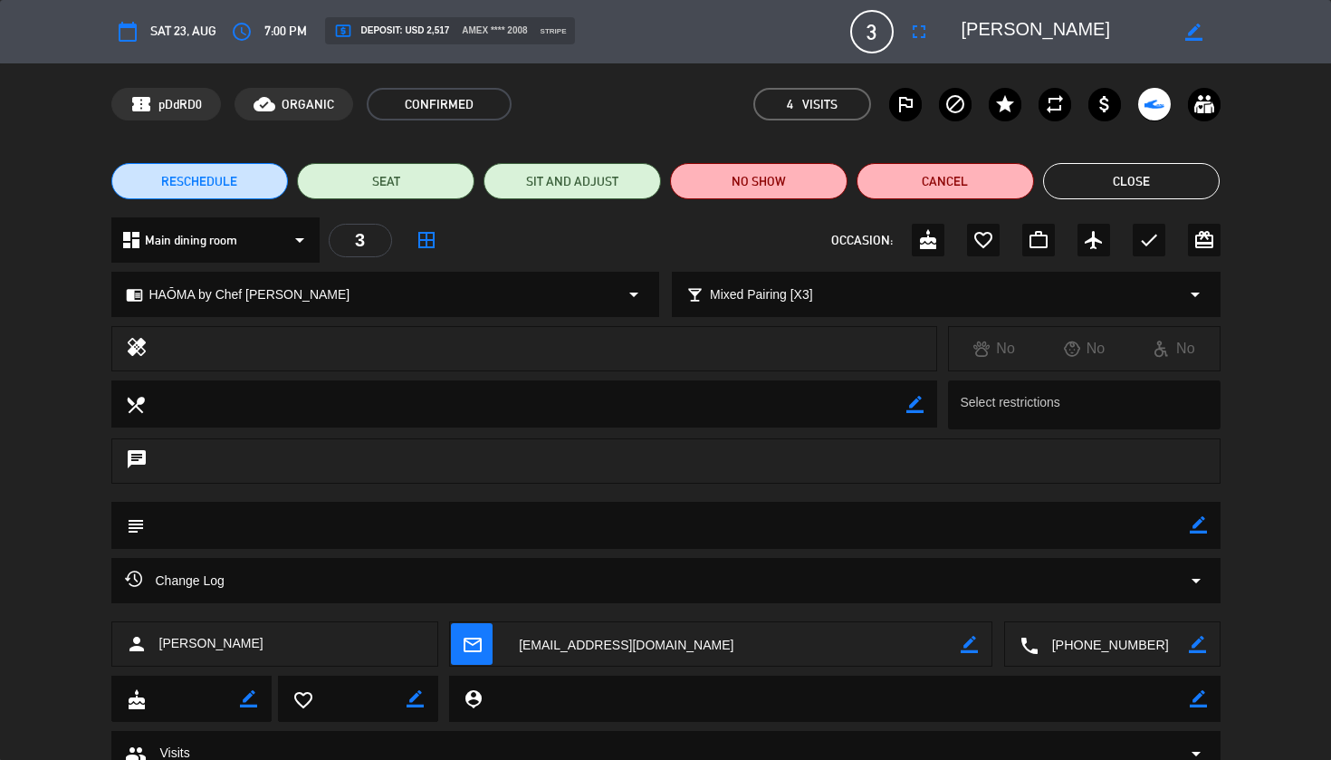
click at [711, 651] on textarea at bounding box center [733, 644] width 456 height 45
click at [1197, 698] on icon "border_color" at bounding box center [1198, 698] width 17 height 17
click at [1038, 702] on textarea at bounding box center [836, 699] width 706 height 46
paste textarea "[PERSON_NAME]"
type textarea "[PERSON_NAME]"
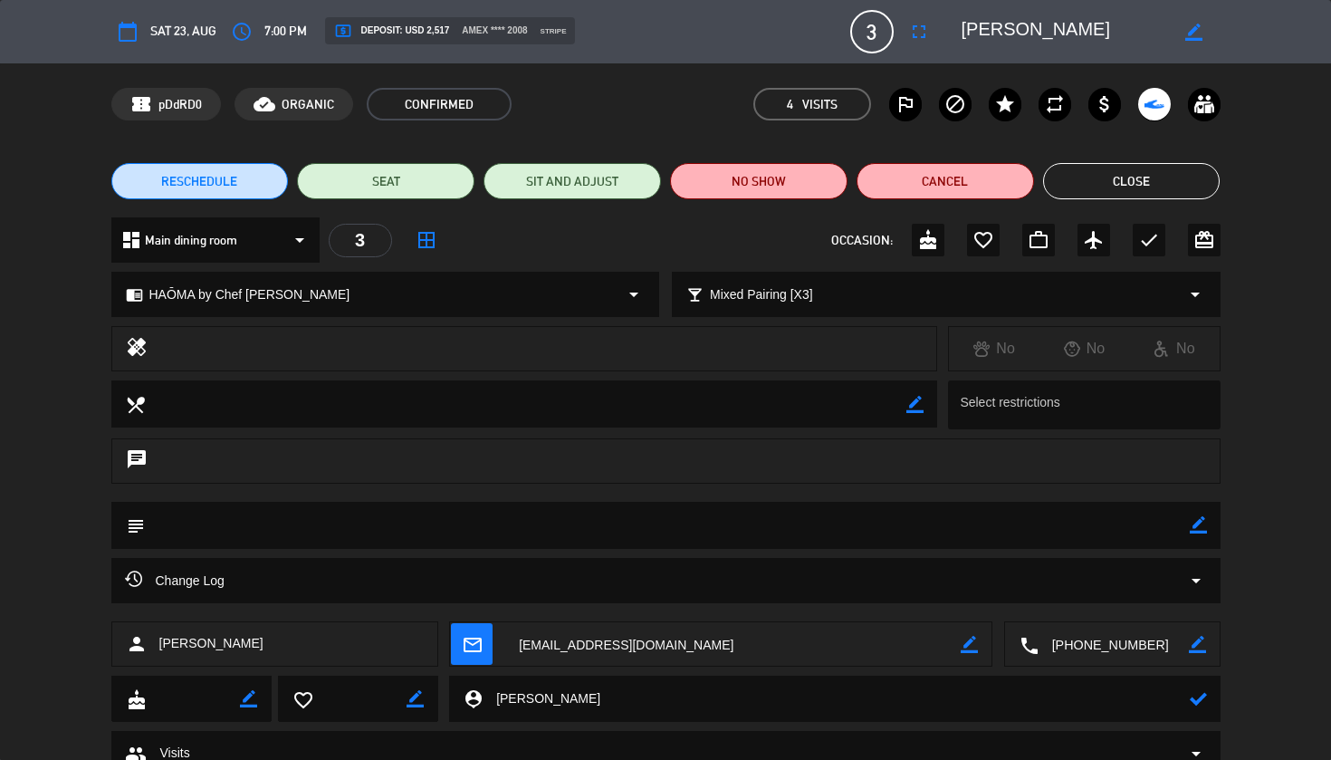
drag, startPoint x: 1201, startPoint y: 700, endPoint x: 1176, endPoint y: 699, distance: 25.4
click at [1201, 700] on icon at bounding box center [1198, 698] width 17 height 17
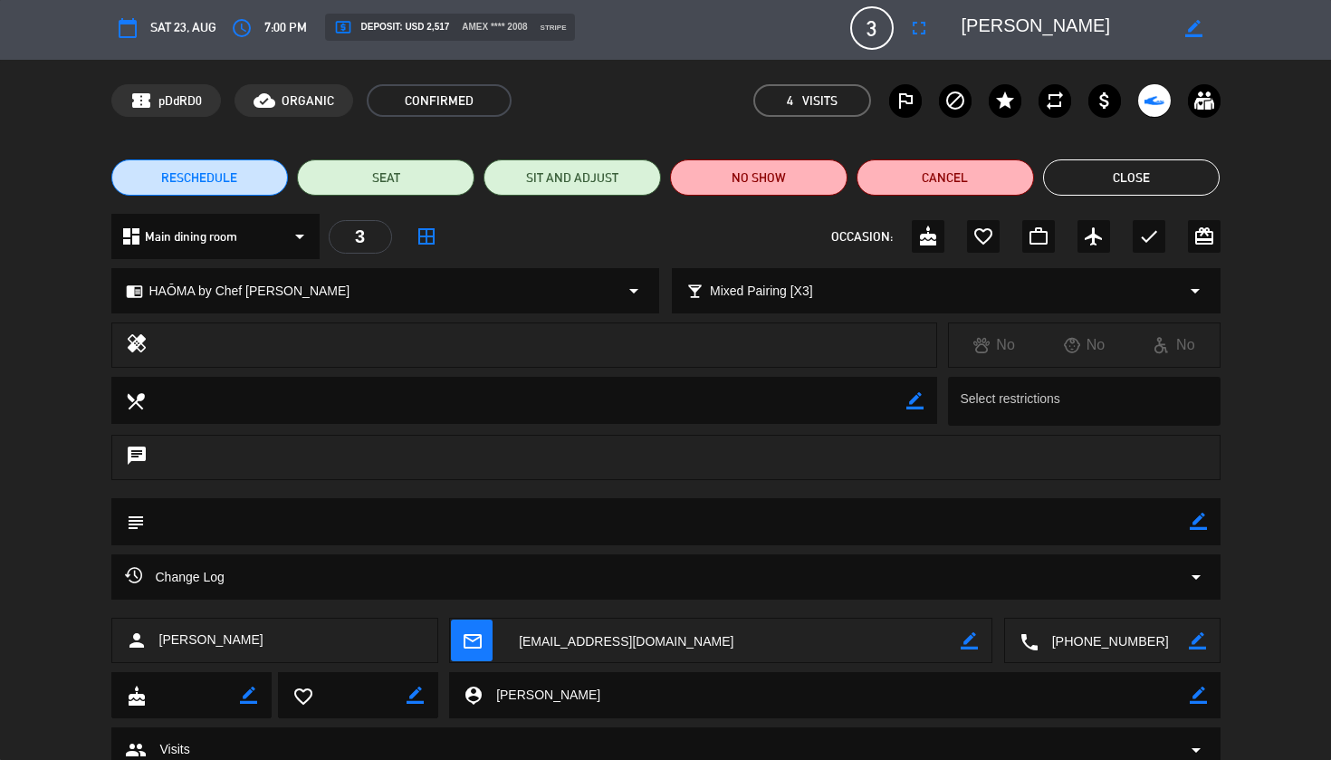
click at [1158, 179] on button "Close" at bounding box center [1132, 177] width 178 height 36
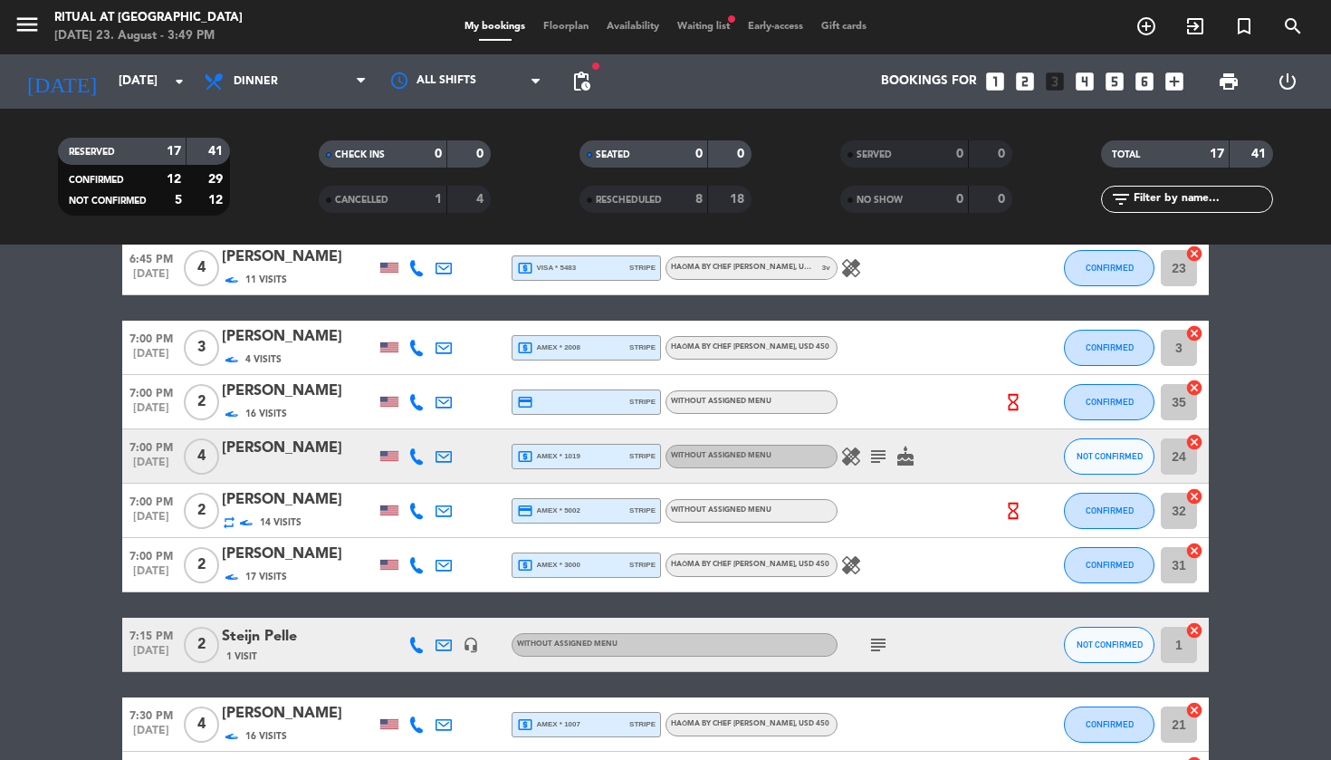
scroll to position [495, 0]
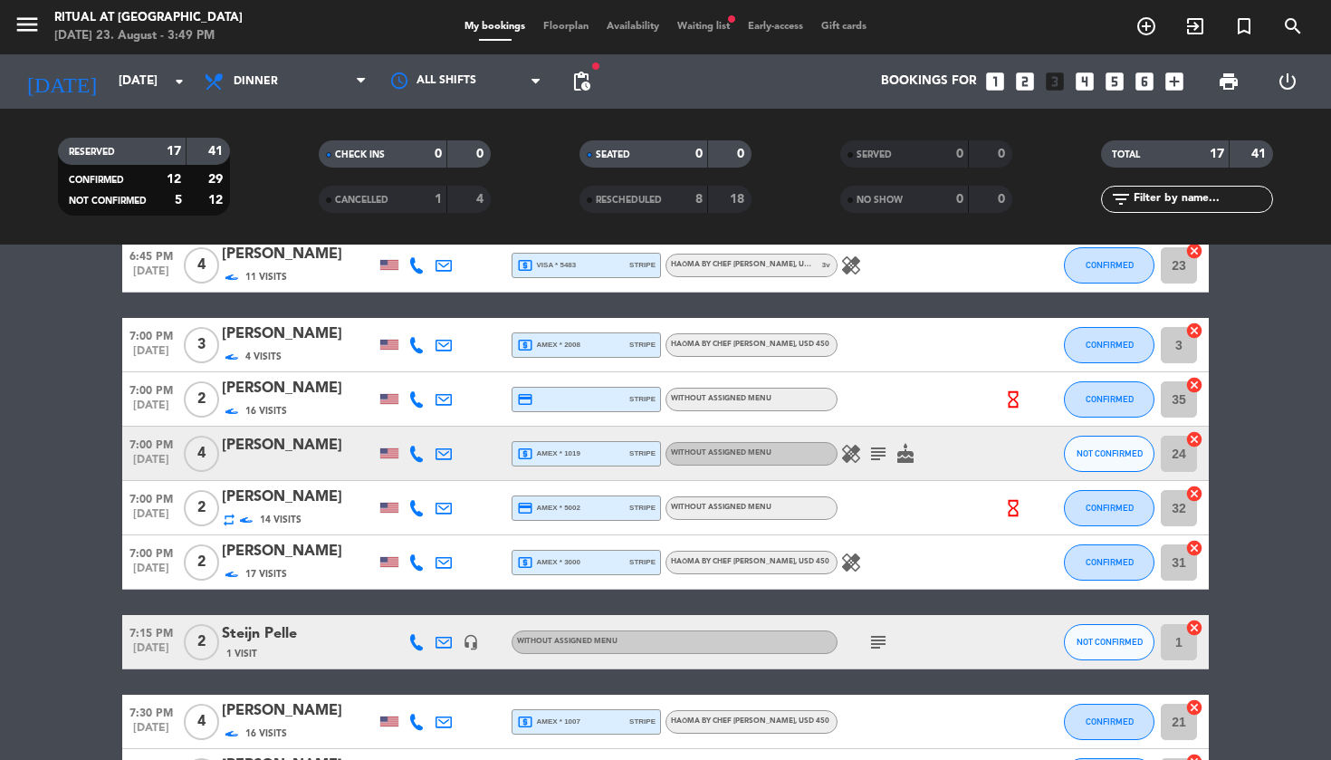
click at [283, 392] on div "[PERSON_NAME]" at bounding box center [299, 389] width 154 height 24
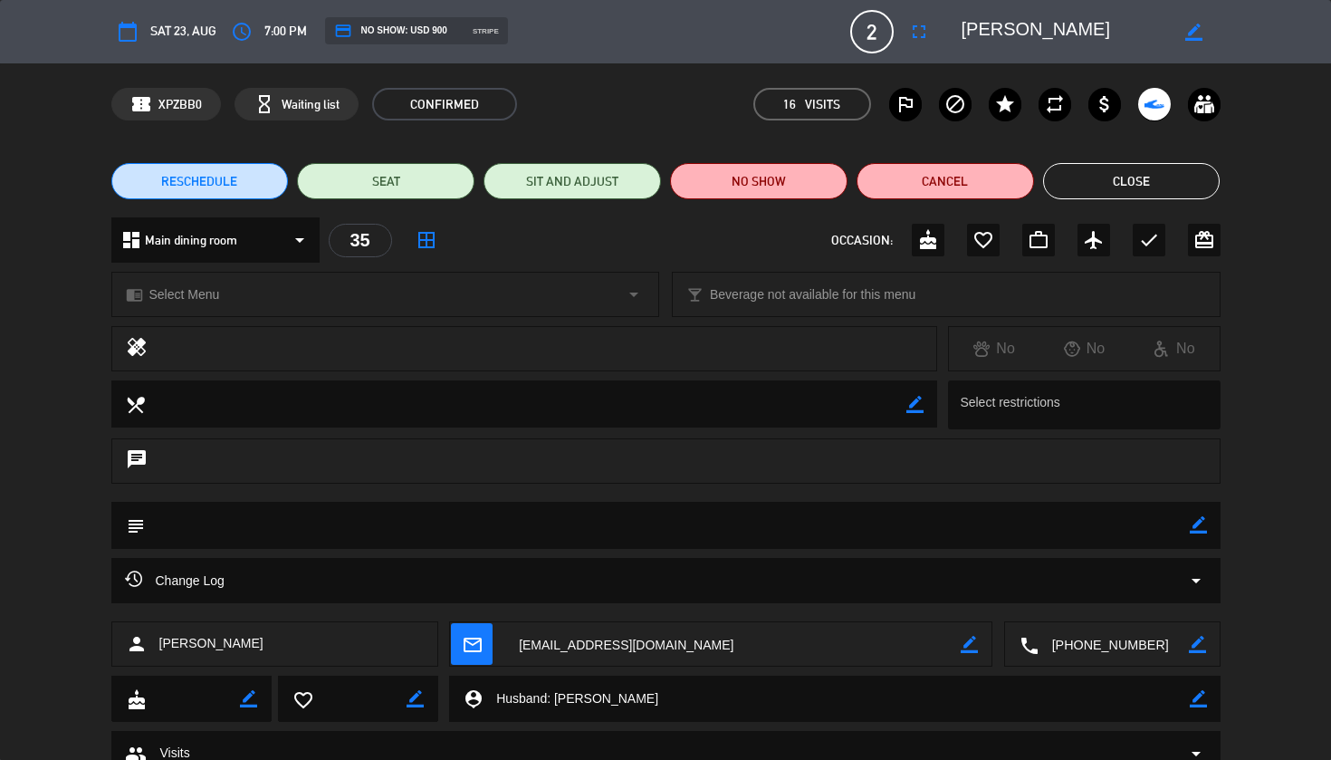
click at [635, 652] on textarea at bounding box center [733, 644] width 456 height 45
click at [1129, 190] on button "Close" at bounding box center [1132, 181] width 178 height 36
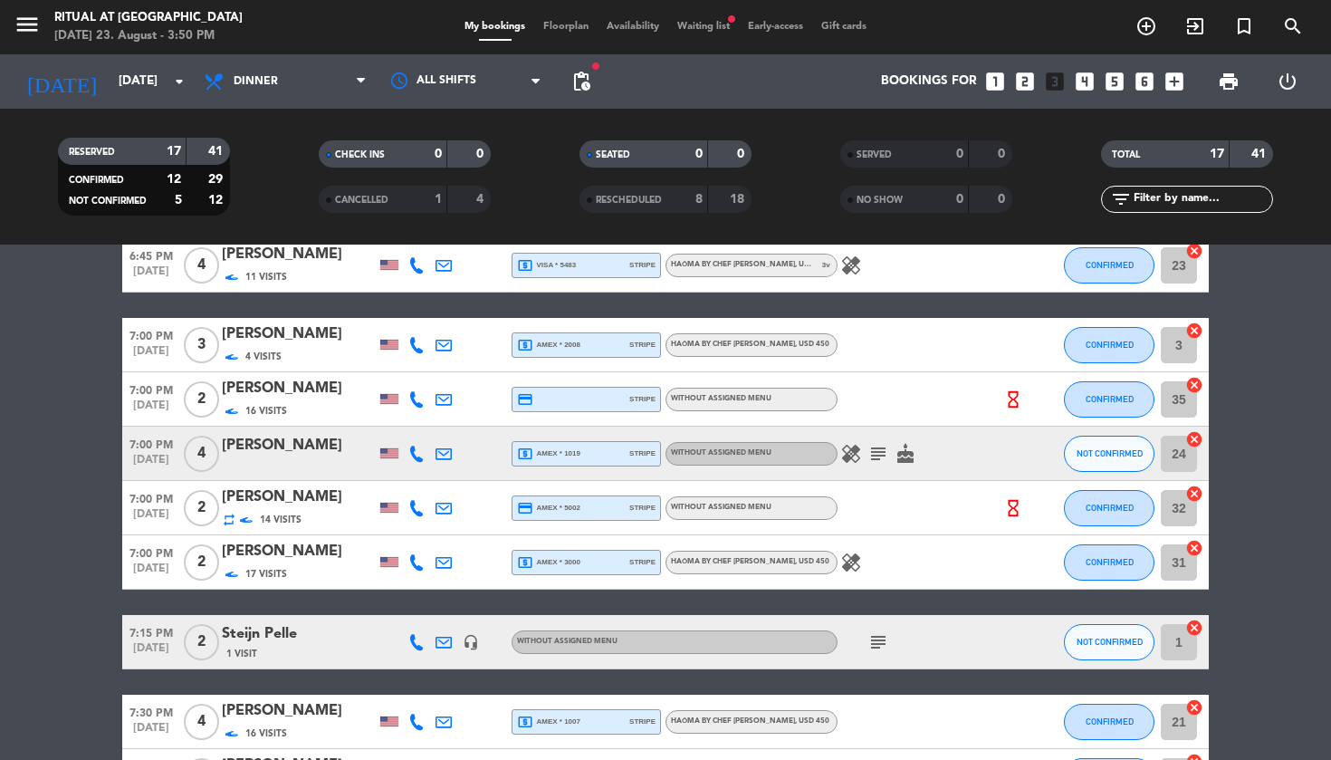
click at [331, 498] on div "[PERSON_NAME]" at bounding box center [299, 497] width 154 height 24
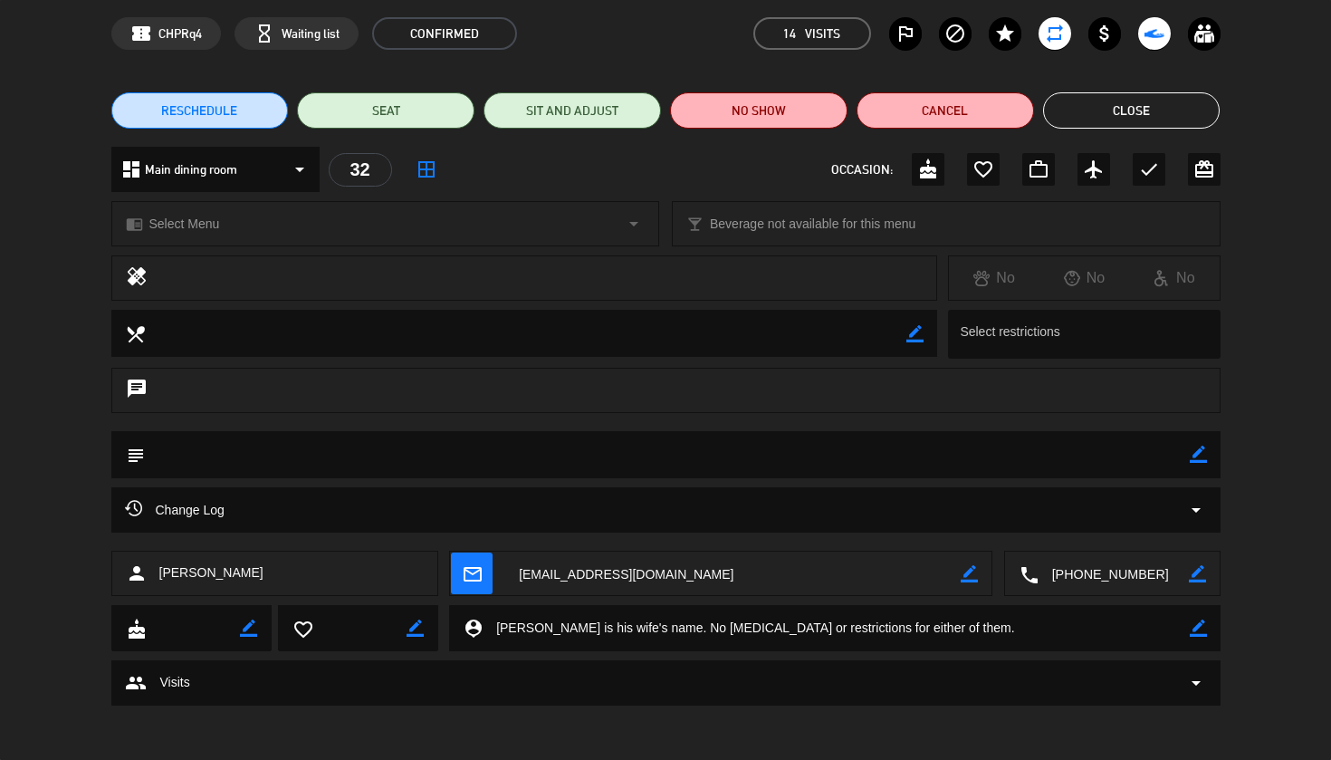
scroll to position [70, 0]
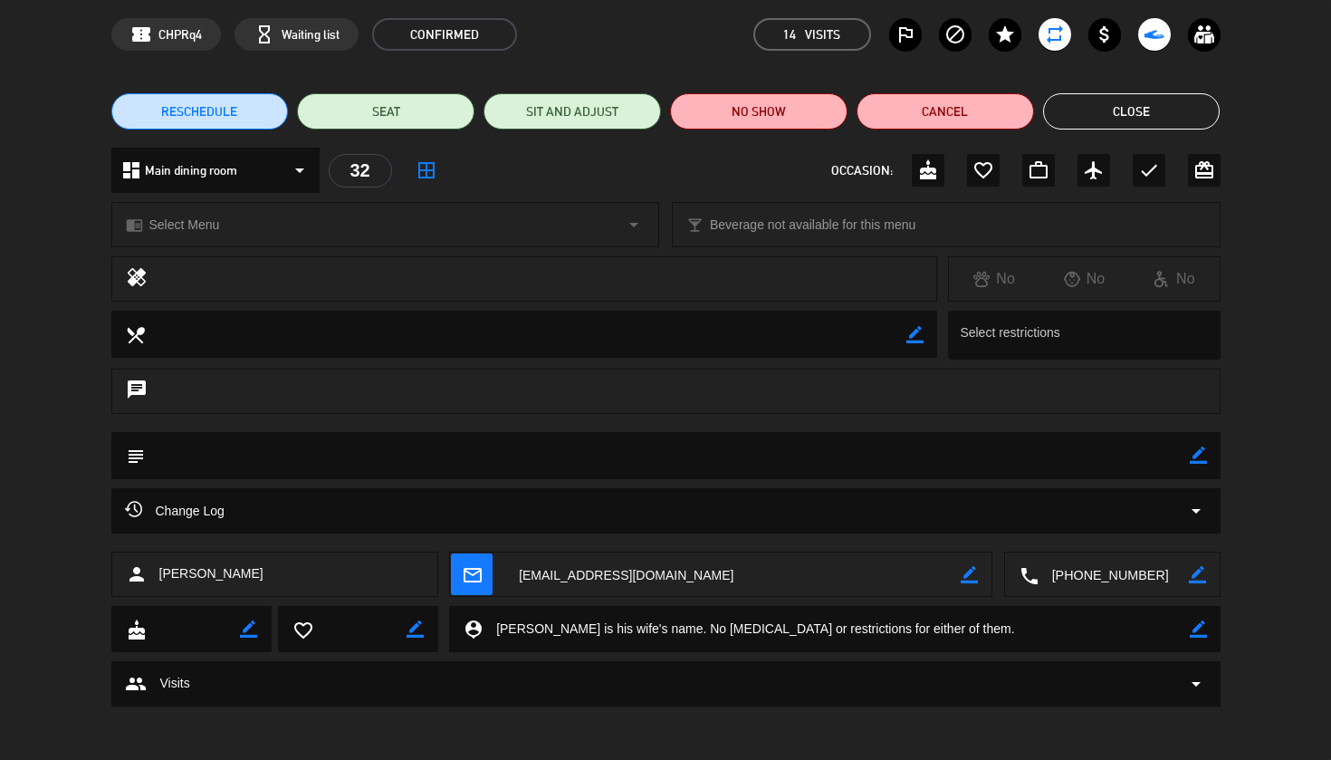
click at [1154, 121] on button "Close" at bounding box center [1132, 111] width 178 height 36
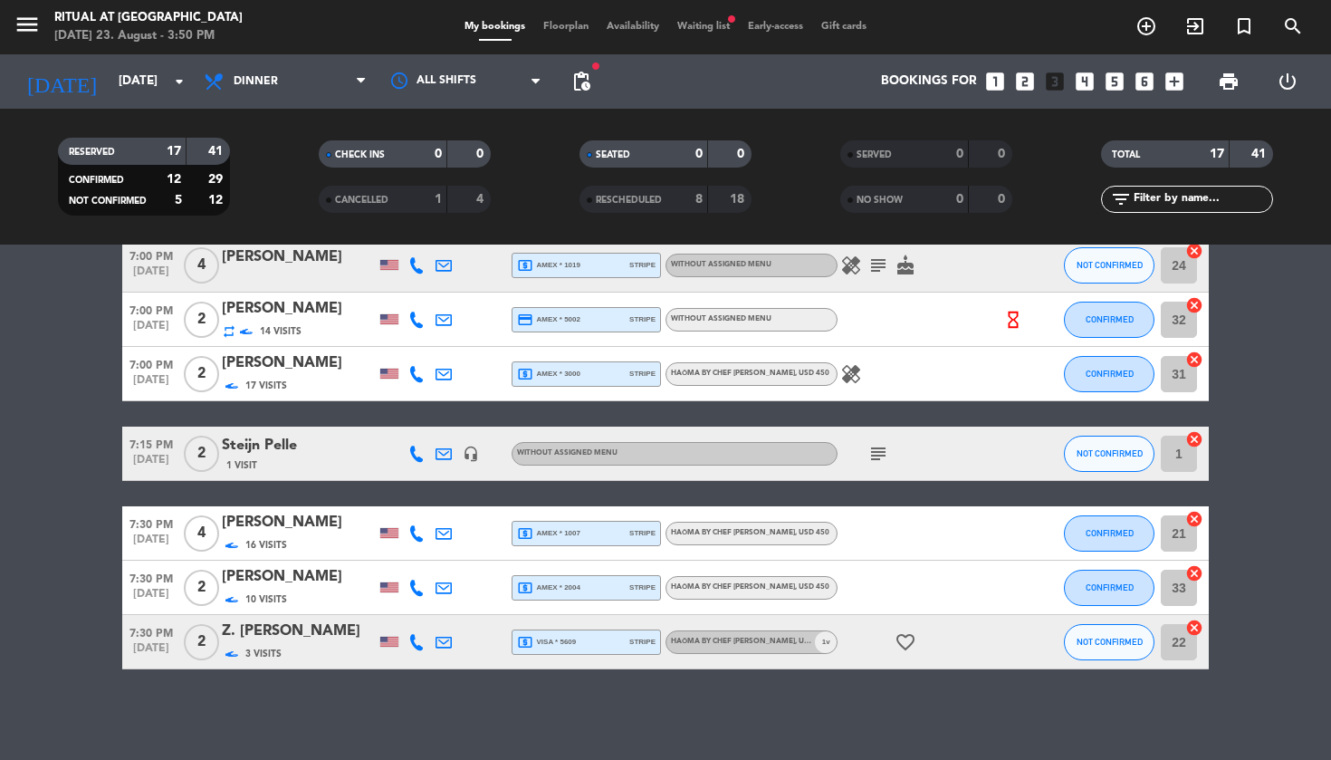
scroll to position [684, 0]
click at [305, 529] on div "[PERSON_NAME]" at bounding box center [299, 523] width 154 height 24
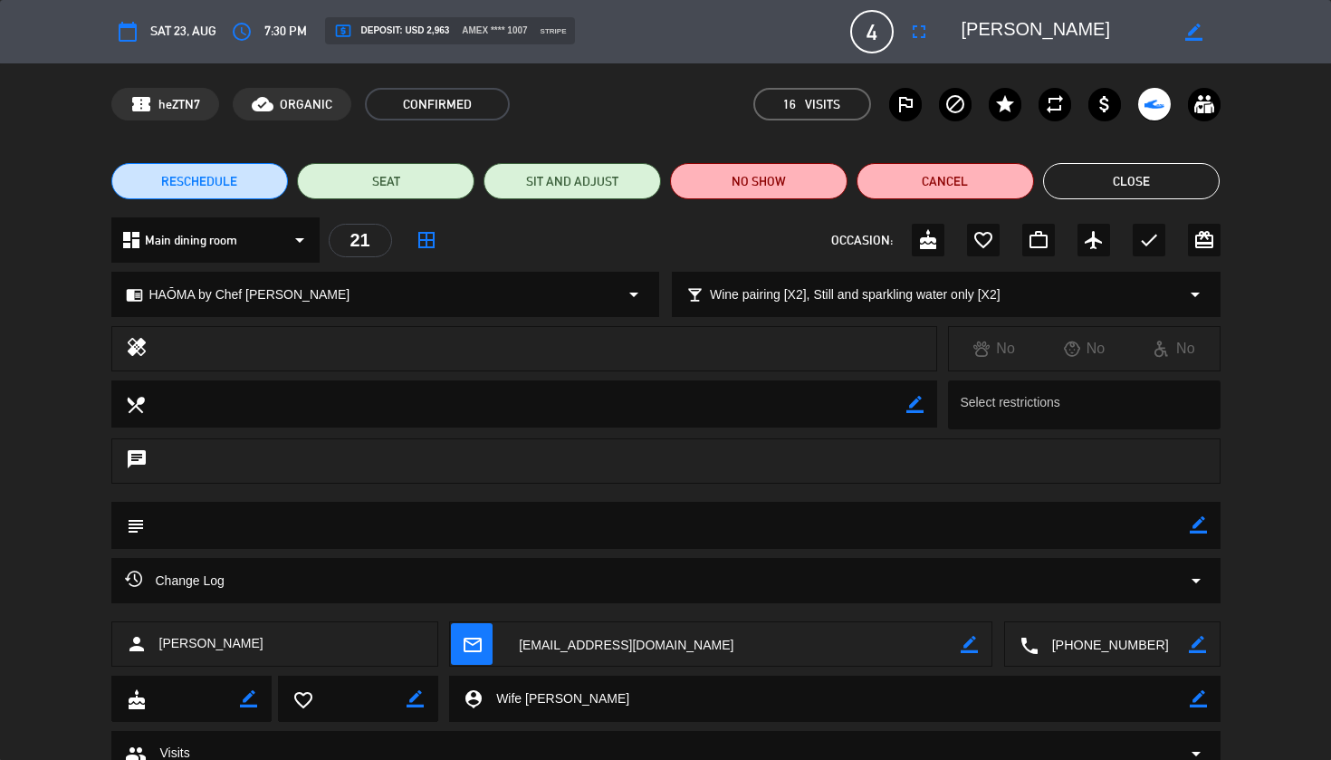
click at [1141, 191] on button "Close" at bounding box center [1132, 181] width 178 height 36
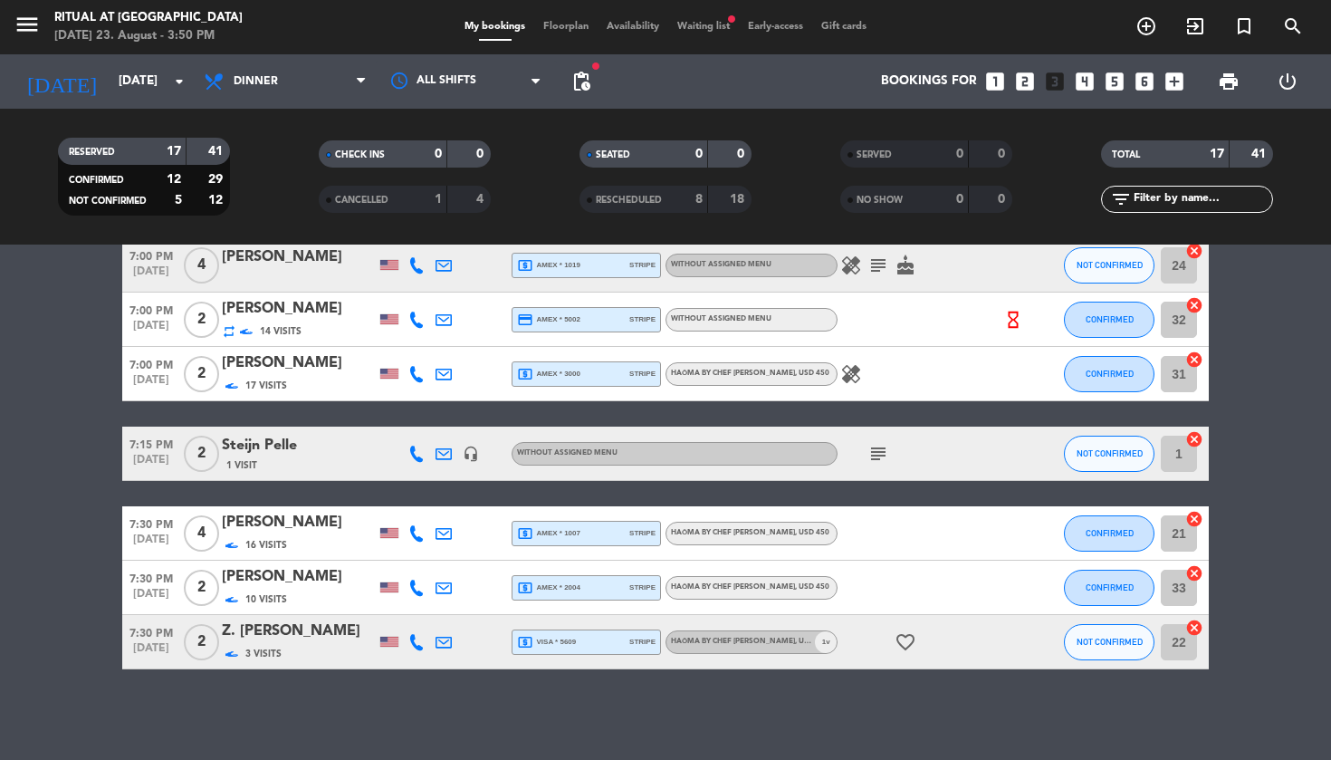
click at [288, 575] on div "[PERSON_NAME]" at bounding box center [299, 577] width 154 height 24
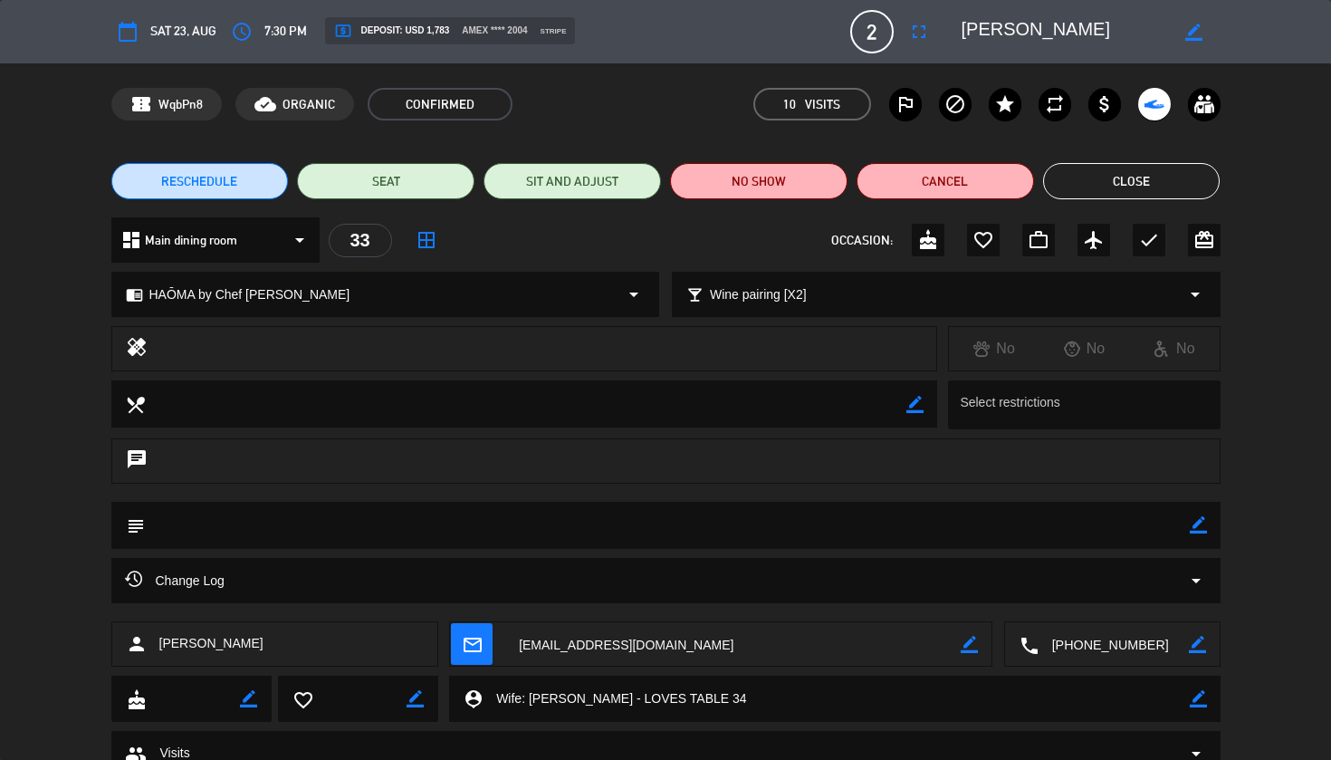
click at [547, 701] on textarea at bounding box center [836, 699] width 706 height 46
click at [1151, 199] on div "RESCHEDULE SEAT SIT AND ADJUST NO SHOW Cancel Close" at bounding box center [665, 181] width 1331 height 72
click at [1156, 191] on button "Close" at bounding box center [1132, 181] width 178 height 36
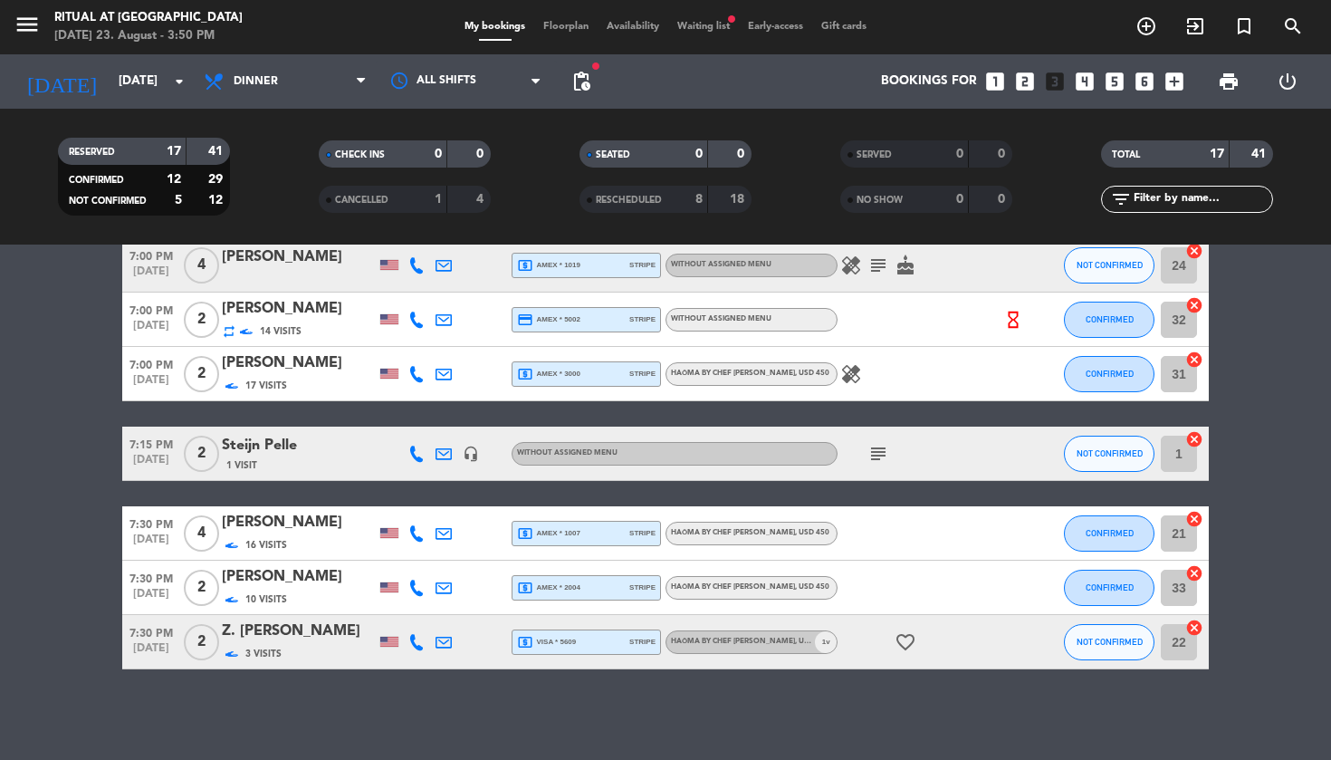
click at [328, 638] on div "Z. [PERSON_NAME]" at bounding box center [299, 631] width 154 height 24
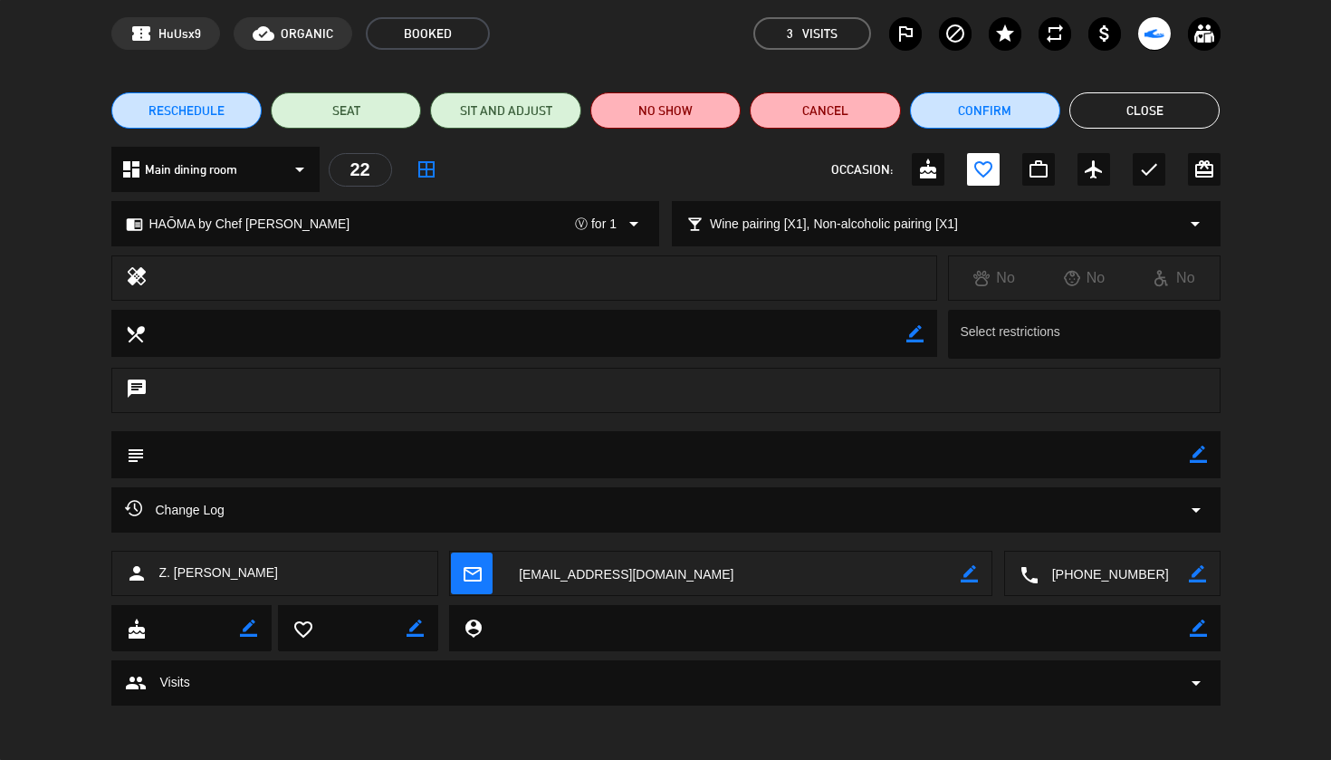
scroll to position [70, 0]
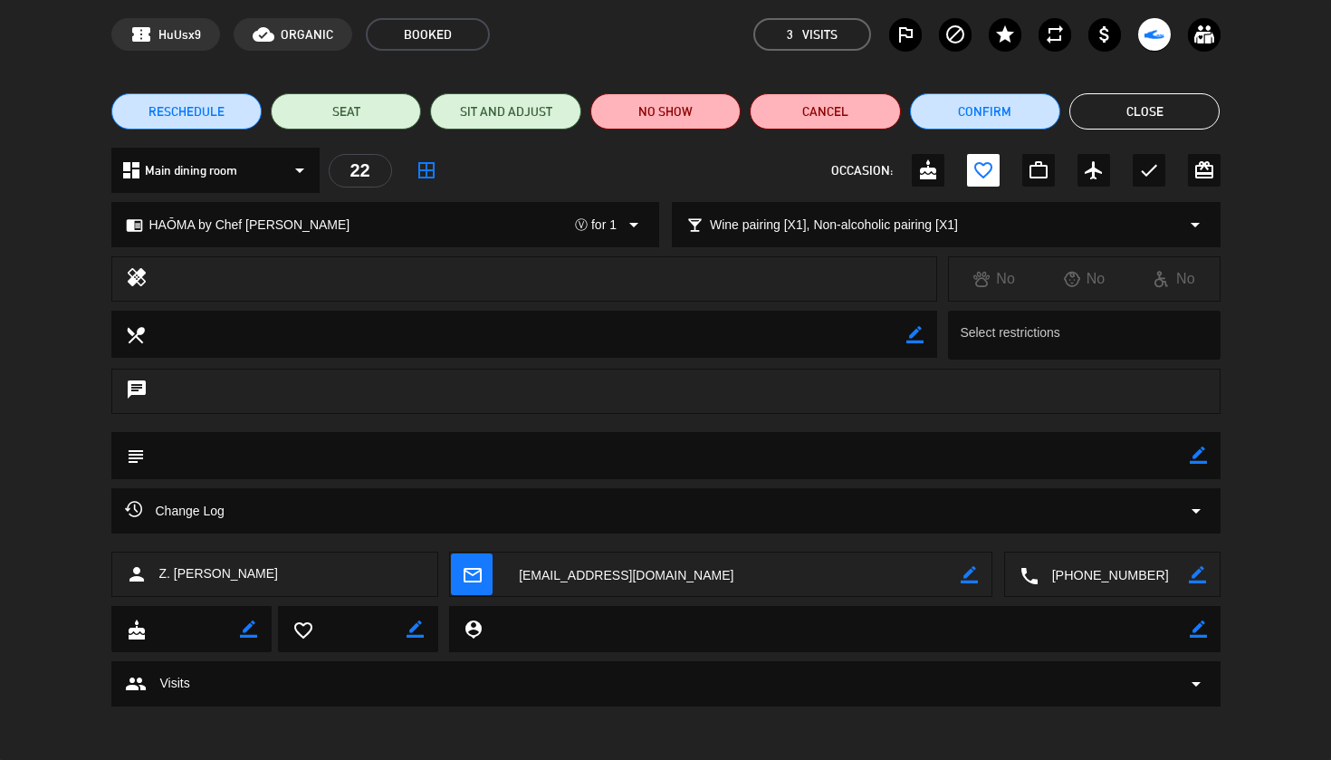
click at [1173, 106] on button "Close" at bounding box center [1145, 111] width 150 height 36
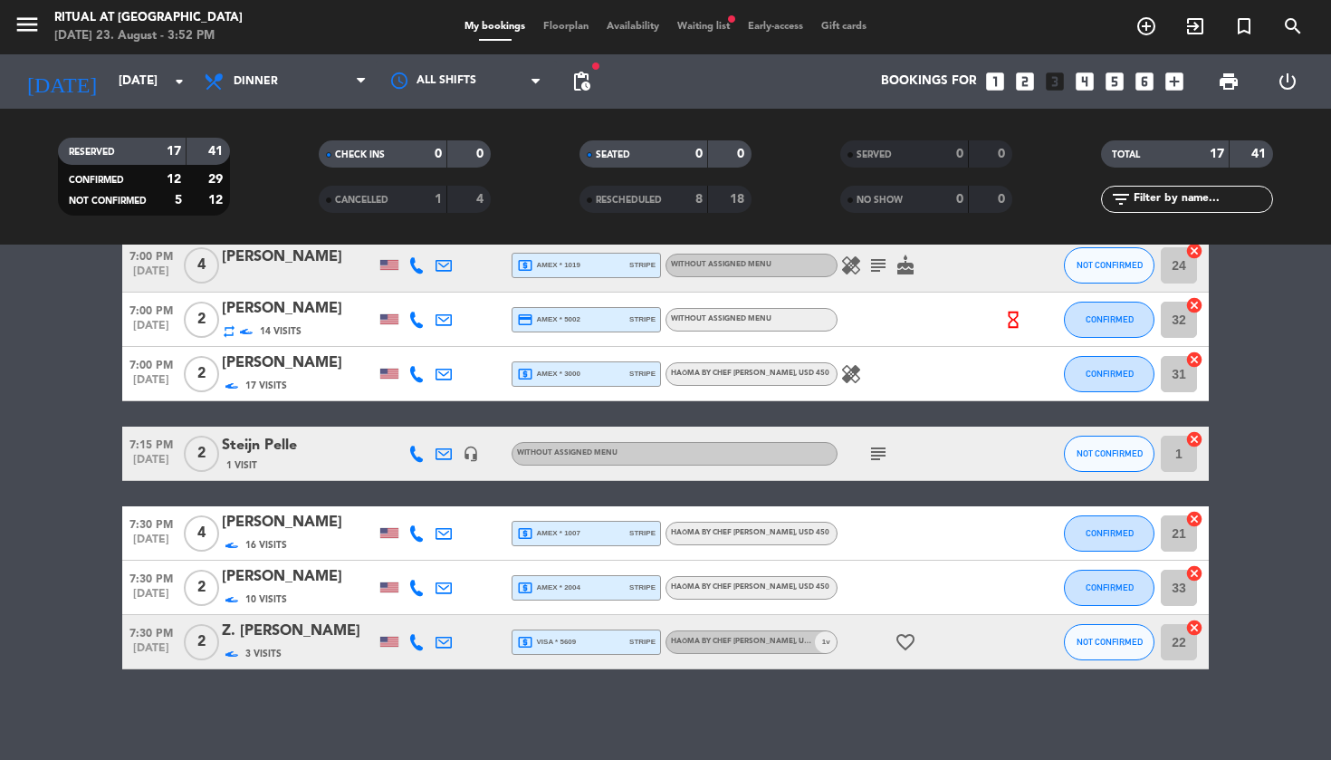
click at [281, 633] on div "Z. [PERSON_NAME]" at bounding box center [299, 631] width 154 height 24
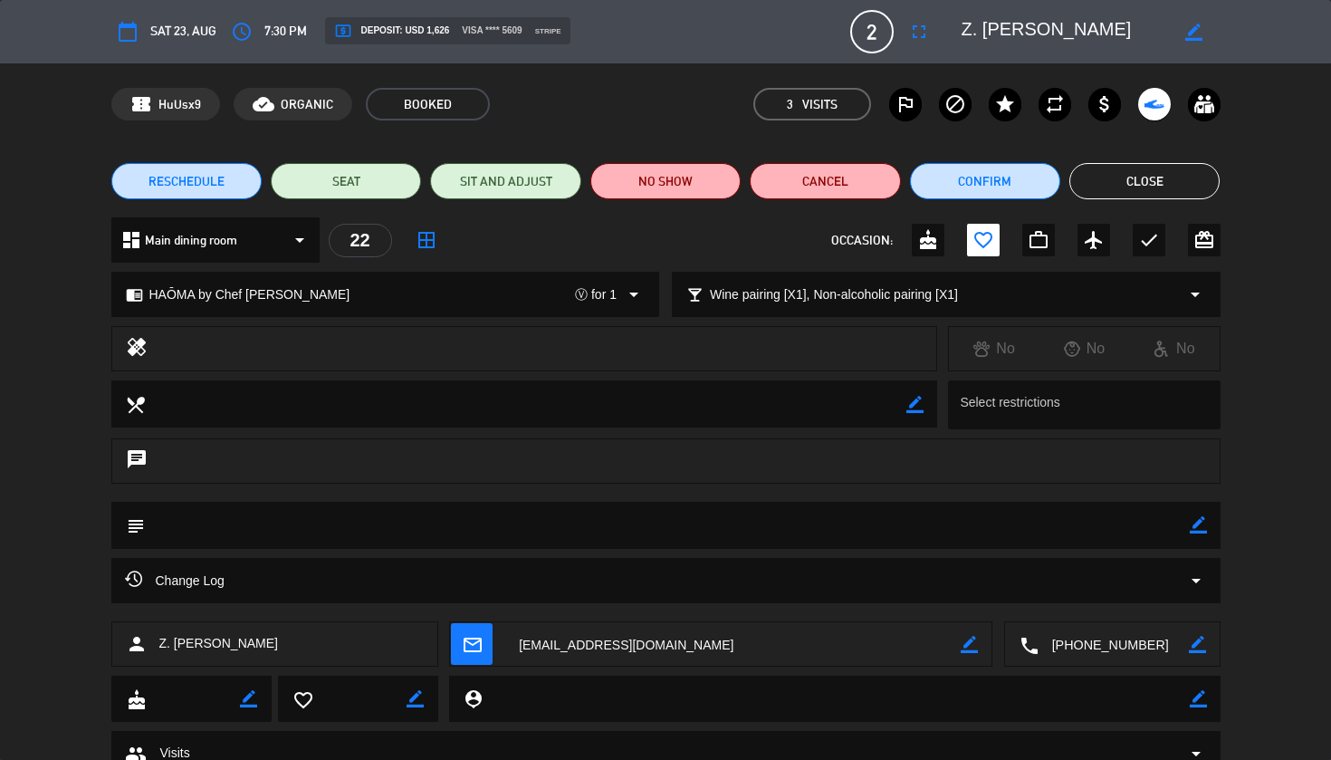
click at [1207, 698] on div "person_pin border_color" at bounding box center [834, 699] width 771 height 46
click at [1179, 702] on textarea at bounding box center [836, 699] width 706 height 46
click at [1200, 699] on icon "border_color" at bounding box center [1198, 698] width 17 height 17
click at [908, 699] on textarea at bounding box center [836, 699] width 706 height 46
paste textarea "[PERSON_NAME]"
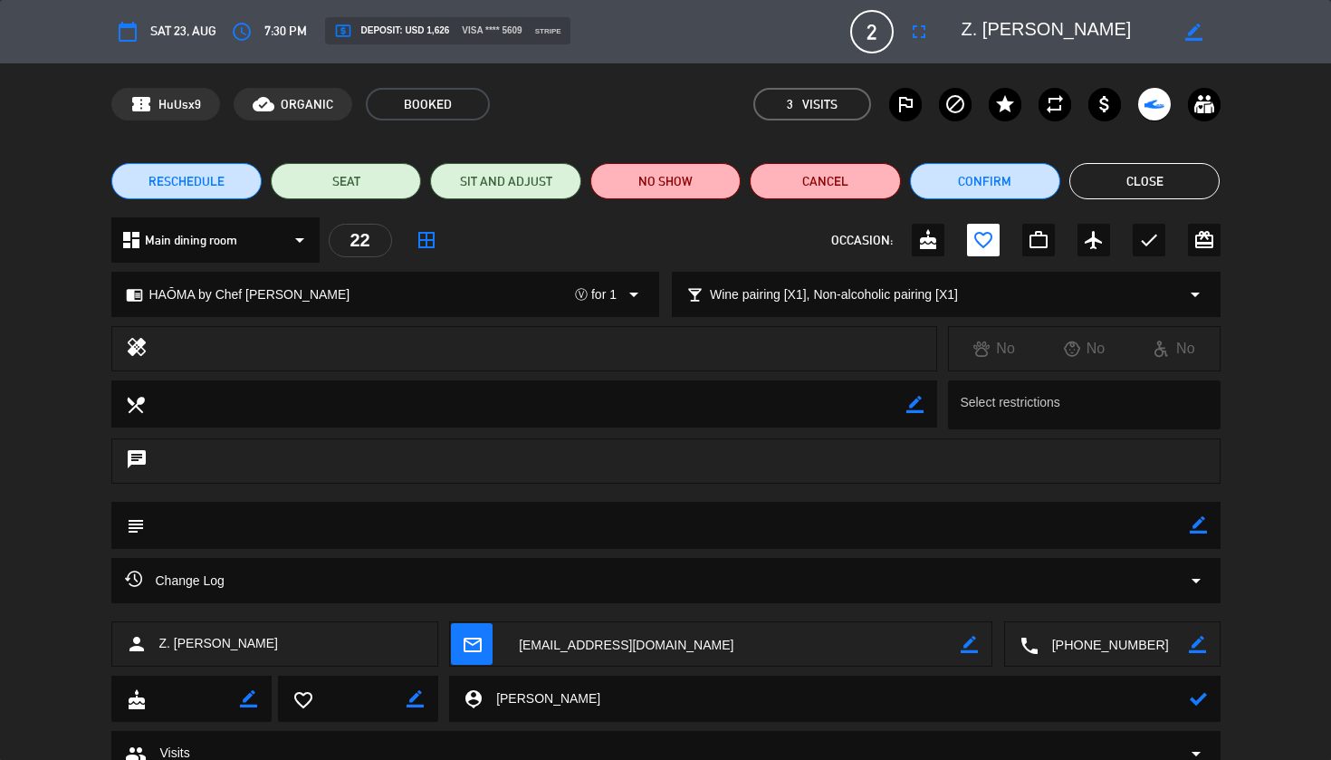
type textarea "[PERSON_NAME]"
click at [1202, 700] on icon at bounding box center [1198, 698] width 17 height 17
click at [1168, 182] on button "Close" at bounding box center [1145, 181] width 150 height 36
